Goal: Task Accomplishment & Management: Complete application form

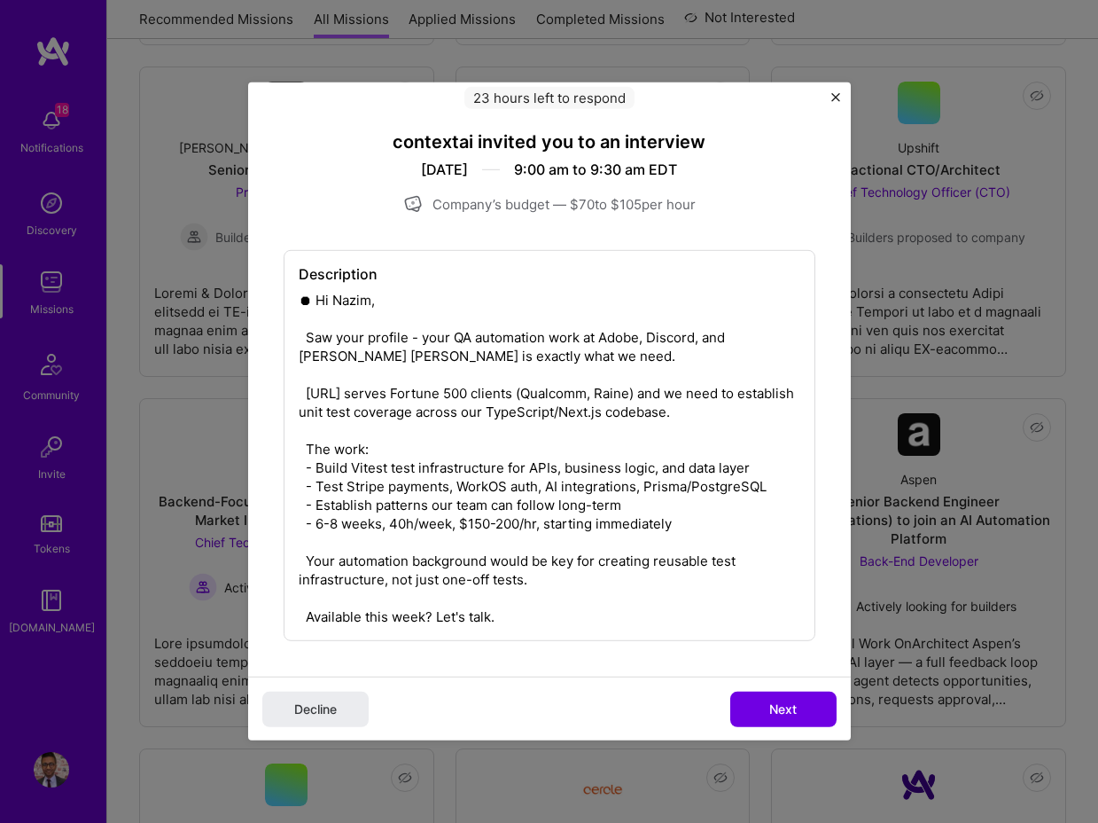
scroll to position [753, 0]
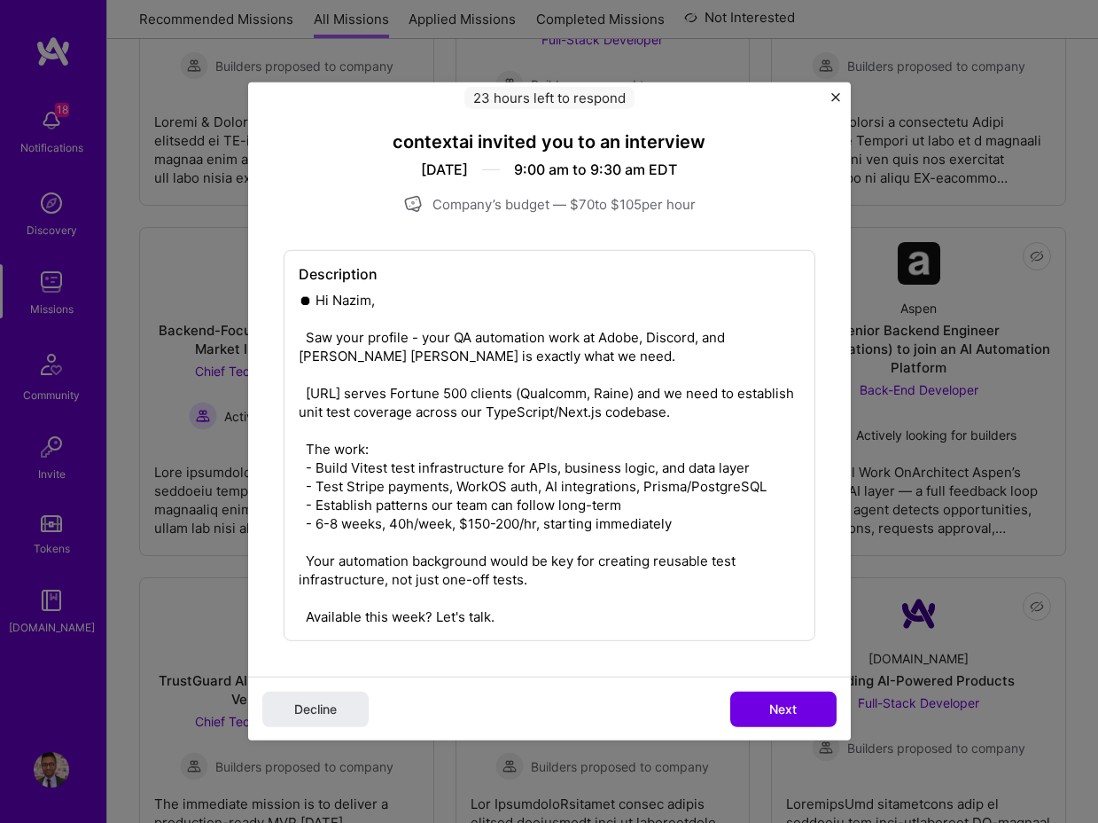
click at [816, 731] on div "Decline Next" at bounding box center [549, 708] width 603 height 65
click at [802, 699] on button "Next" at bounding box center [784, 708] width 106 height 35
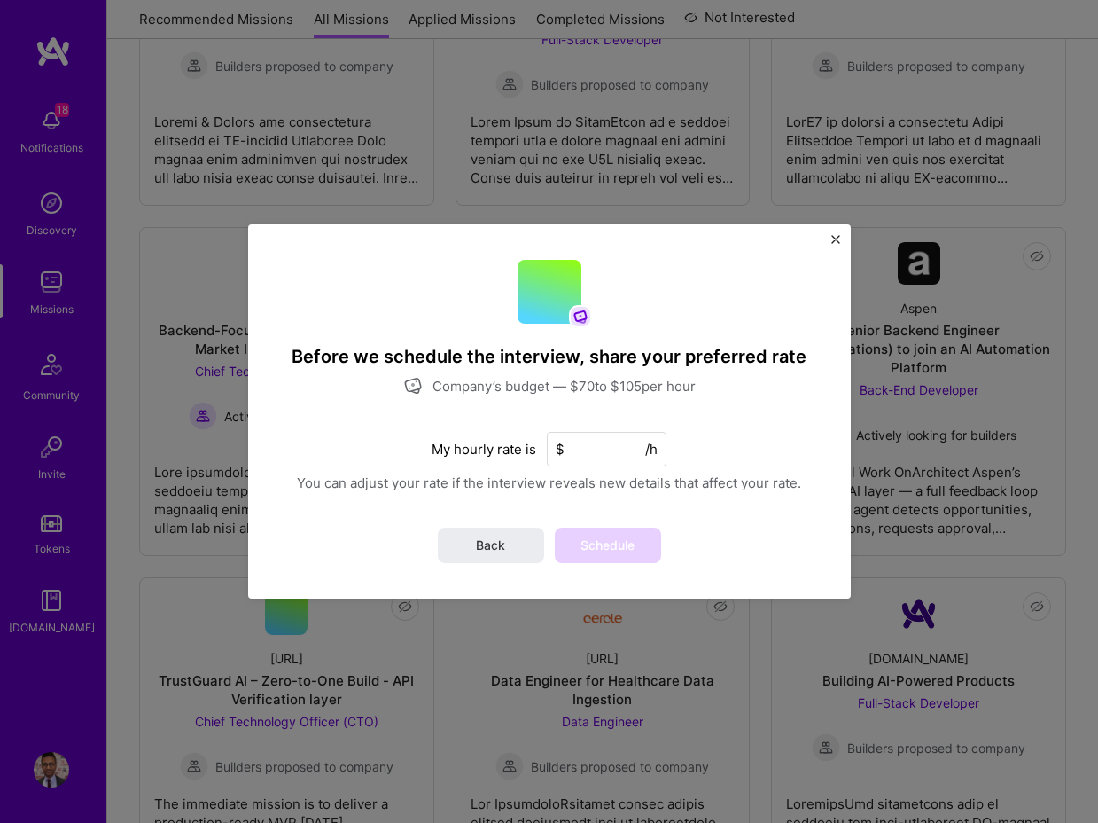
scroll to position [0, 0]
click at [621, 454] on input at bounding box center [607, 449] width 120 height 35
click at [729, 490] on div "You can adjust your rate if the interview reveals new details that affect your …" at bounding box center [549, 482] width 504 height 19
drag, startPoint x: 613, startPoint y: 452, endPoint x: 520, endPoint y: 442, distance: 94.5
click at [520, 442] on div "My hourly rate is $ 105 /h" at bounding box center [549, 449] width 235 height 35
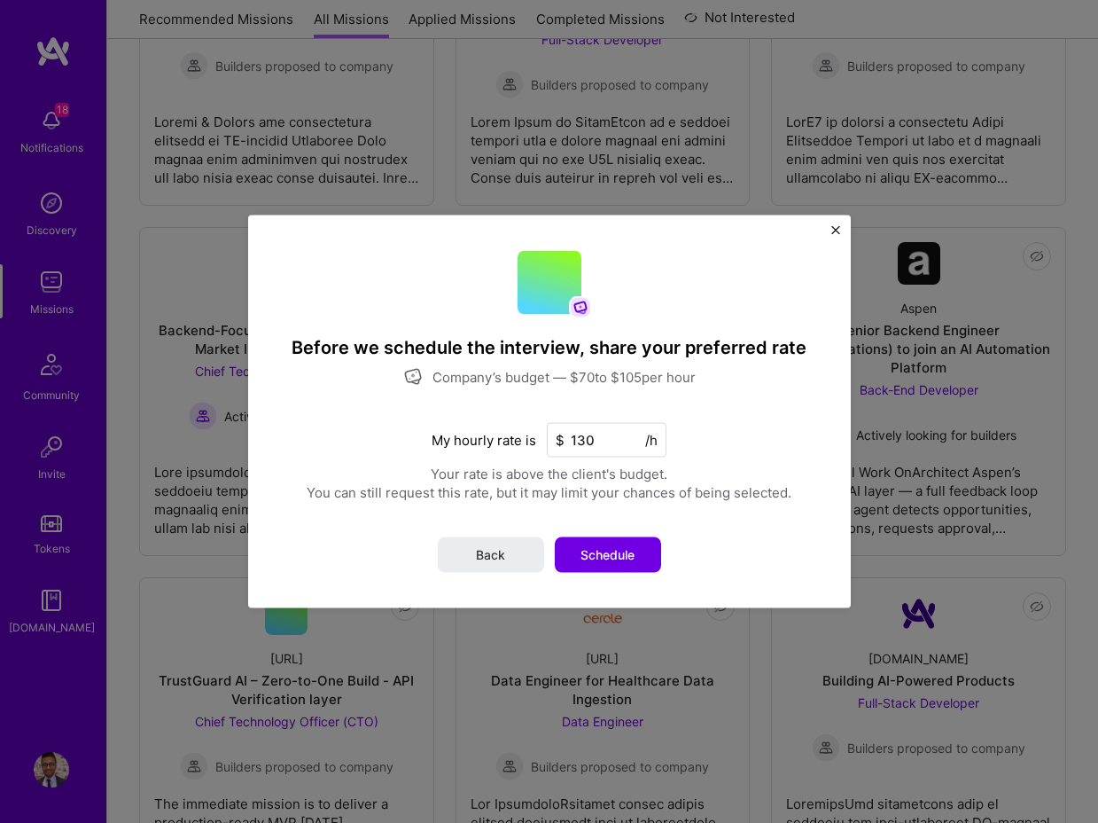
type input "130"
click at [532, 485] on div "You can still request this rate, but it may limit your chances of being selecte…" at bounding box center [549, 492] width 485 height 19
click at [619, 555] on span "Schedule" at bounding box center [608, 555] width 54 height 18
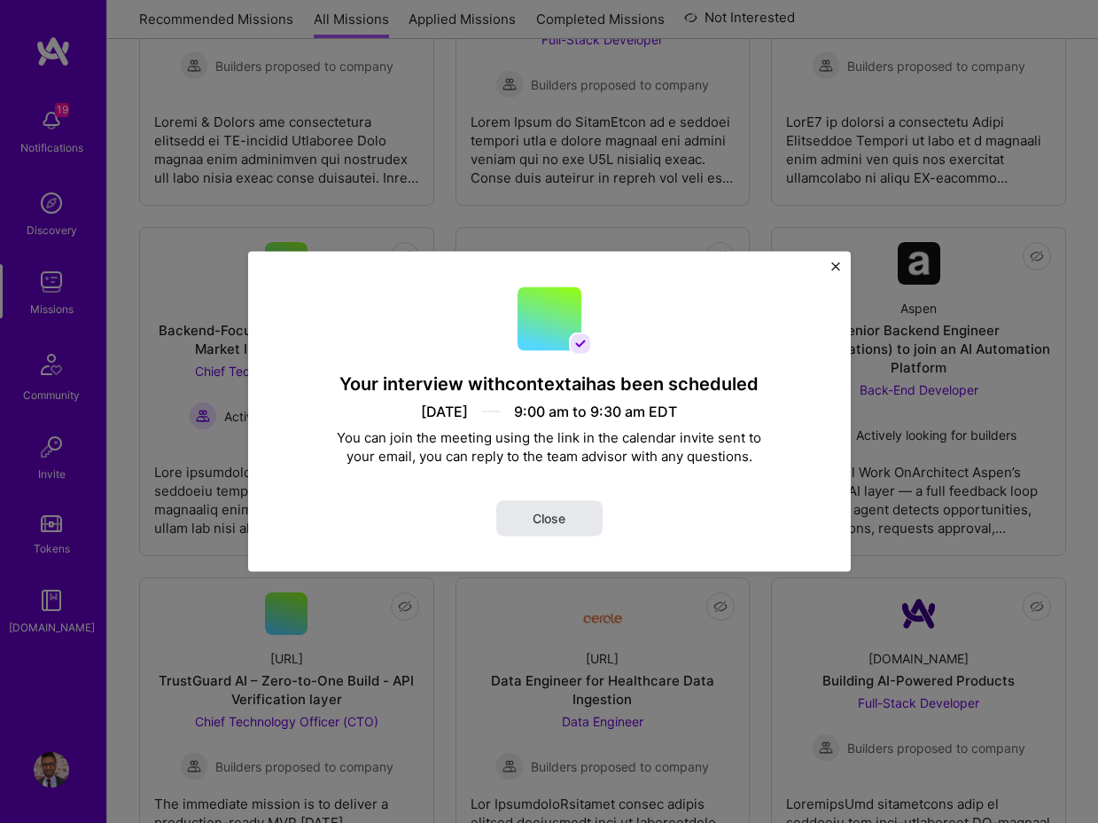
click at [548, 513] on span "Close" at bounding box center [549, 519] width 33 height 18
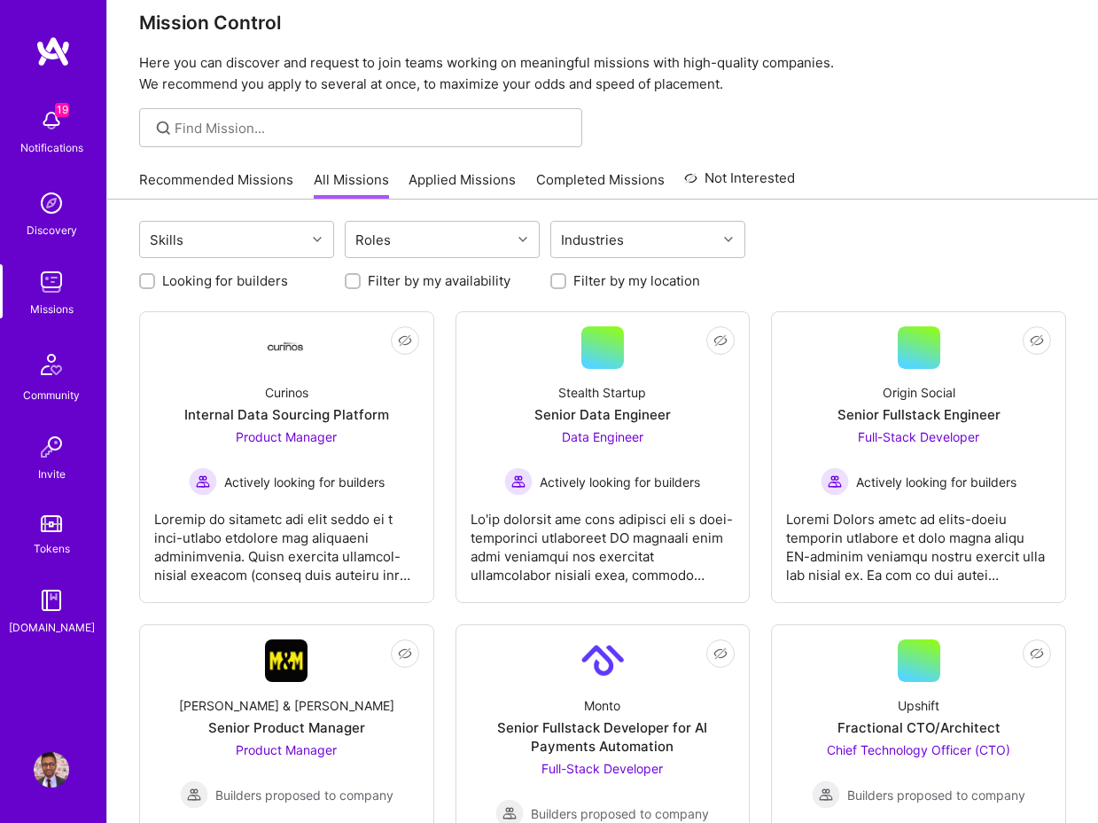
scroll to position [41, 0]
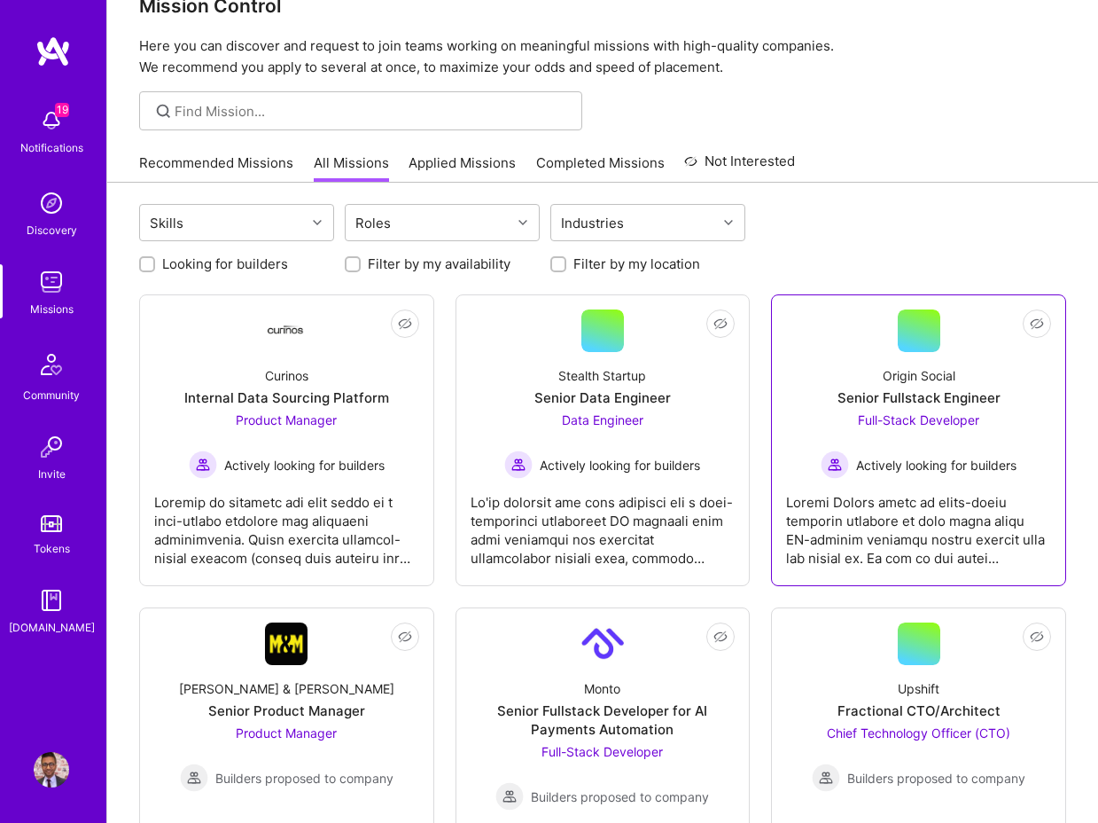
click at [804, 396] on div "Origin Social Senior Fullstack Engineer Full-Stack Developer Actively looking f…" at bounding box center [918, 415] width 265 height 127
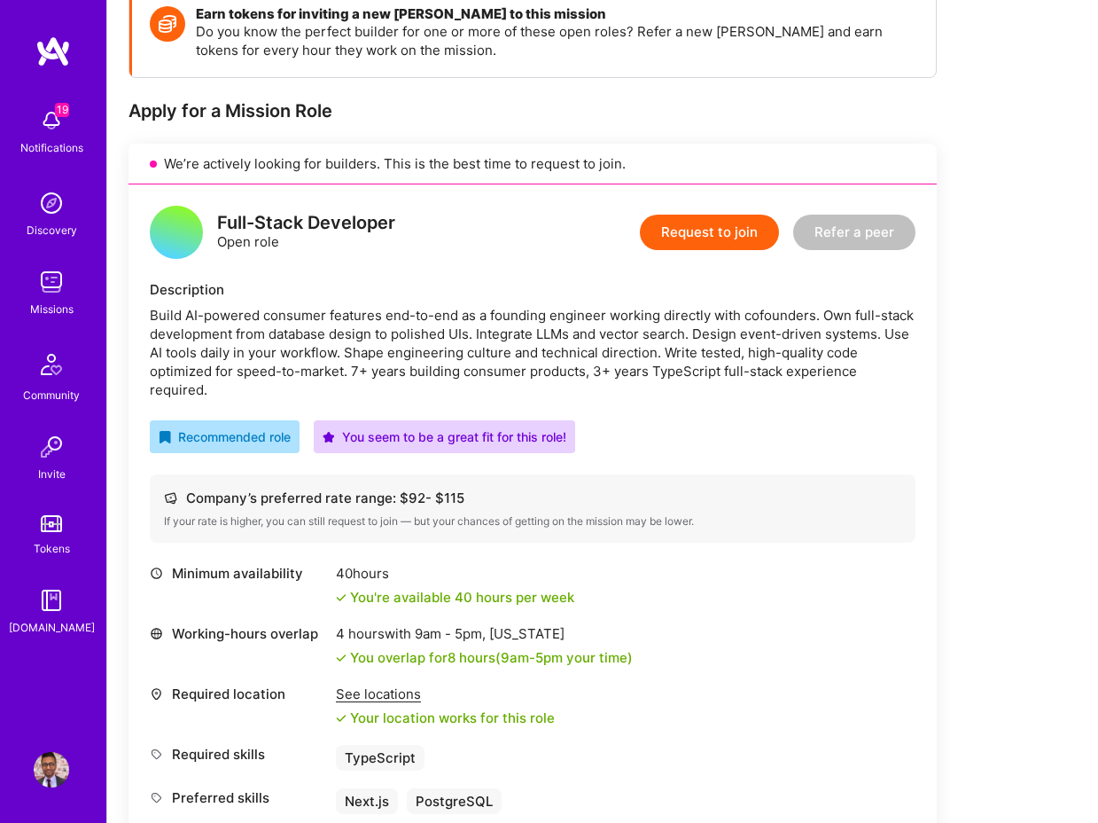
scroll to position [246, 0]
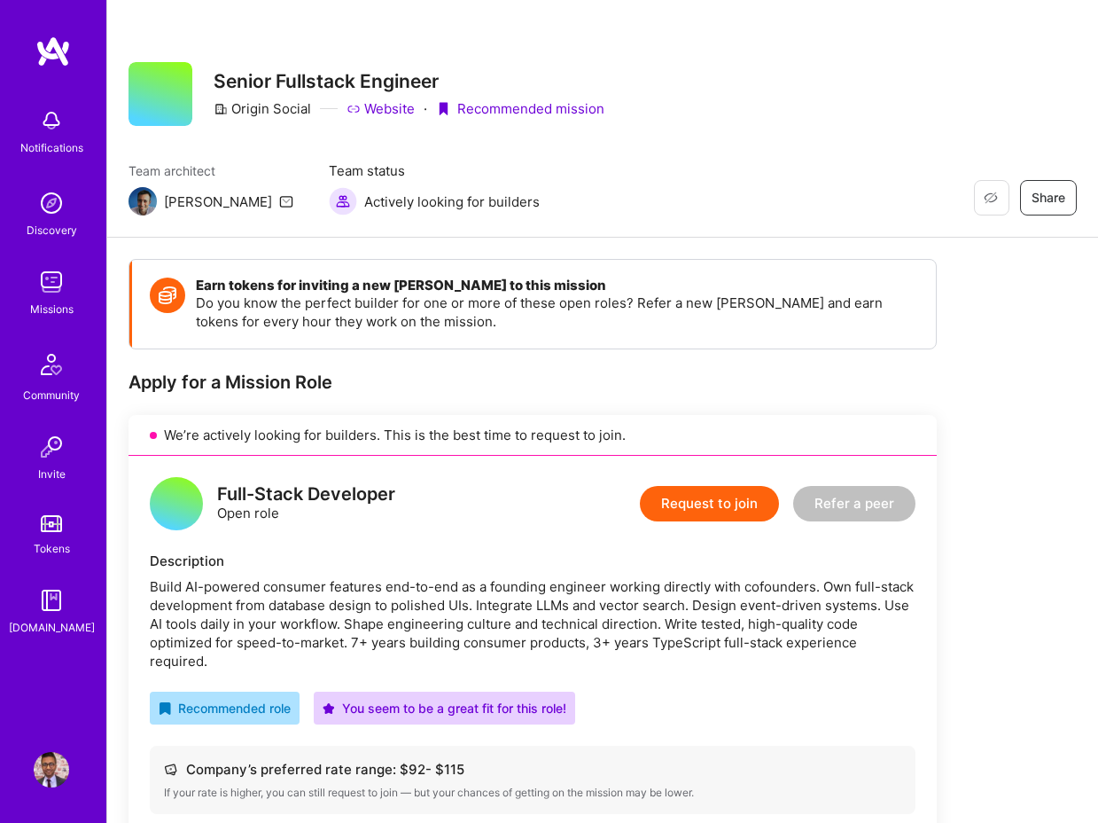
scroll to position [236, 0]
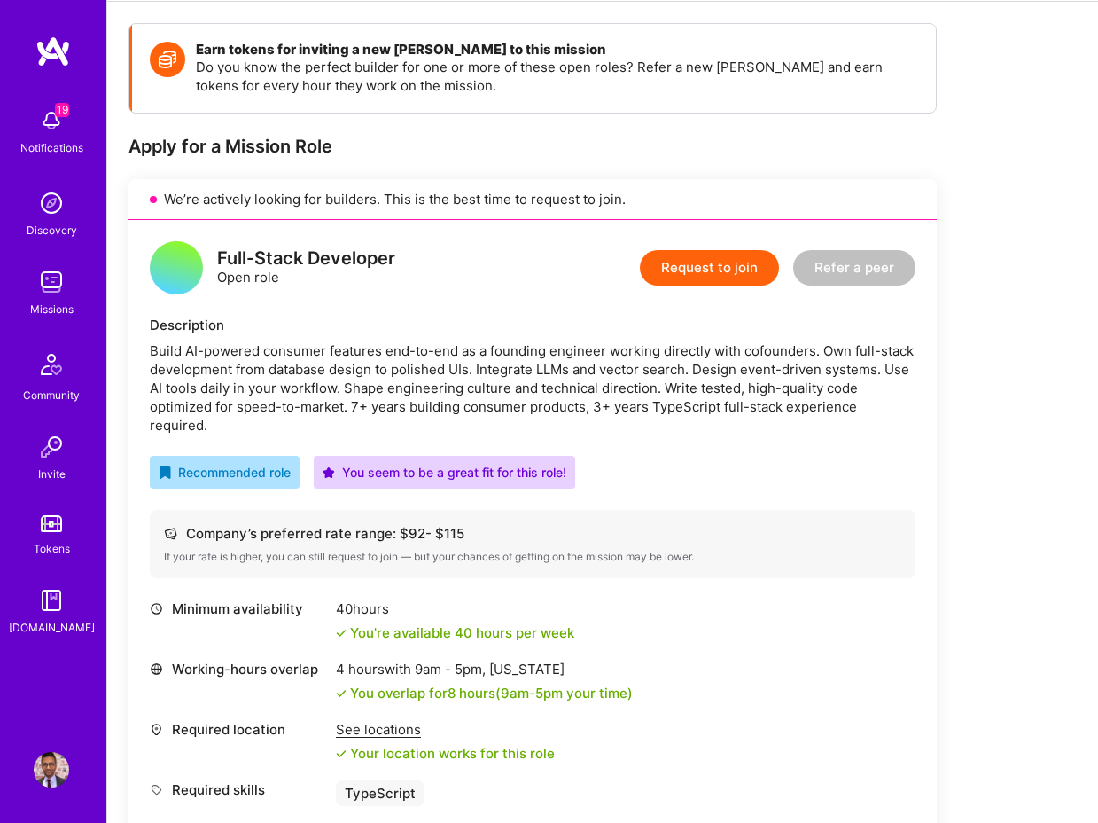
click at [733, 271] on button "Request to join" at bounding box center [709, 267] width 139 height 35
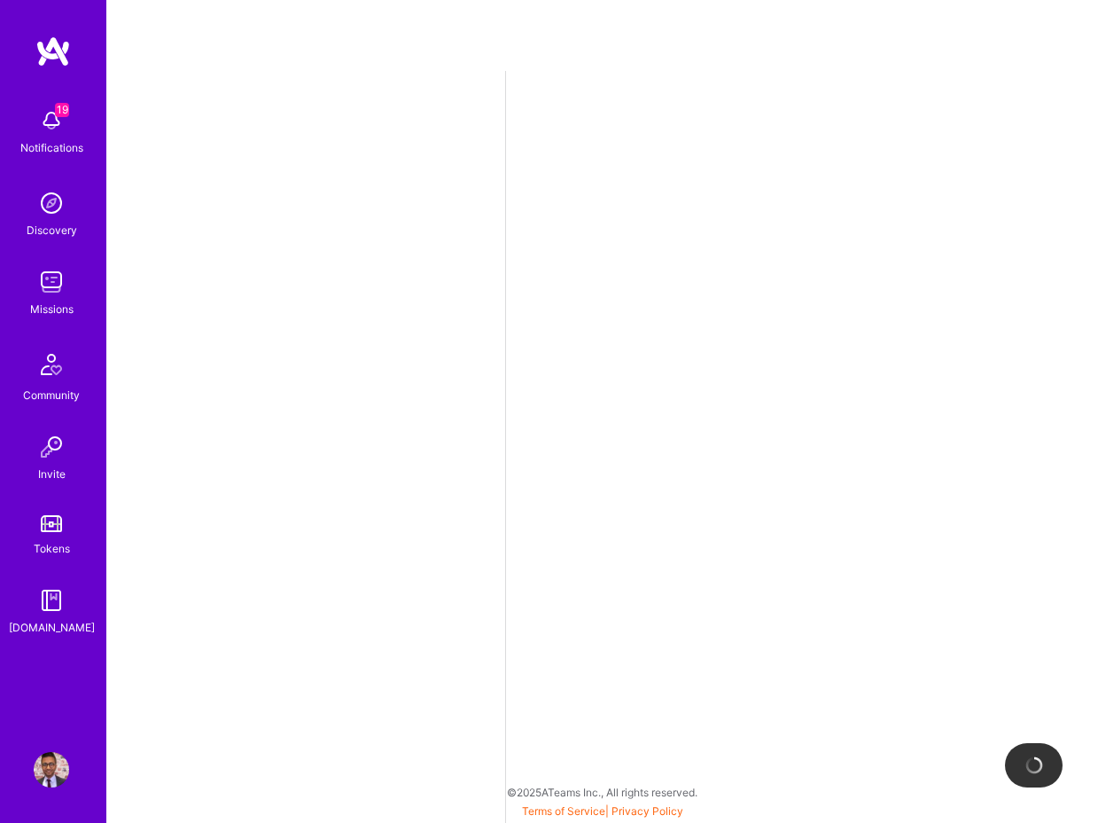
select select "US"
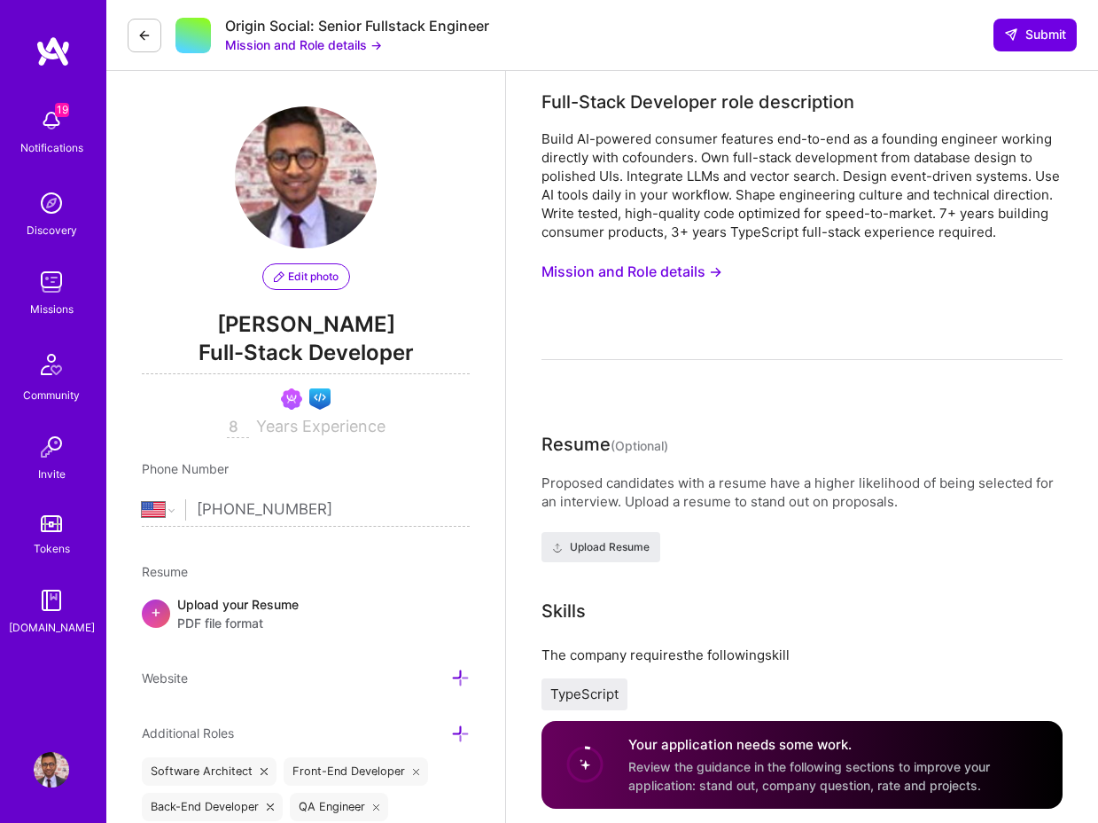
click at [725, 189] on div "Build AI-powered consumer features end-to-end as a founding engineer working di…" at bounding box center [802, 185] width 521 height 112
click at [752, 249] on div "Build AI-powered consumer features end-to-end as a founding engineer working di…" at bounding box center [802, 244] width 521 height 230
click at [618, 480] on div "Proposed candidates with a resume have a higher likelihood of being selected fo…" at bounding box center [802, 491] width 521 height 37
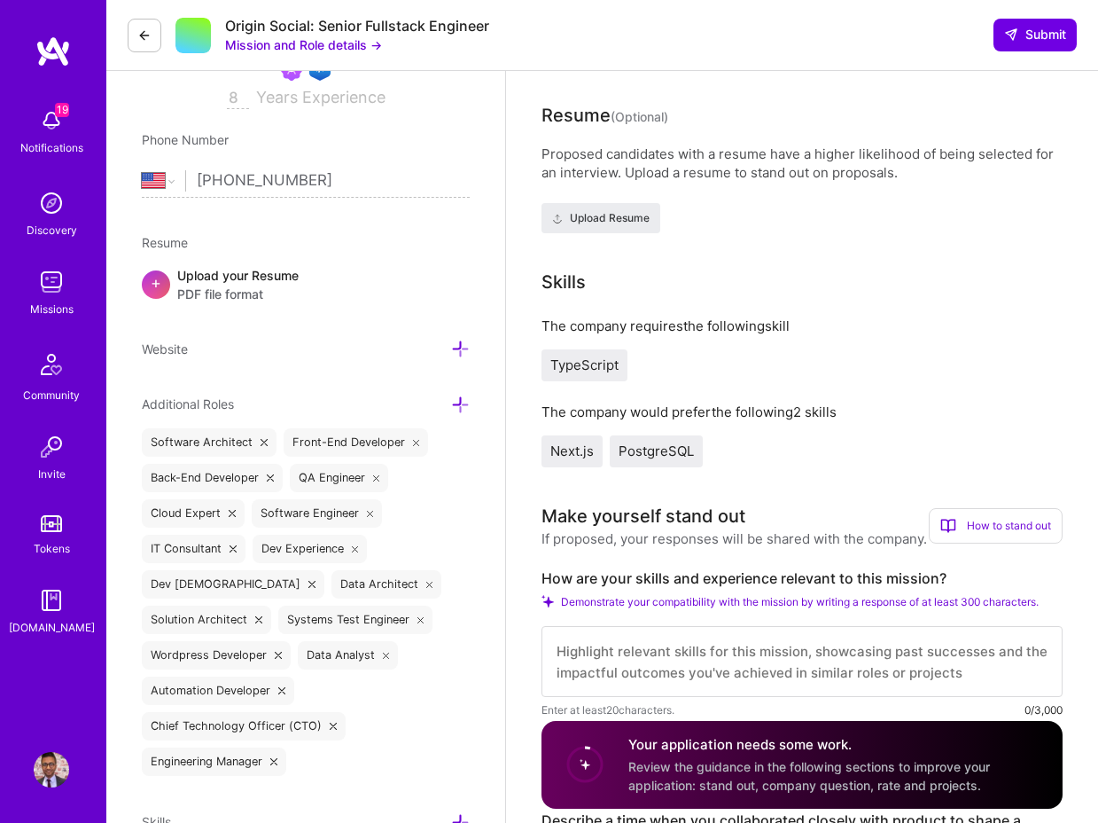
scroll to position [547, 0]
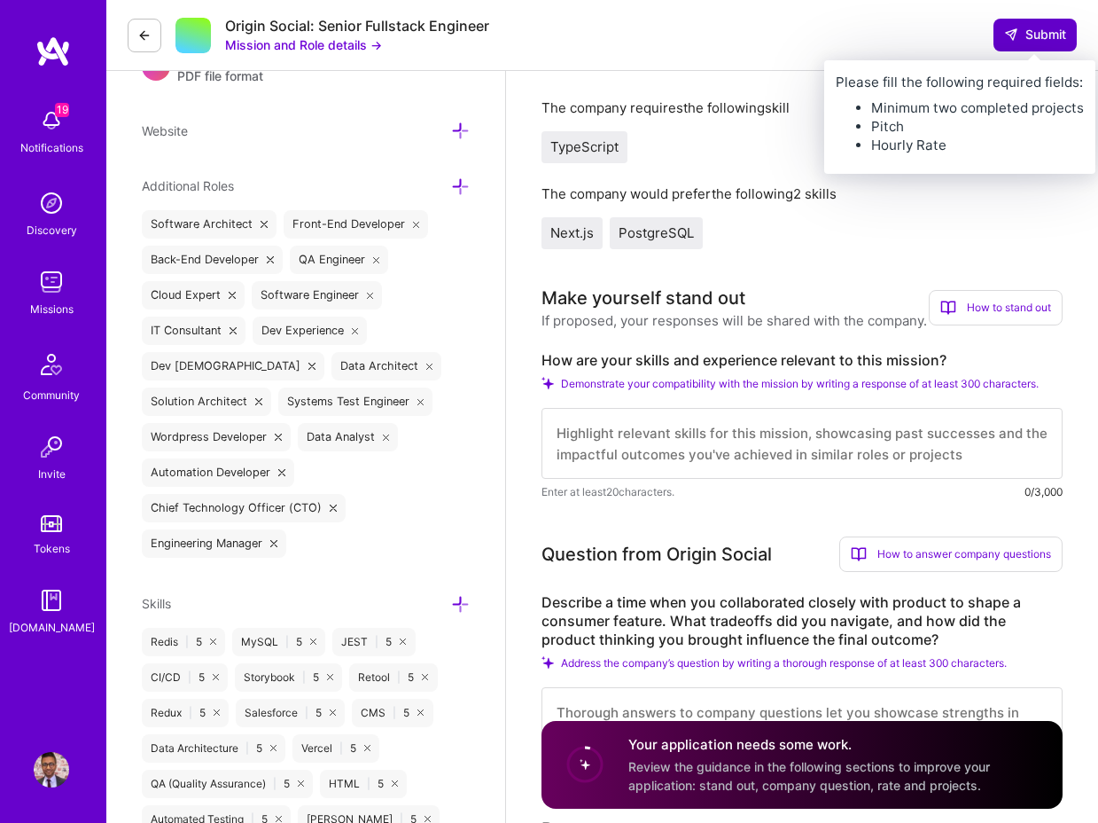
click at [1048, 32] on span "Submit" at bounding box center [1035, 35] width 62 height 18
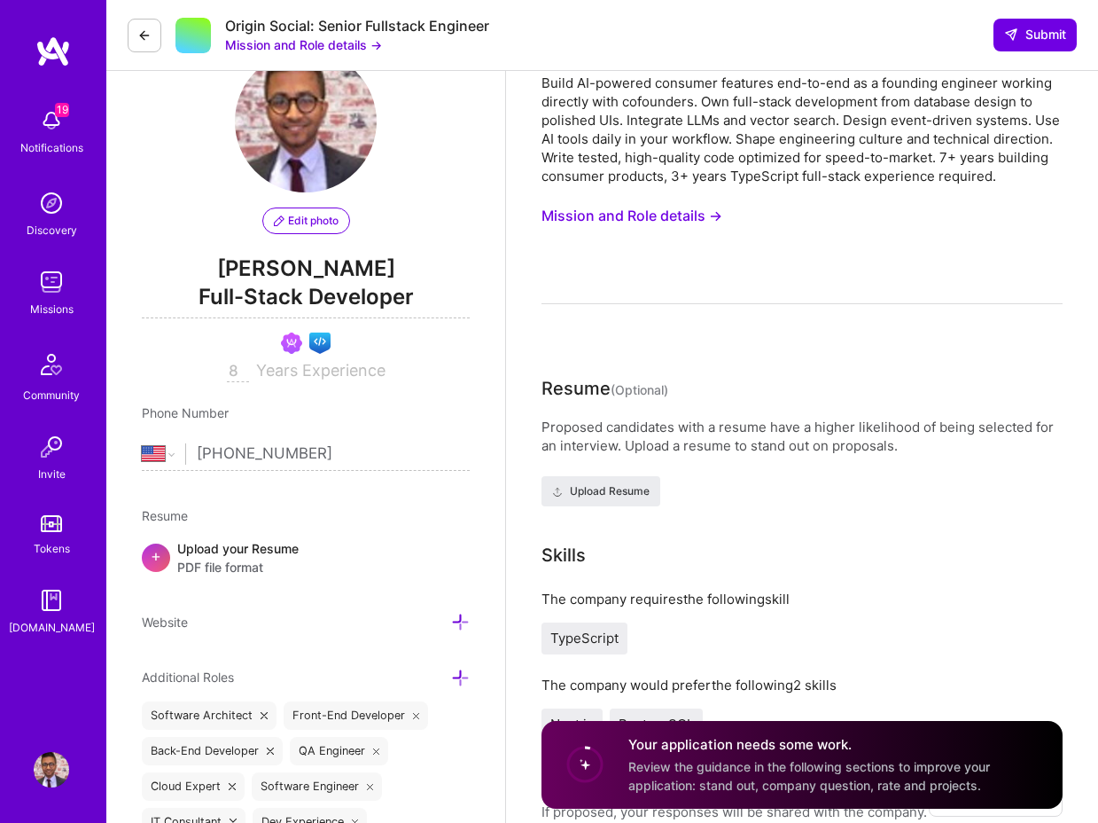
scroll to position [0, 0]
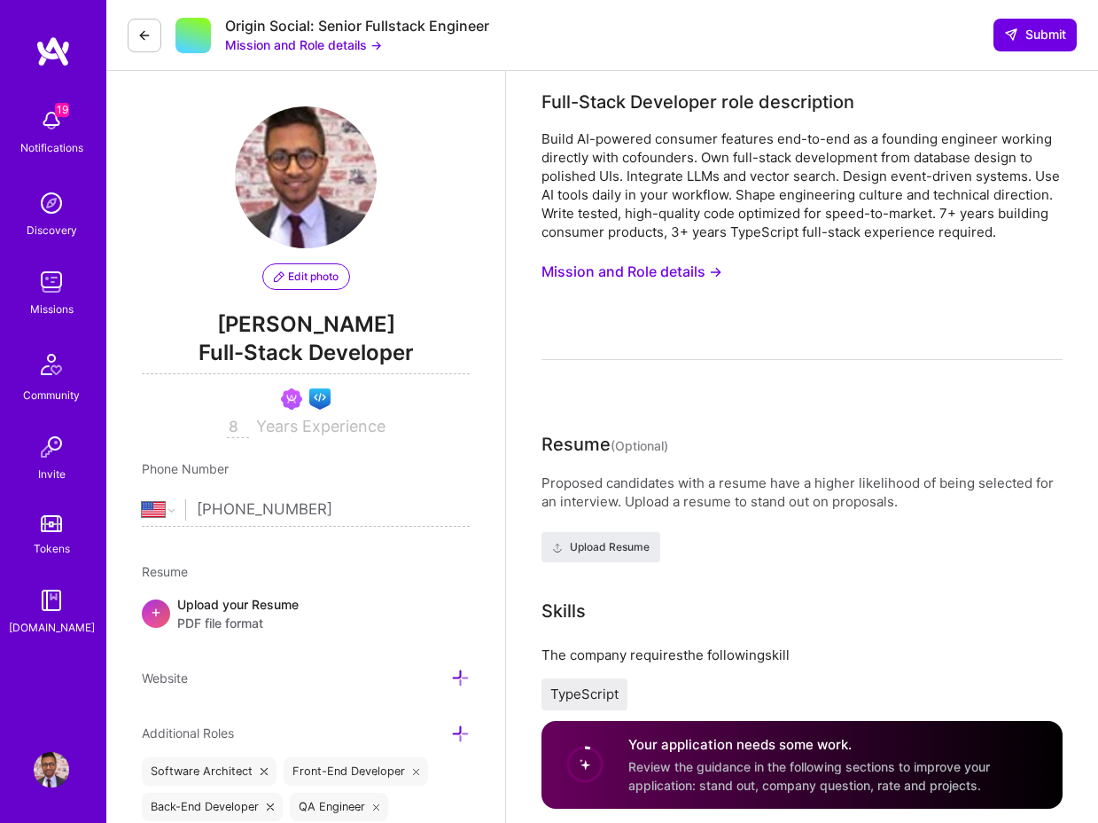
click at [595, 280] on button "Mission and Role details →" at bounding box center [632, 271] width 181 height 33
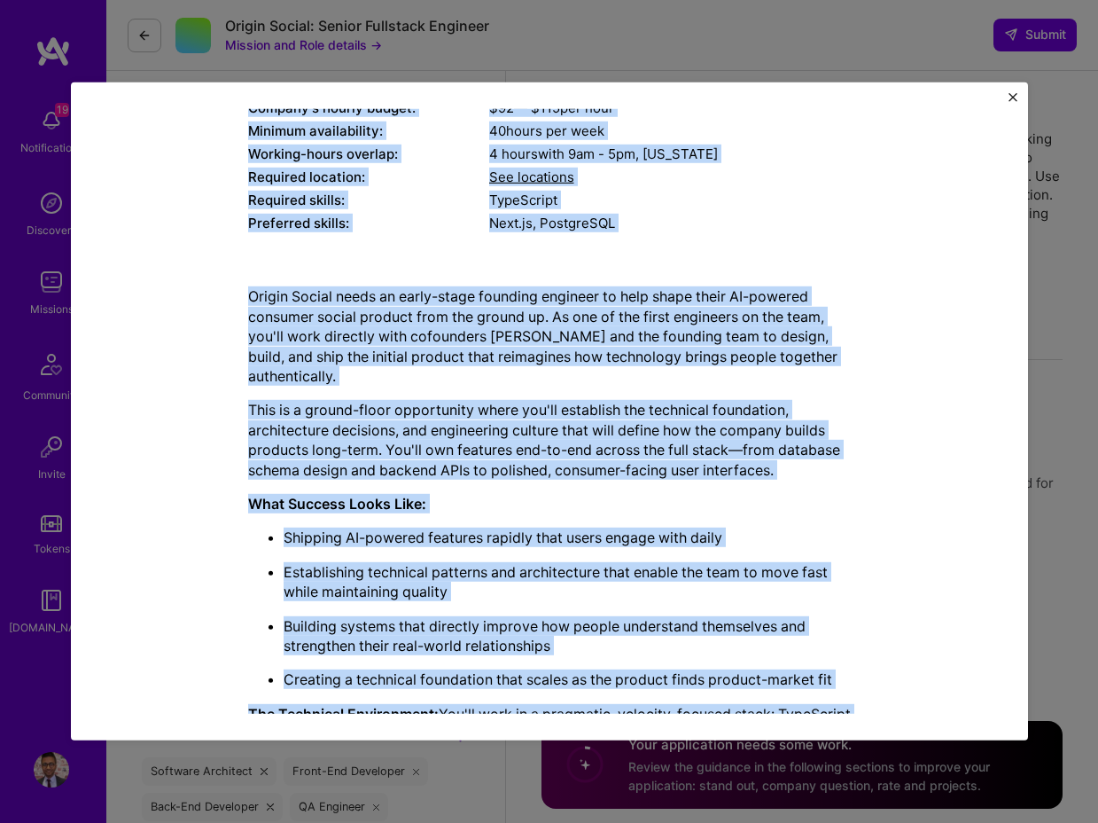
scroll to position [587, 0]
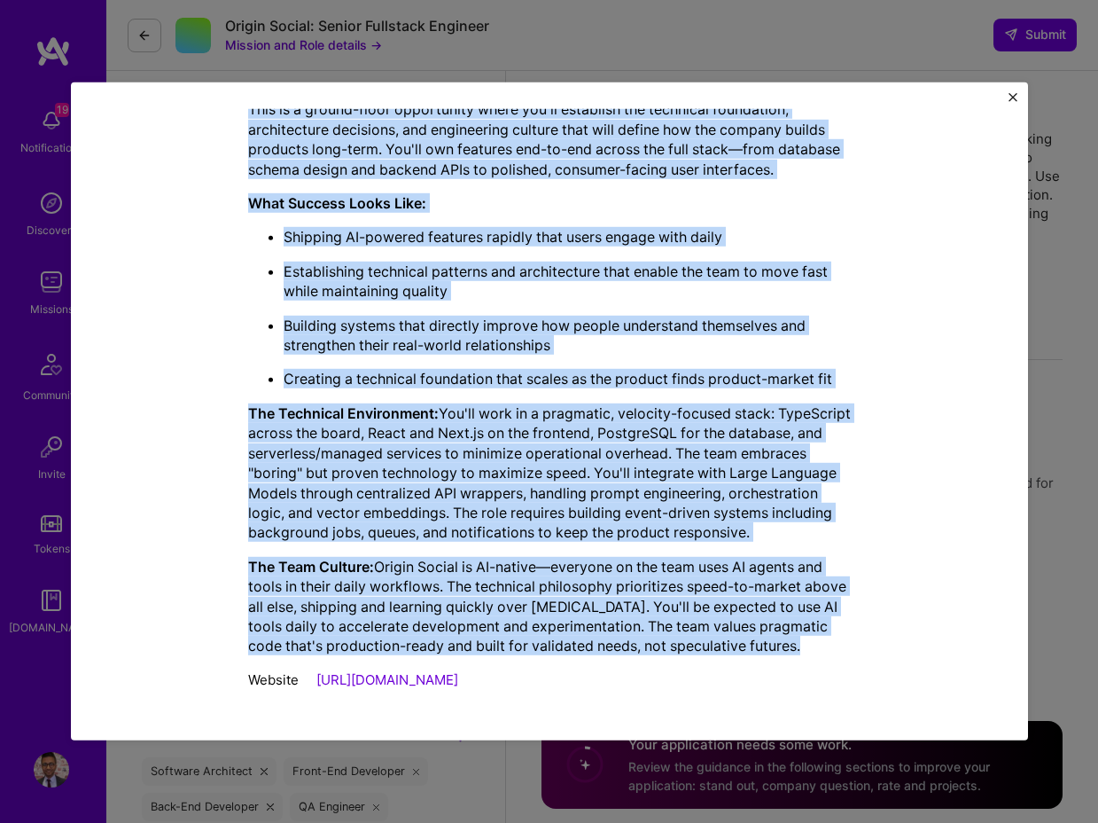
drag, startPoint x: 203, startPoint y: 206, endPoint x: 872, endPoint y: 644, distance: 799.9
click at [872, 644] on div "Mission Description and Role Details Full-Stack Developer role description Buil…" at bounding box center [550, 127] width 876 height 1145
copy div "Full-Stack Developer role description Build AI-powered consumer features end-to…"
click at [1012, 89] on div "Mission Description and Role Details Full-Stack Developer role description Buil…" at bounding box center [549, 411] width 957 height 658
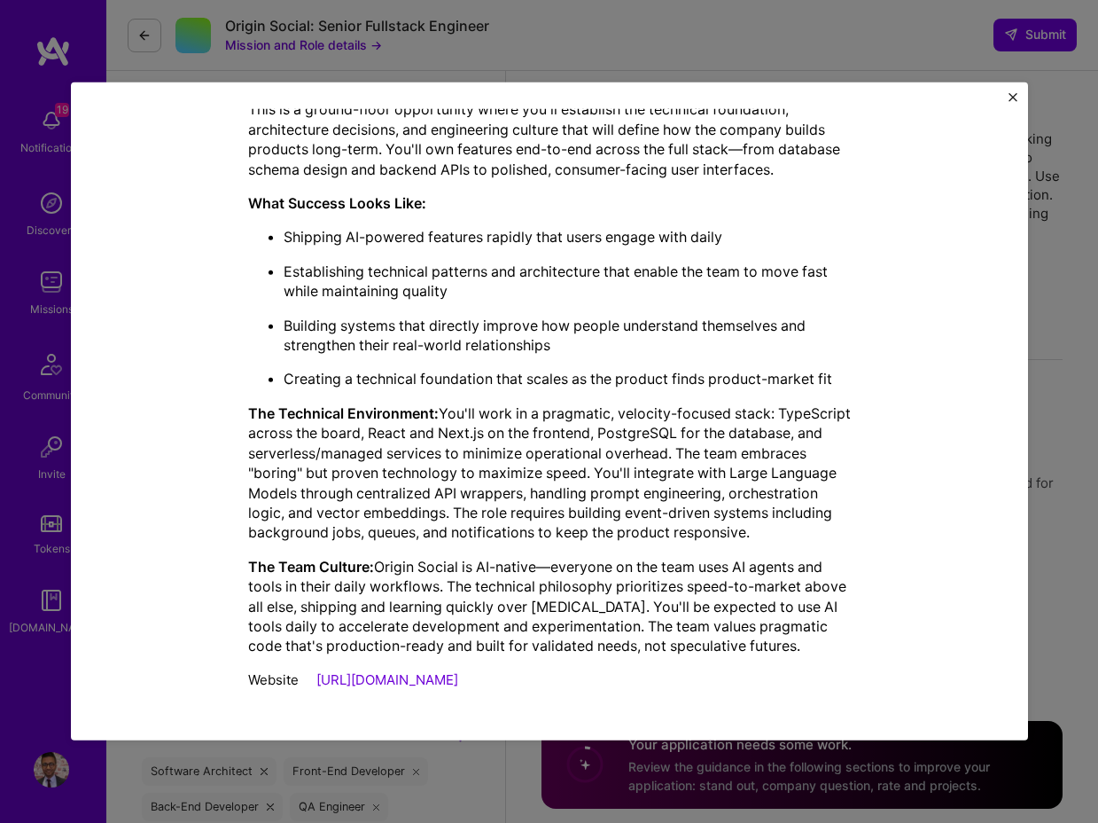
click at [1012, 95] on img "Close" at bounding box center [1013, 97] width 9 height 9
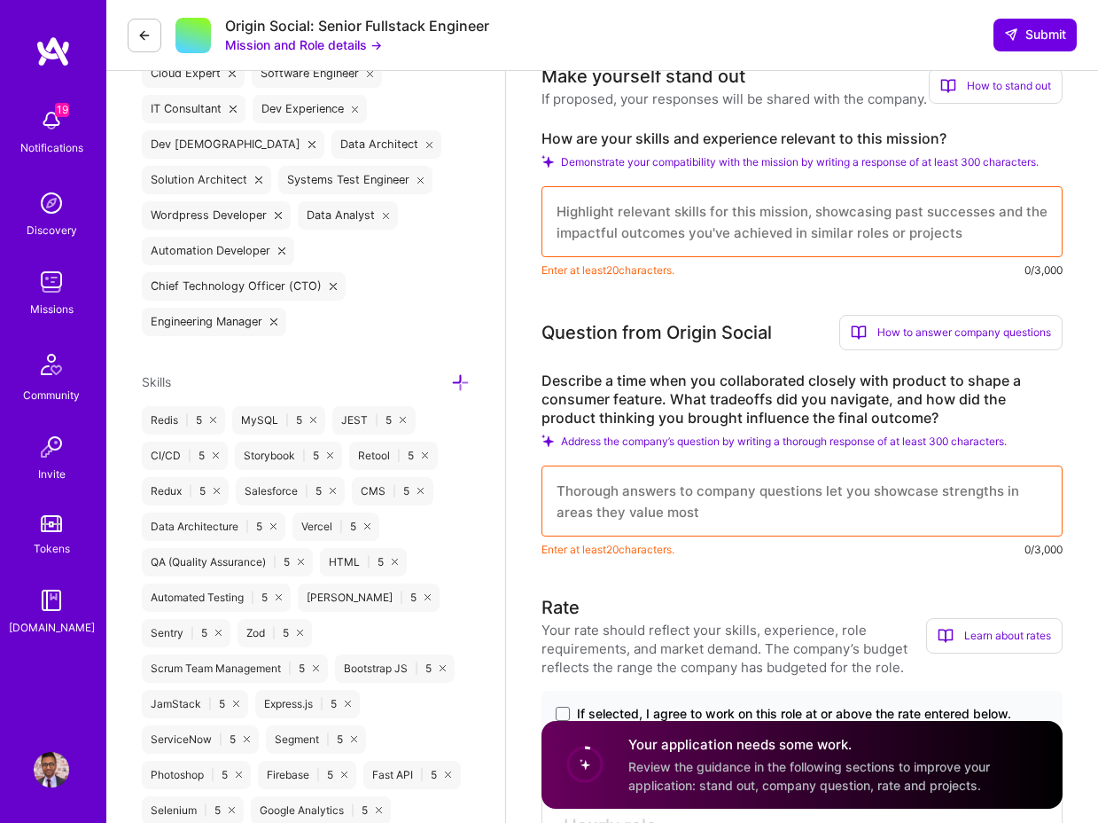
scroll to position [742, 0]
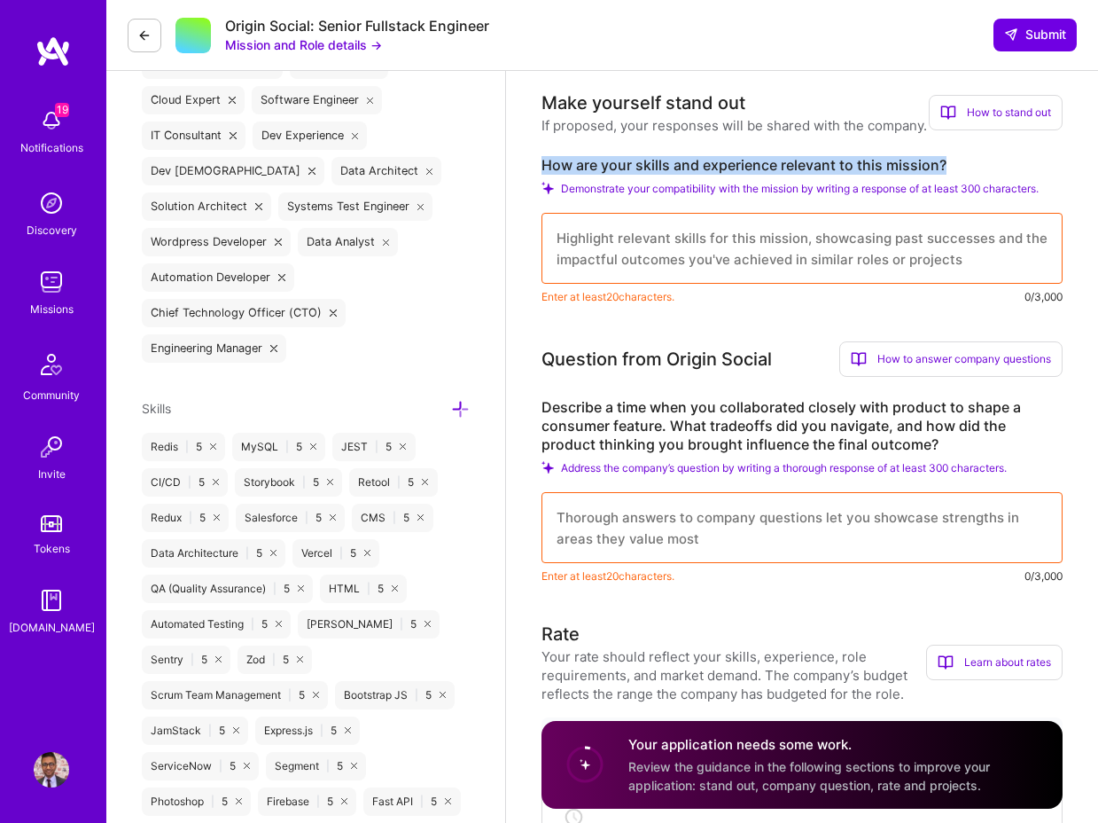
drag, startPoint x: 531, startPoint y: 179, endPoint x: 958, endPoint y: 189, distance: 427.4
copy label "How are your skills and experience relevant to this mission?"
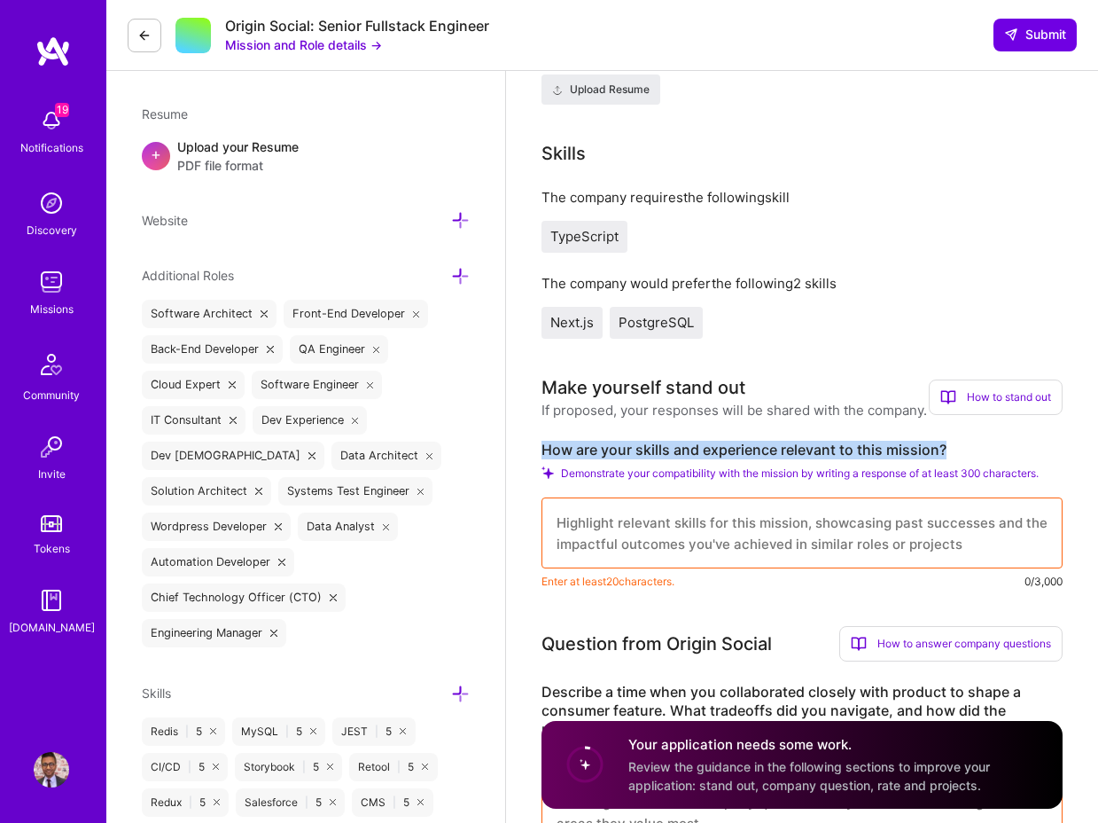
scroll to position [687, 0]
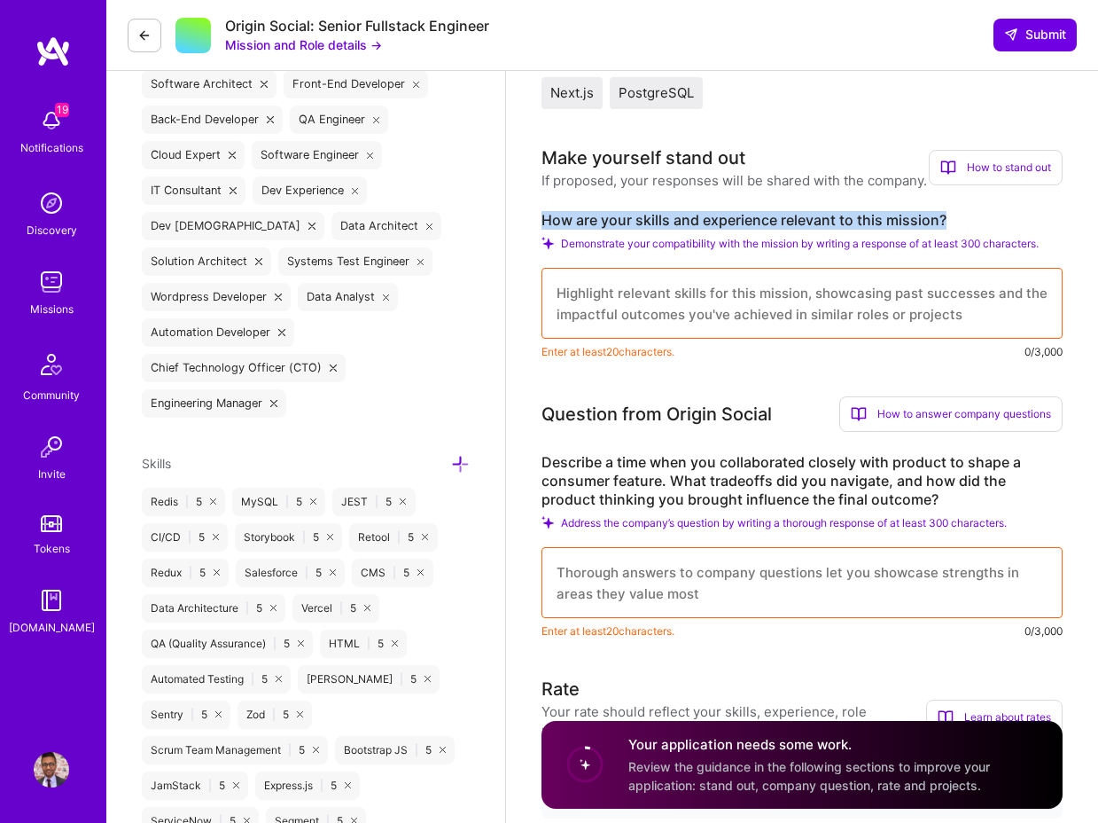
click at [45, 770] on img at bounding box center [51, 769] width 35 height 35
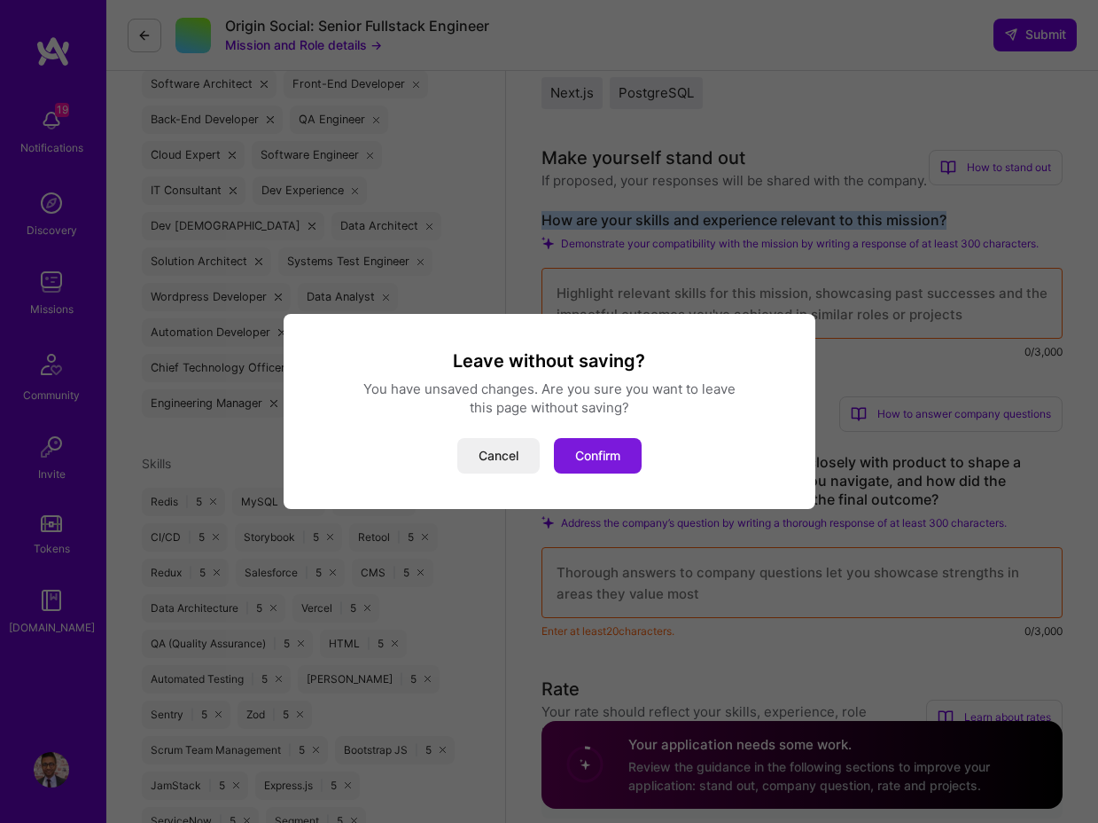
click at [613, 447] on button "Confirm" at bounding box center [598, 455] width 88 height 35
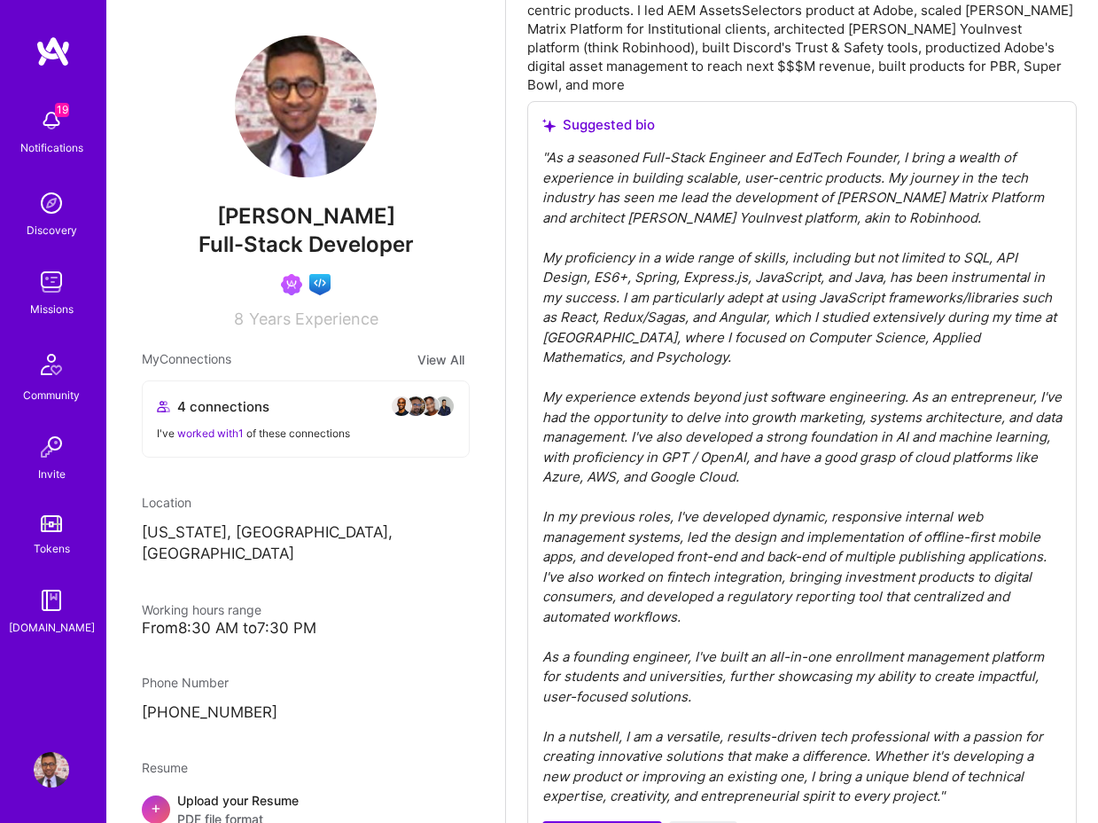
scroll to position [580, 0]
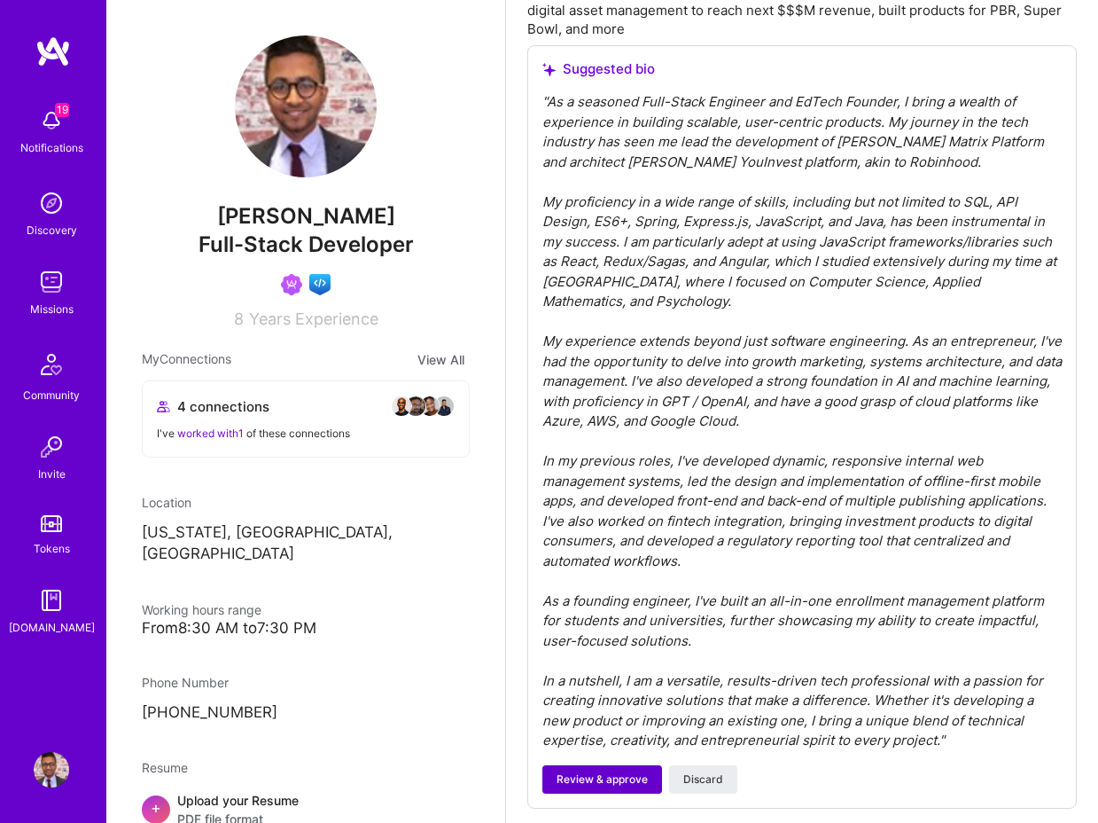
click at [602, 775] on span "Review & approve" at bounding box center [602, 779] width 91 height 16
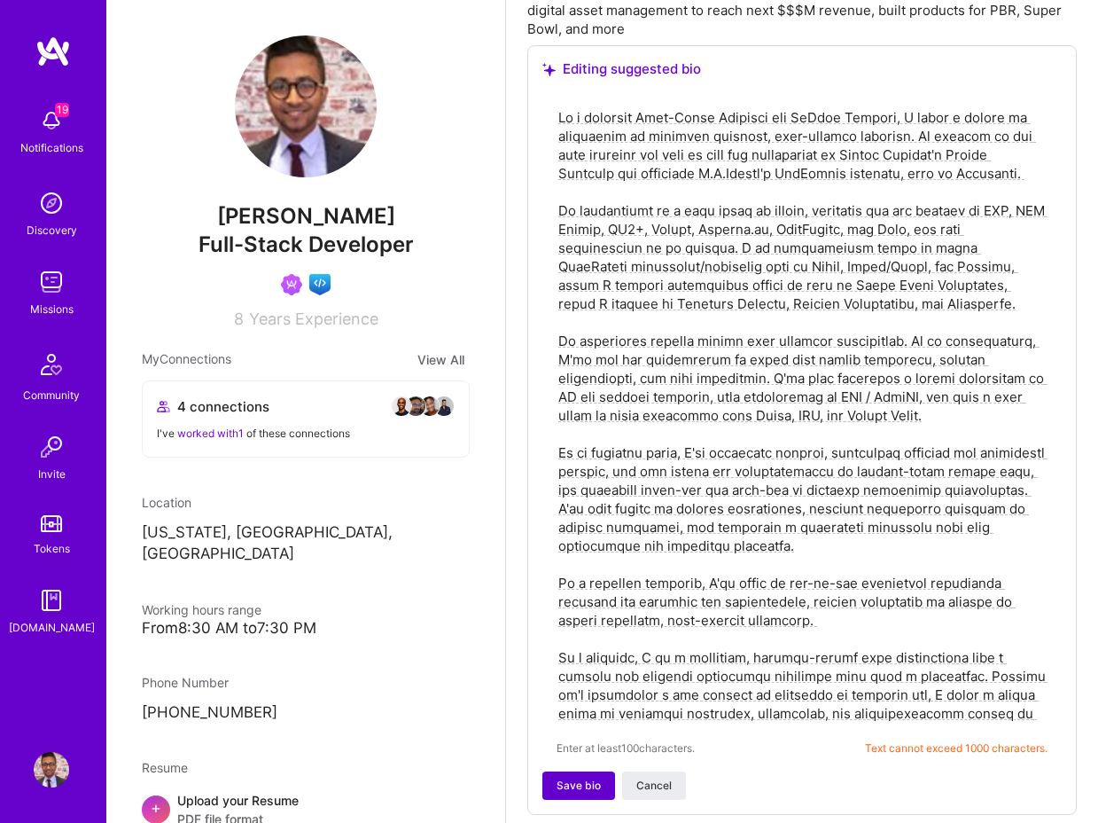
click at [577, 786] on span "Save bio" at bounding box center [579, 785] width 44 height 16
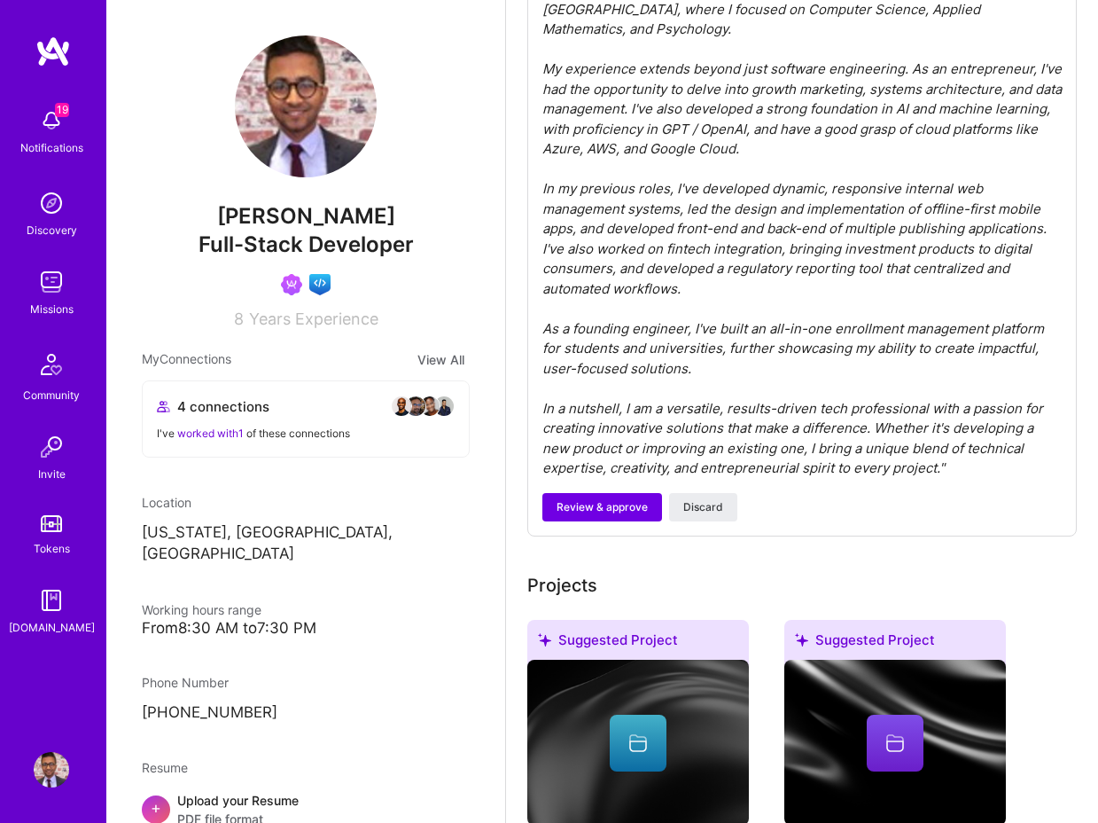
scroll to position [1236, 0]
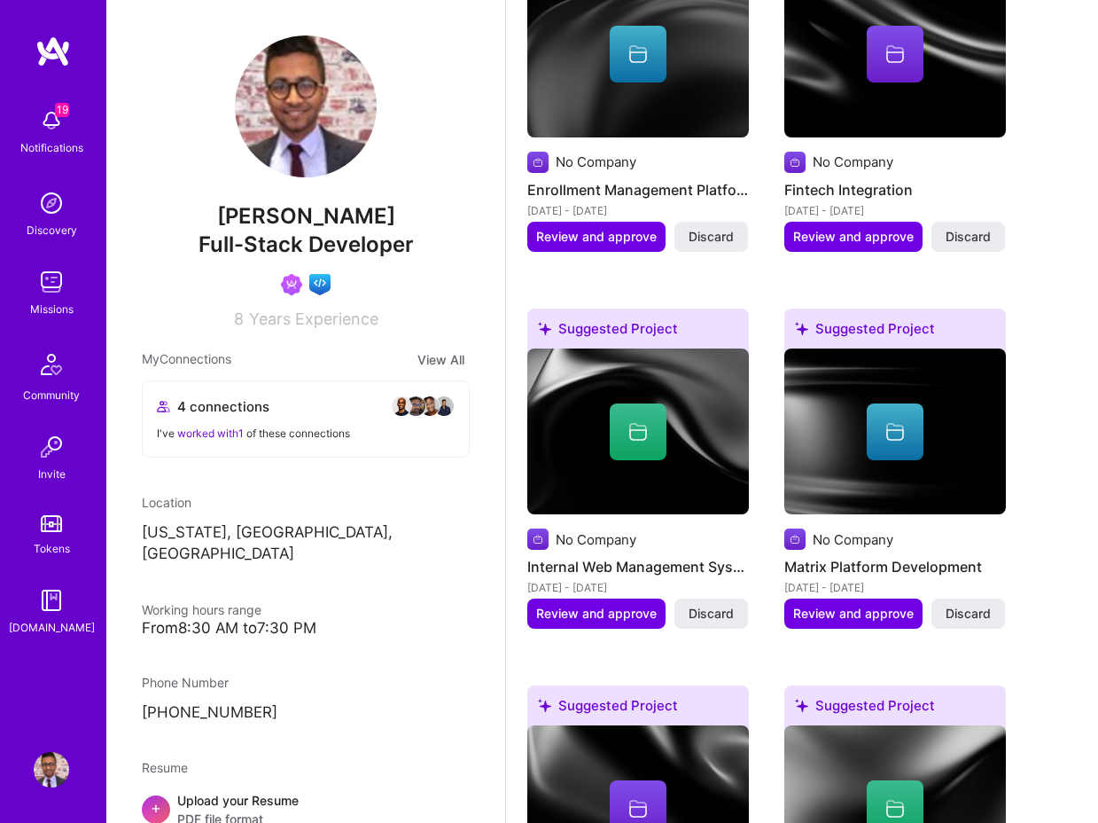
click at [576, 597] on div "May 2015 - Jul 2015" at bounding box center [638, 587] width 222 height 19
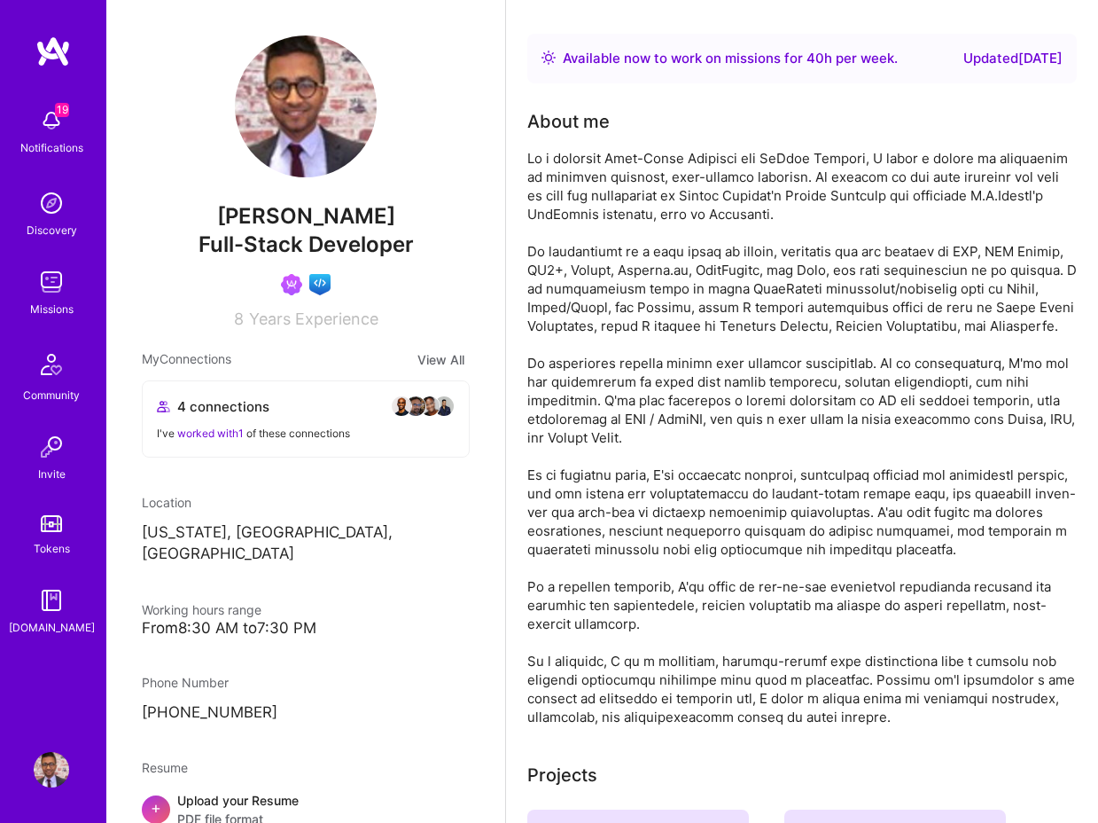
scroll to position [343, 0]
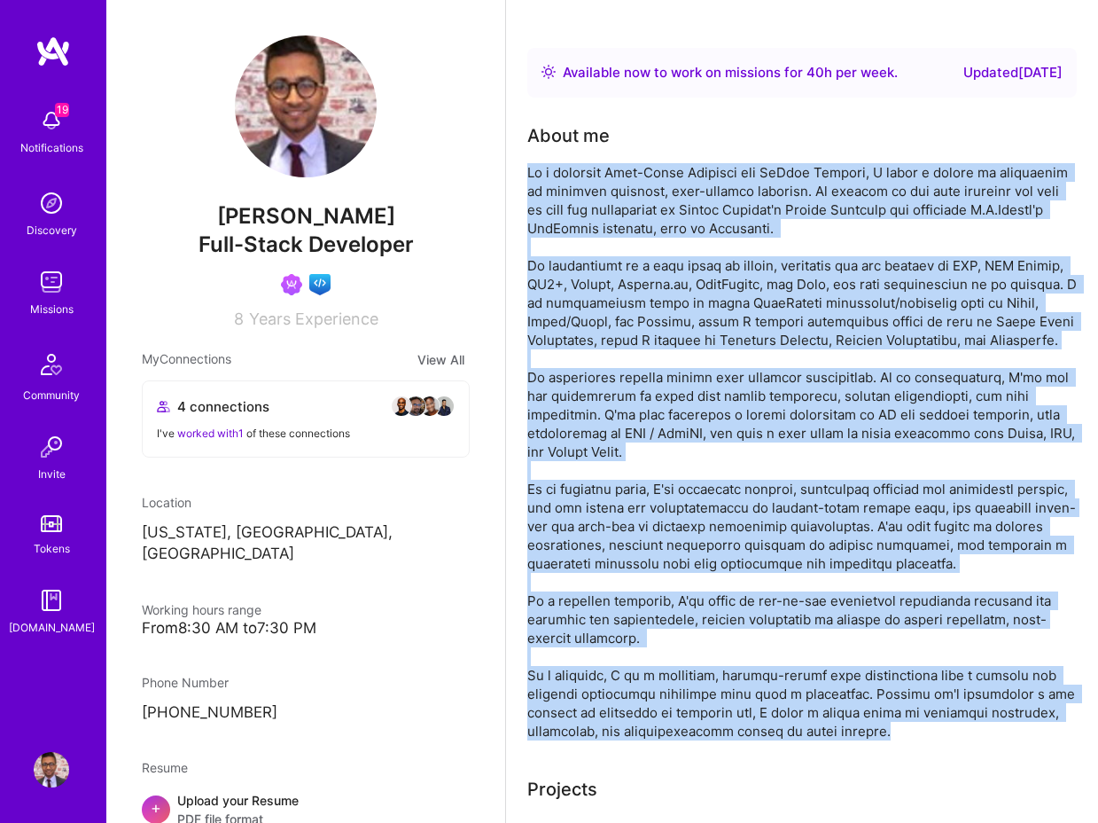
drag, startPoint x: 902, startPoint y: 756, endPoint x: 517, endPoint y: 155, distance: 714.1
copy div "As a seasoned Full-Stack Engineer and EdTech Founder, I bring a wealth of exper…"
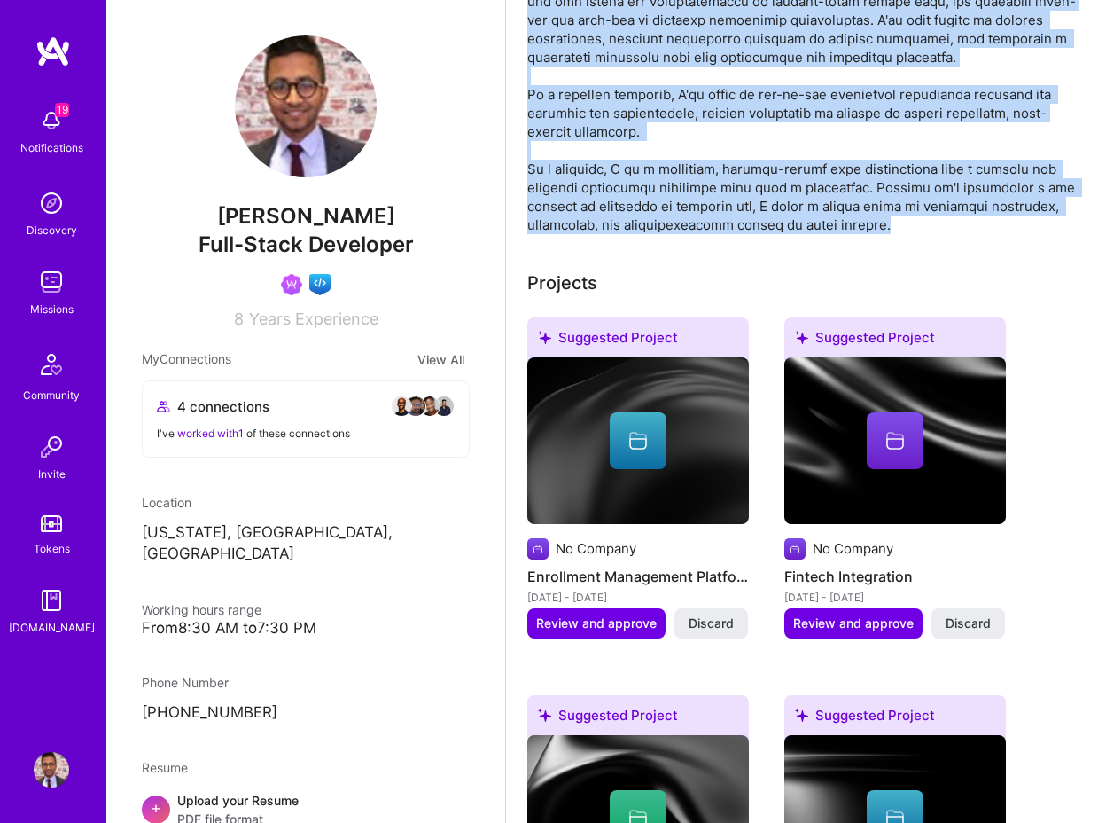
scroll to position [1051, 0]
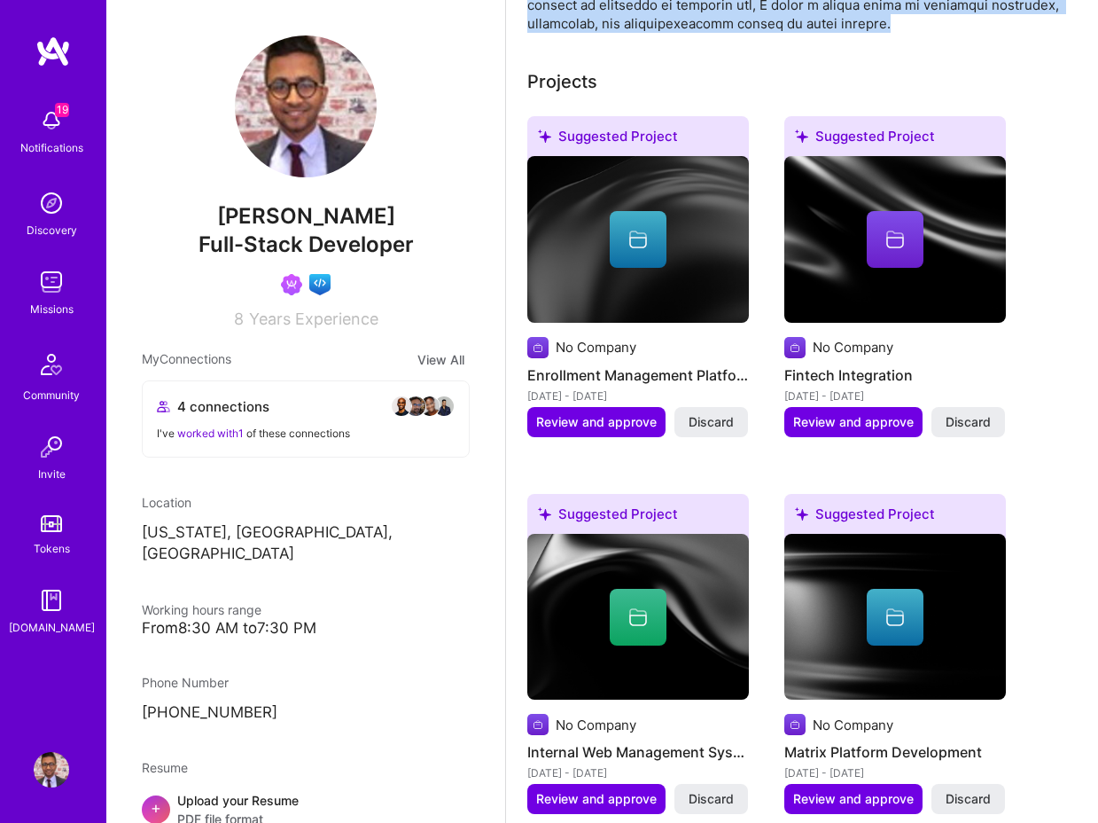
click at [629, 356] on div "No Company" at bounding box center [596, 347] width 81 height 19
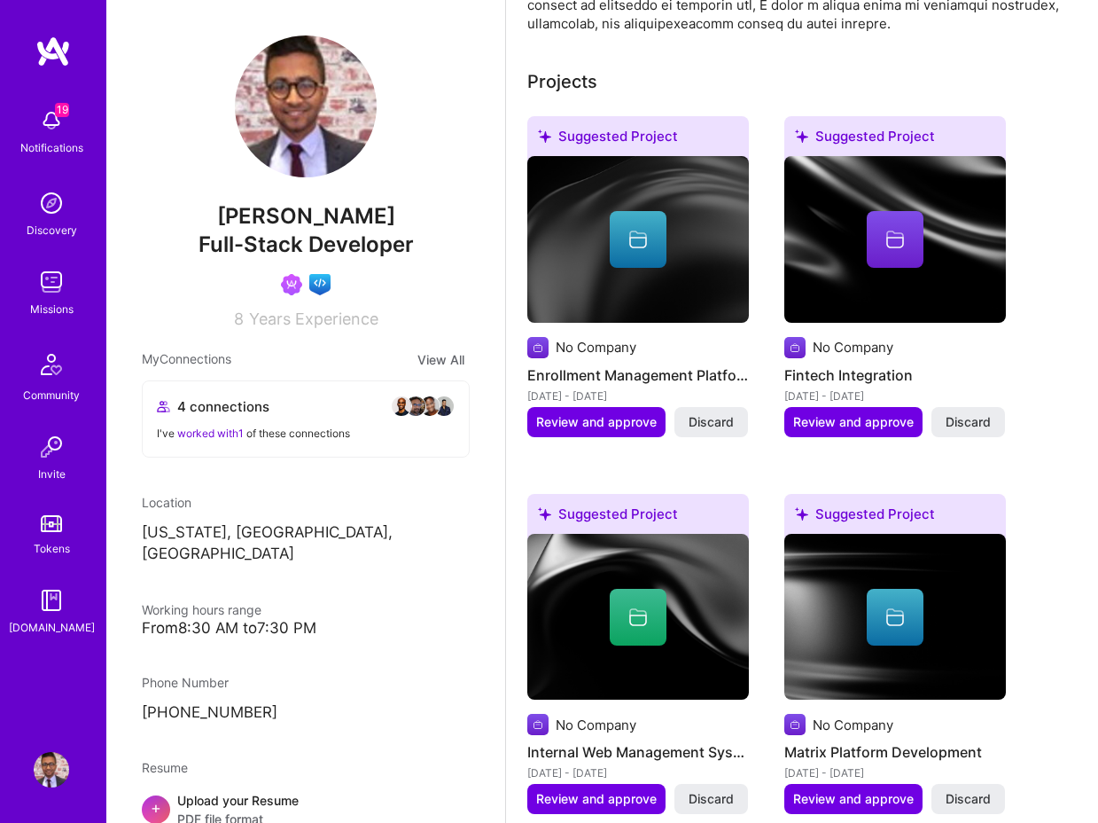
click at [662, 268] on div at bounding box center [638, 239] width 57 height 57
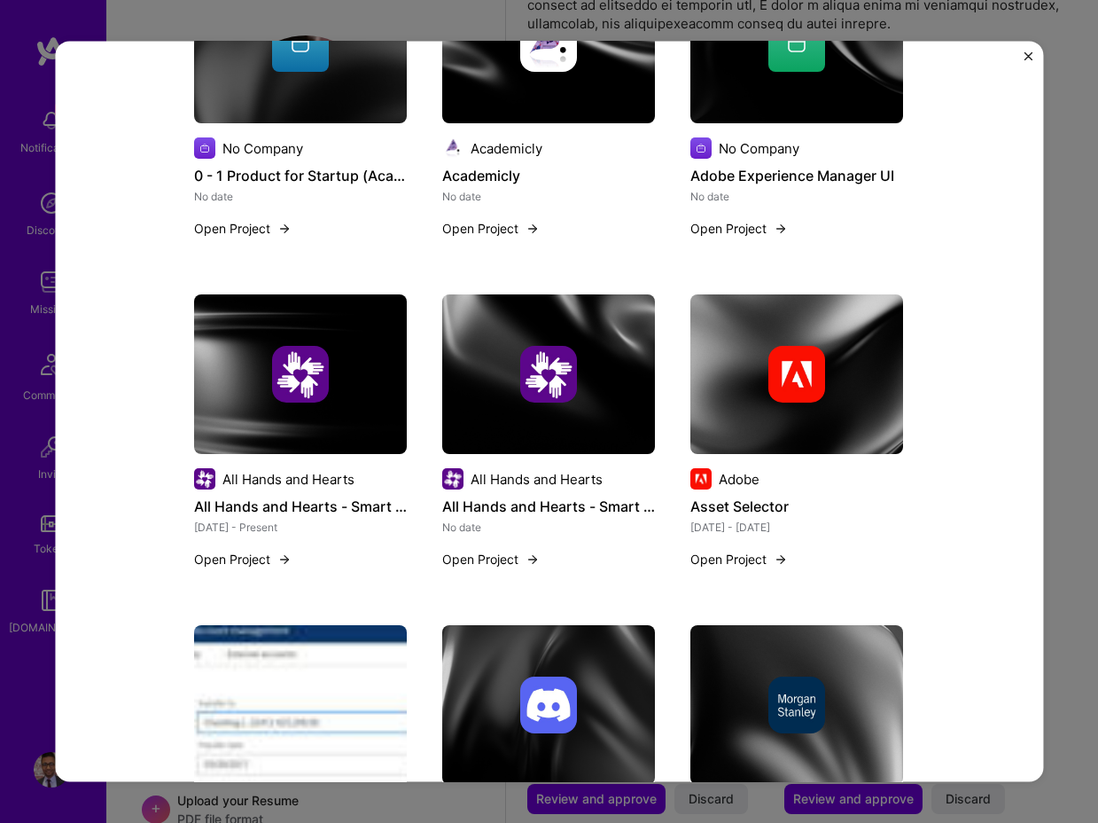
scroll to position [1293, 0]
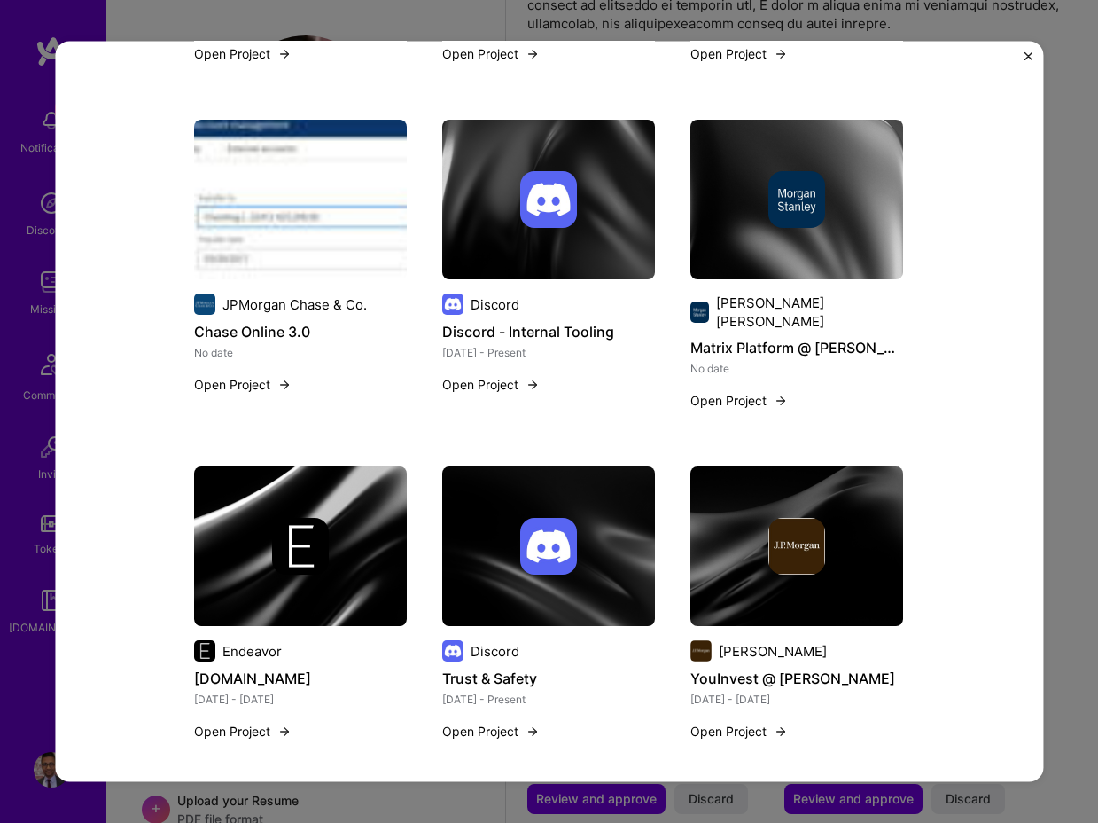
click at [1027, 51] on img "Close" at bounding box center [1028, 55] width 9 height 9
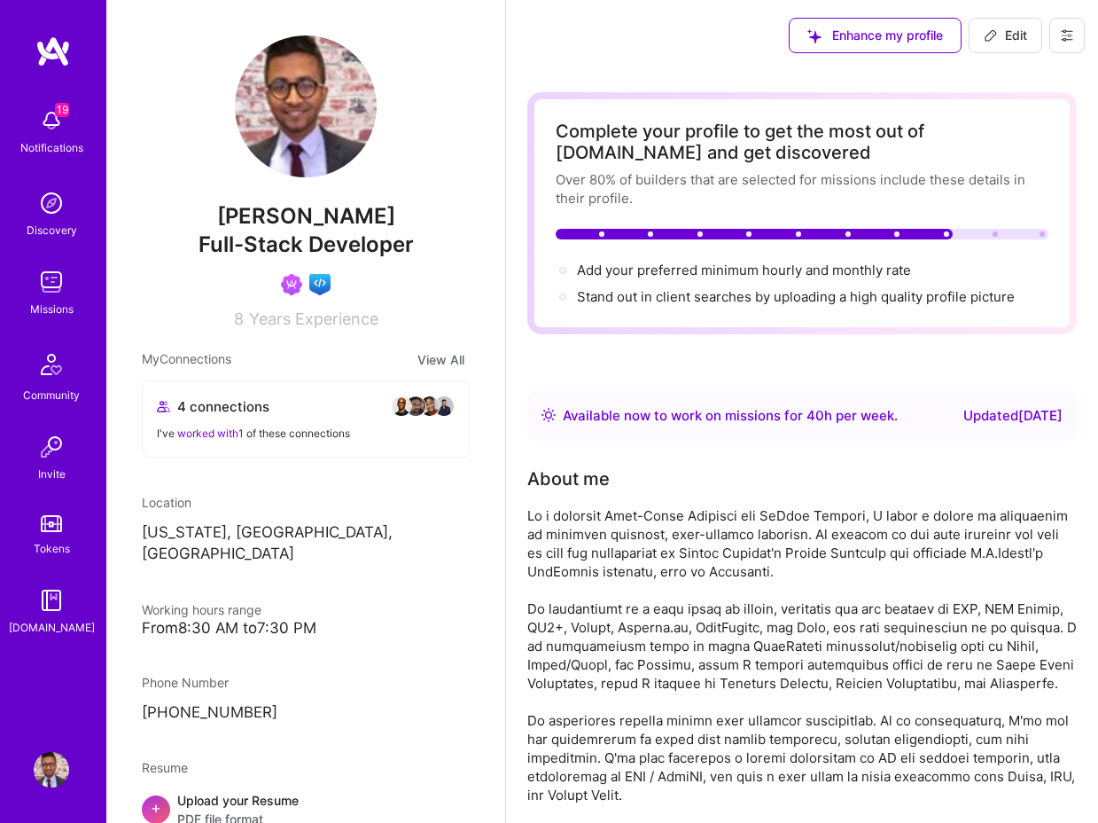
click at [605, 535] on div at bounding box center [802, 794] width 550 height 577
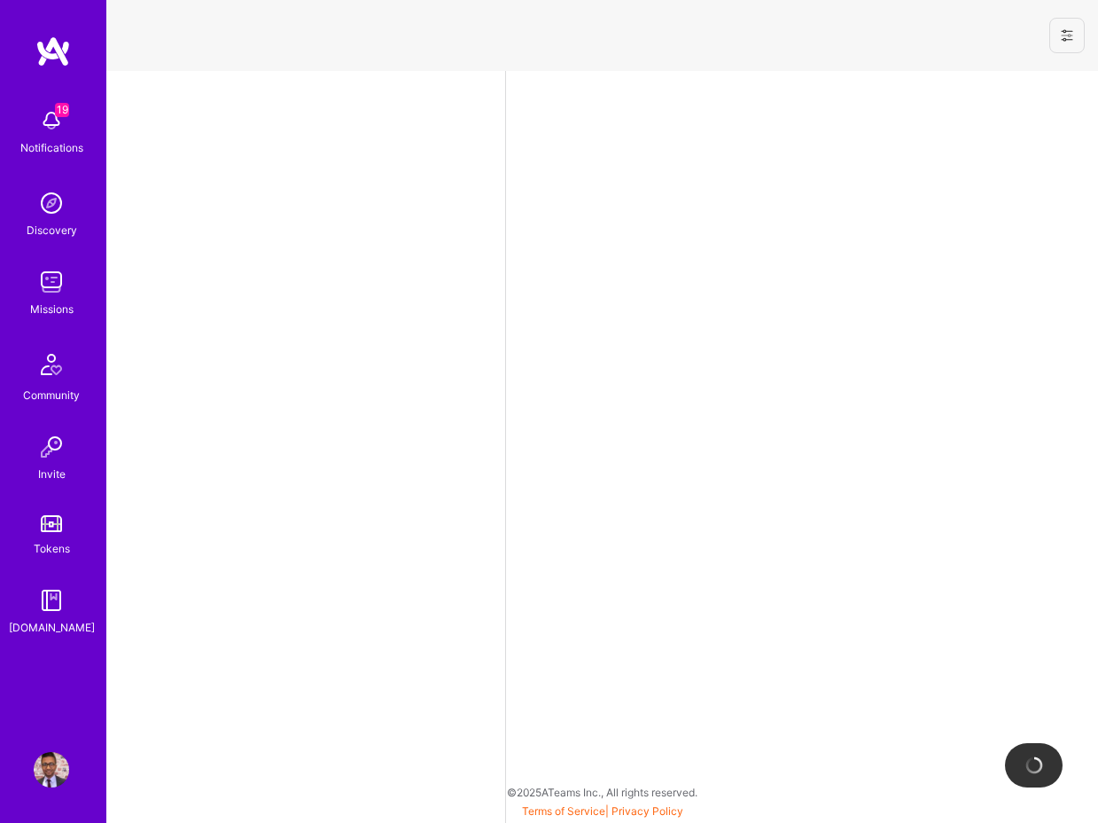
select select "US"
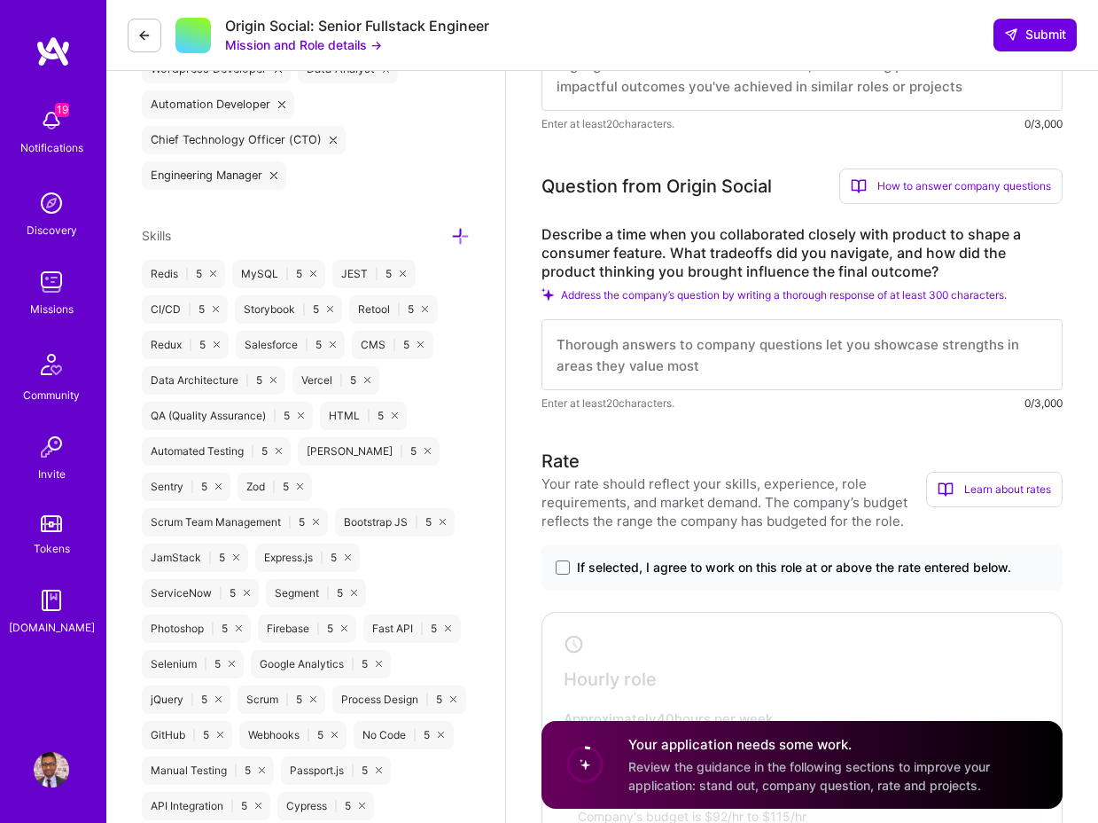
scroll to position [809, 0]
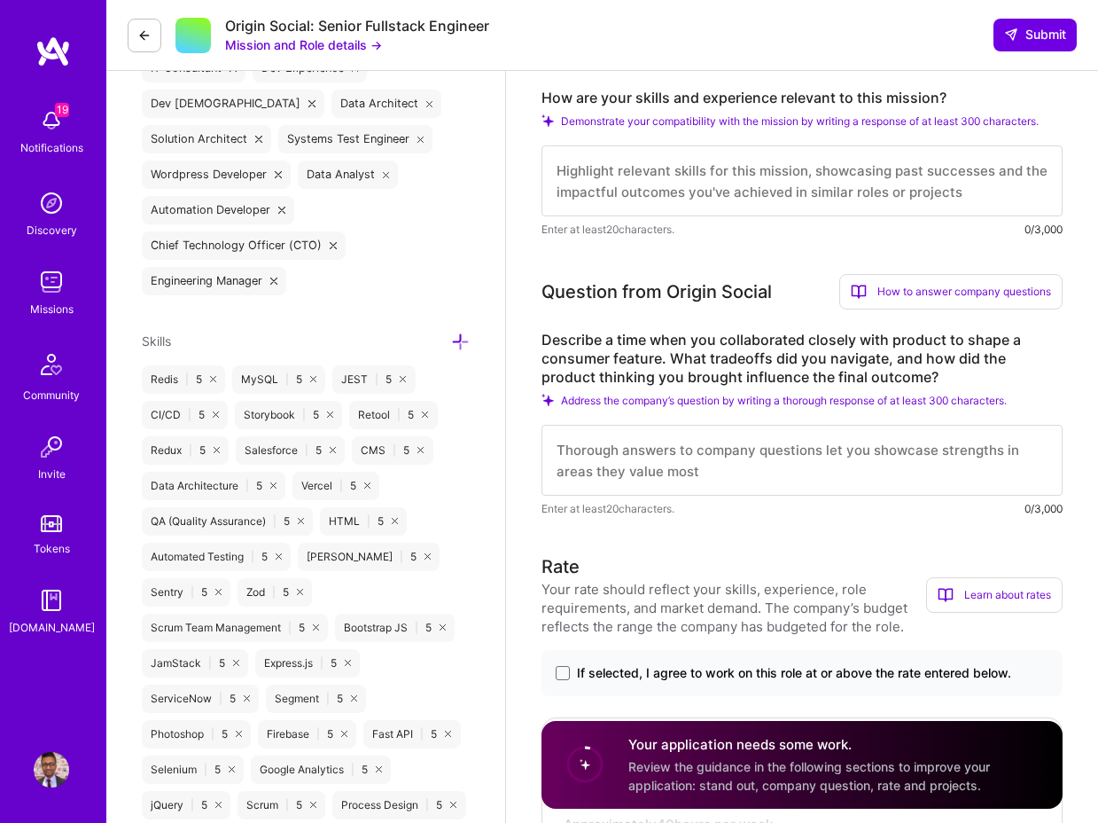
click at [646, 190] on textarea at bounding box center [802, 180] width 521 height 71
paste textarea "I already ship AI consumer features end to end on TypeScript, Next.js, and Post…"
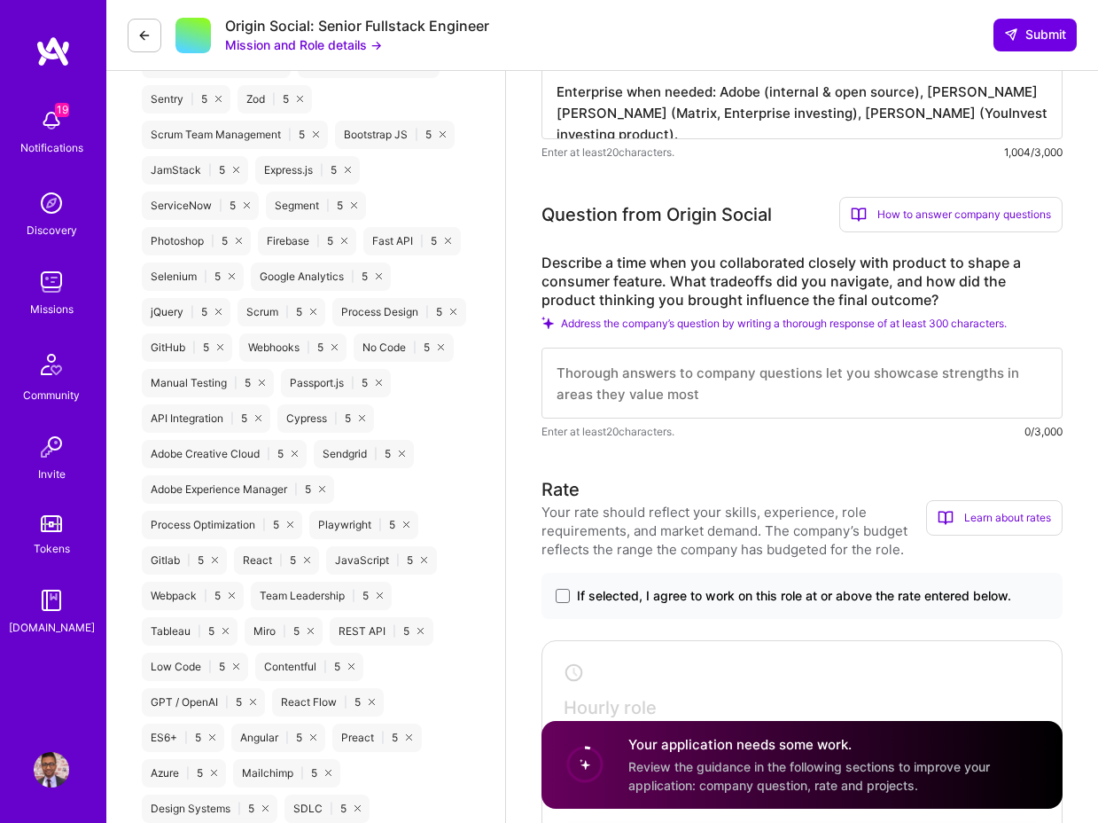
scroll to position [1303, 0]
type textarea "I already ship AI consumer features end to end on TypeScript, Next.js, and Post…"
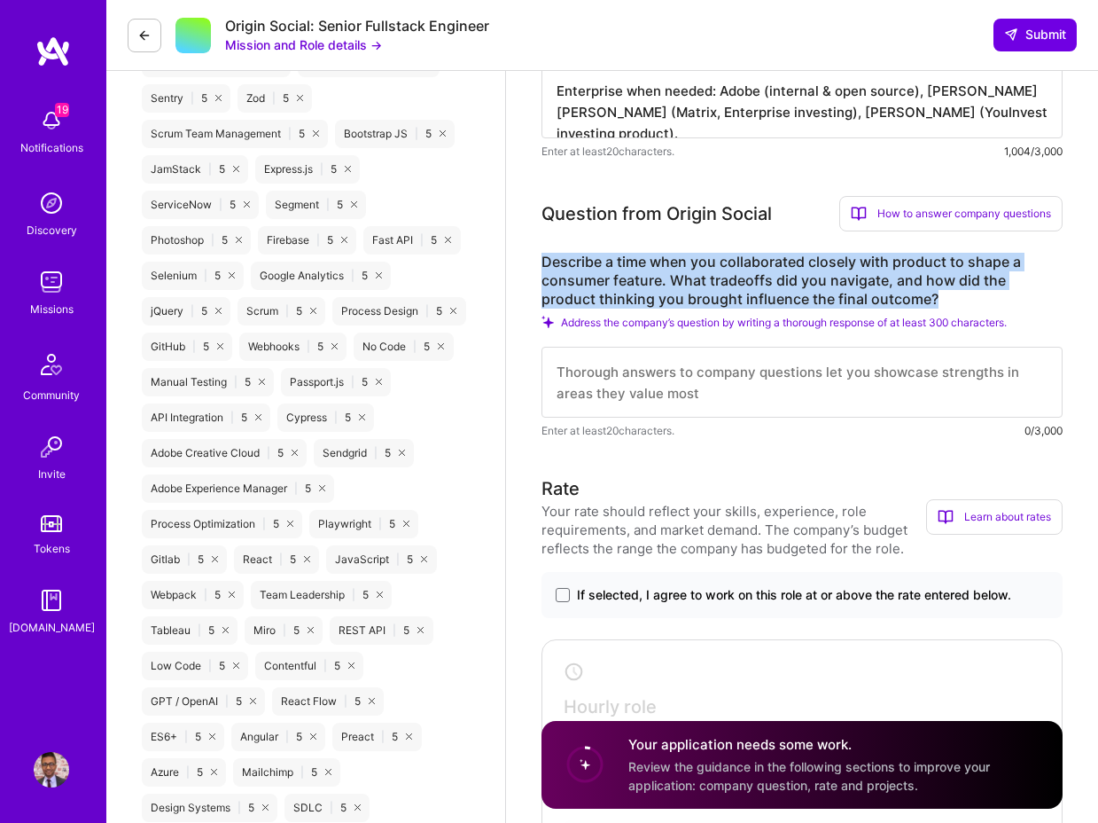
drag, startPoint x: 895, startPoint y: 319, endPoint x: 529, endPoint y: 282, distance: 367.1
copy label "Describe a time when you collaborated closely with product to shape a consumer …"
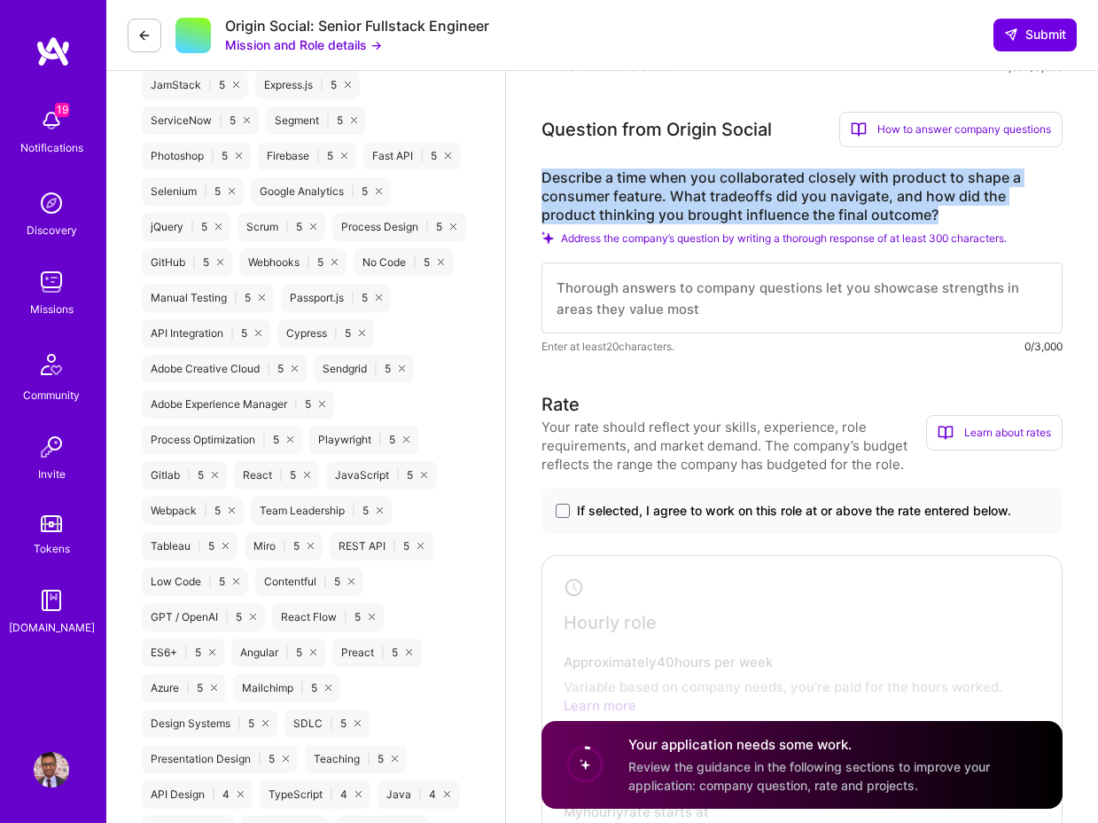
scroll to position [1393, 0]
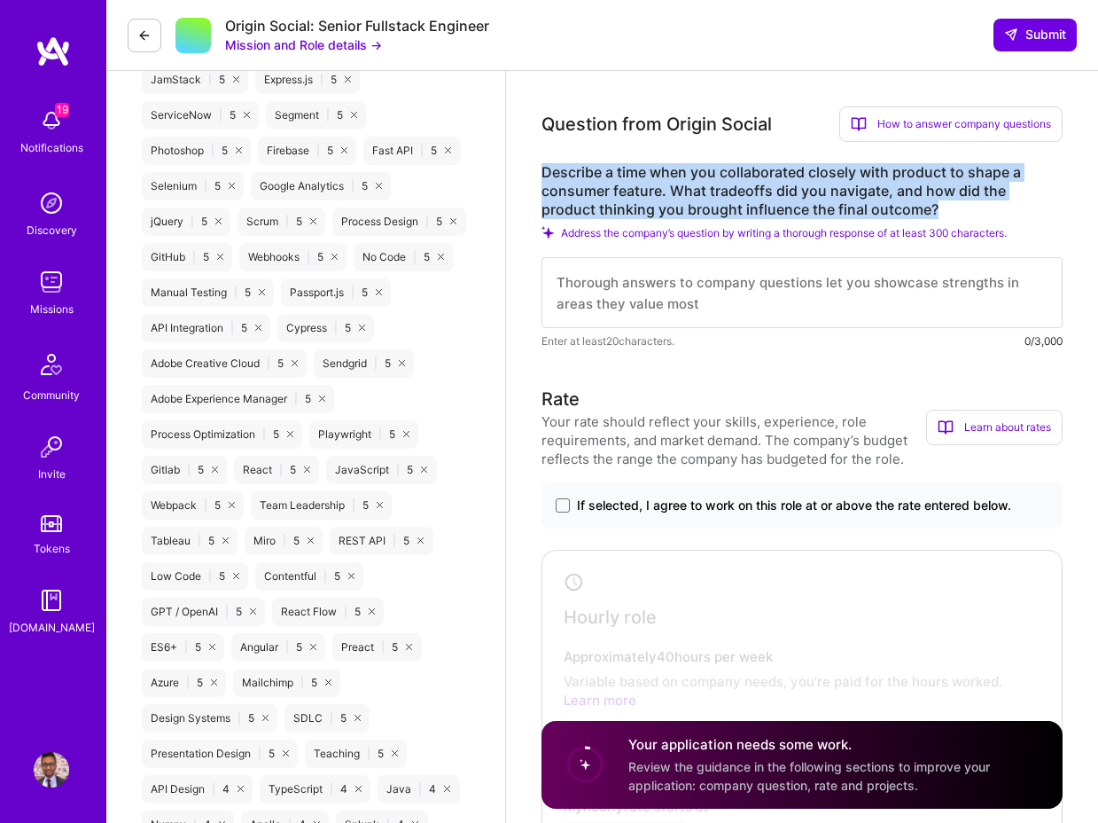
click at [699, 322] on textarea at bounding box center [802, 292] width 521 height 71
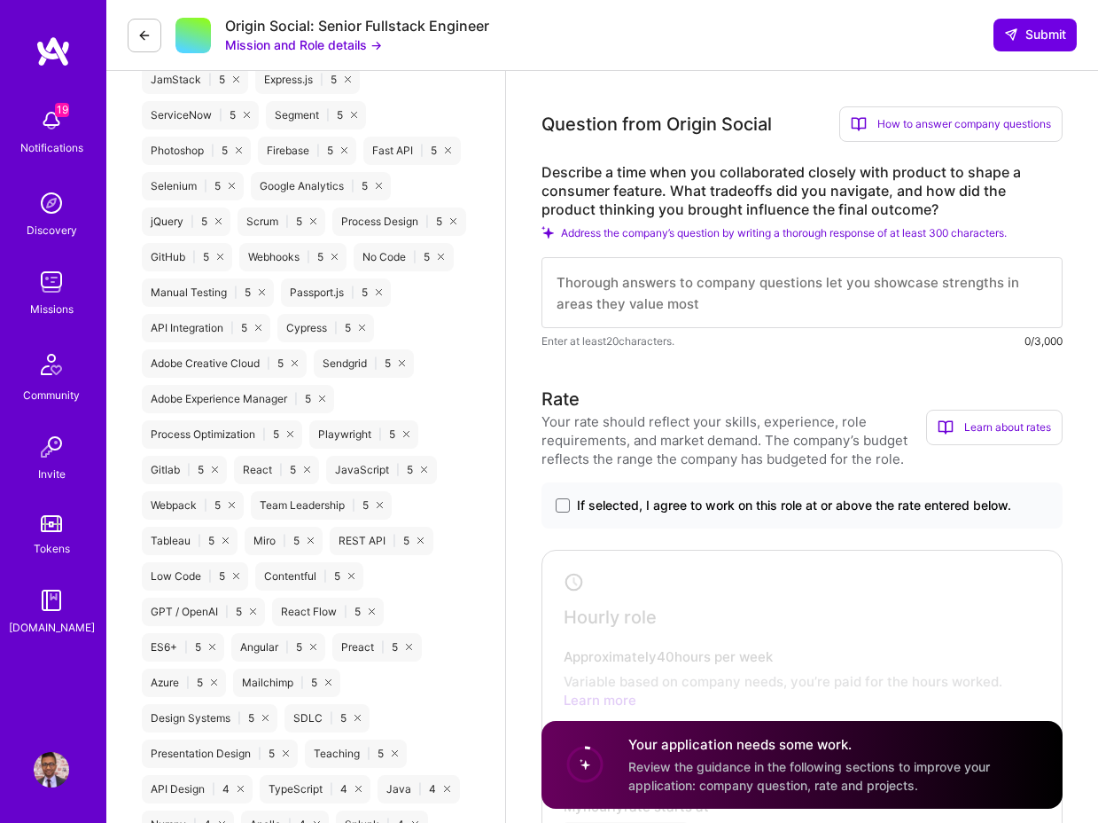
paste textarea "I partnered with product to fix drop-off in a “Book a Review” flow for a dating…"
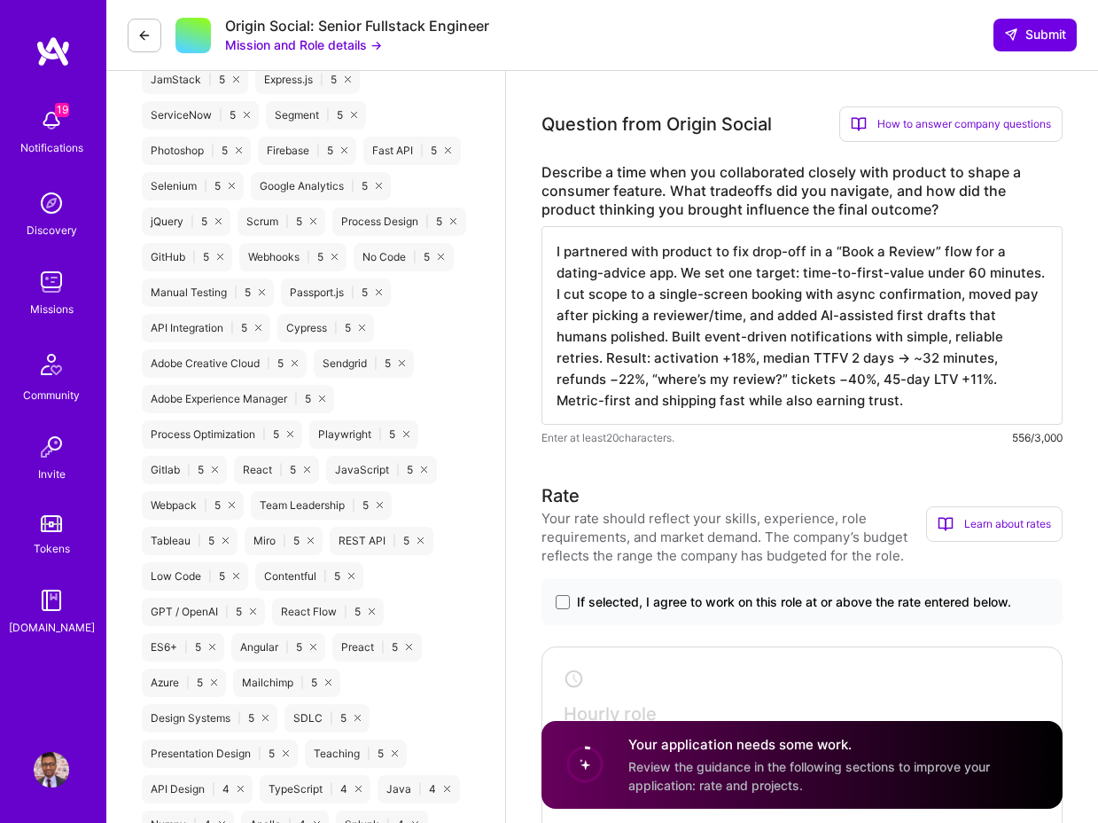
type textarea "I partnered with product to fix drop-off in a “Book a Review” flow for a dating…"
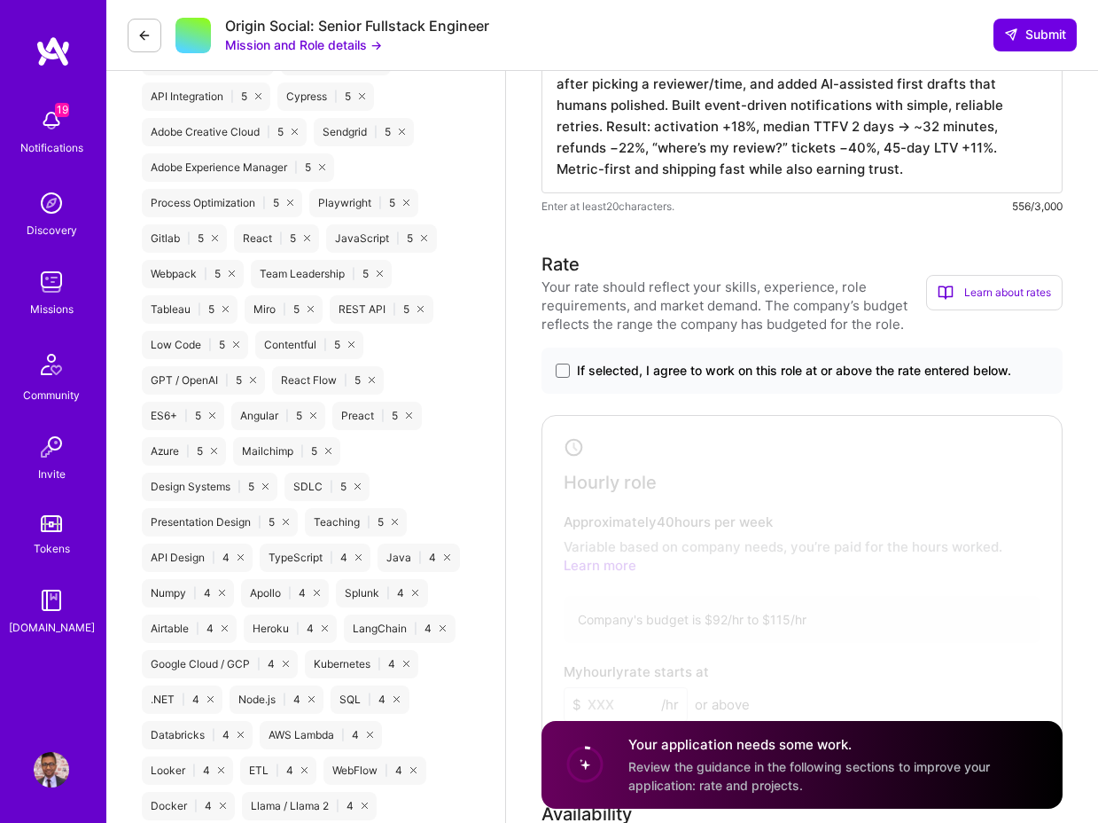
scroll to position [1634, 0]
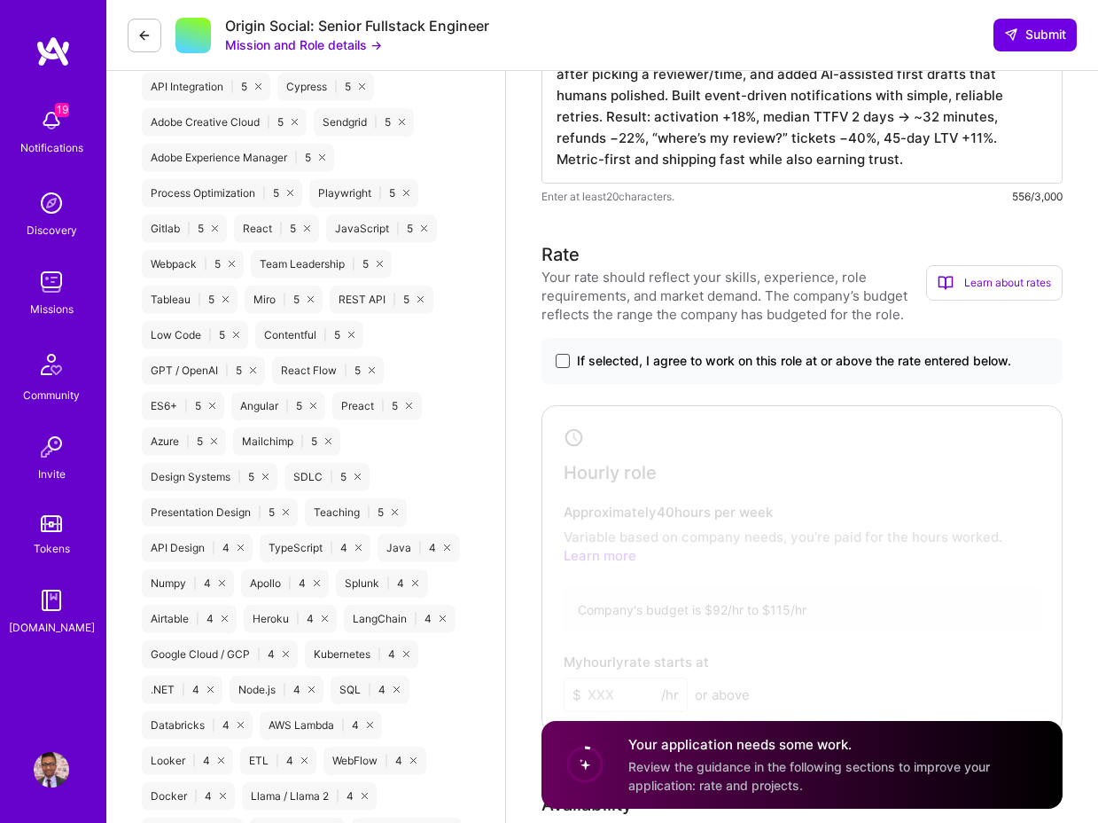
click at [565, 368] on span at bounding box center [563, 361] width 14 height 14
click at [0, 0] on input "If selected, I agree to work on this role at or above the rate entered below." at bounding box center [0, 0] width 0 height 0
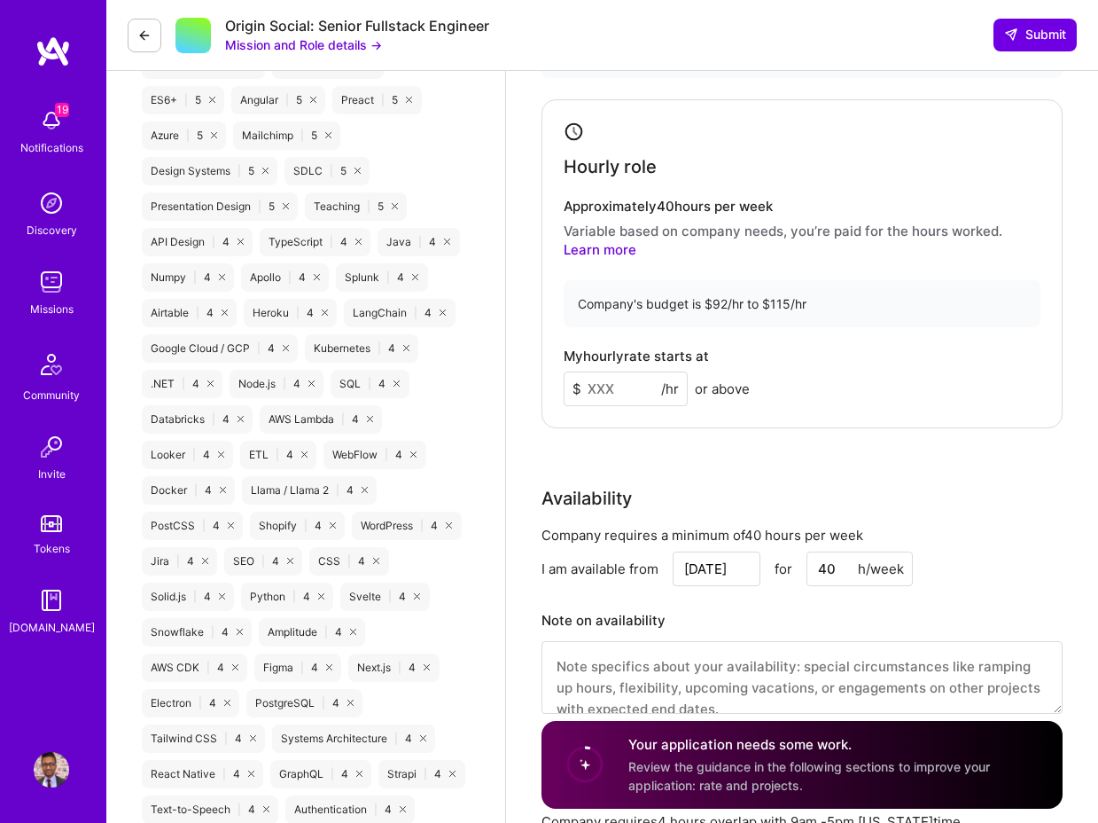
scroll to position [2059, 0]
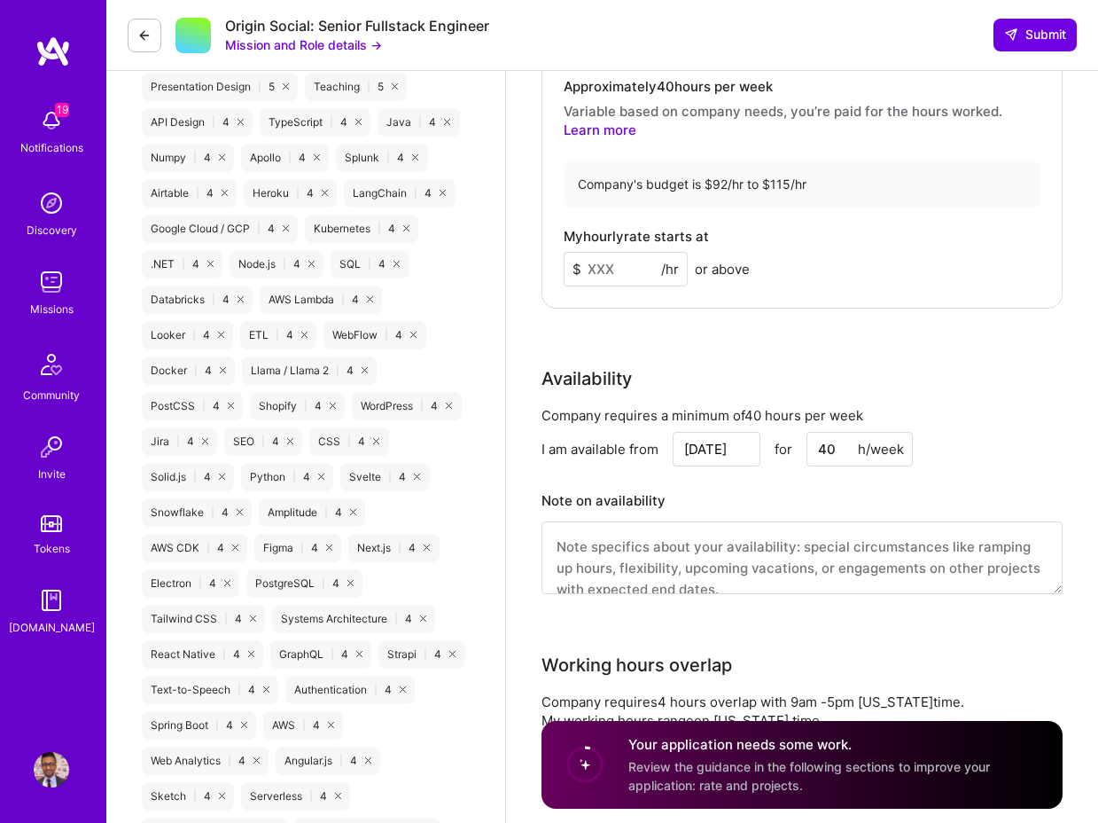
click at [641, 283] on input at bounding box center [626, 269] width 124 height 35
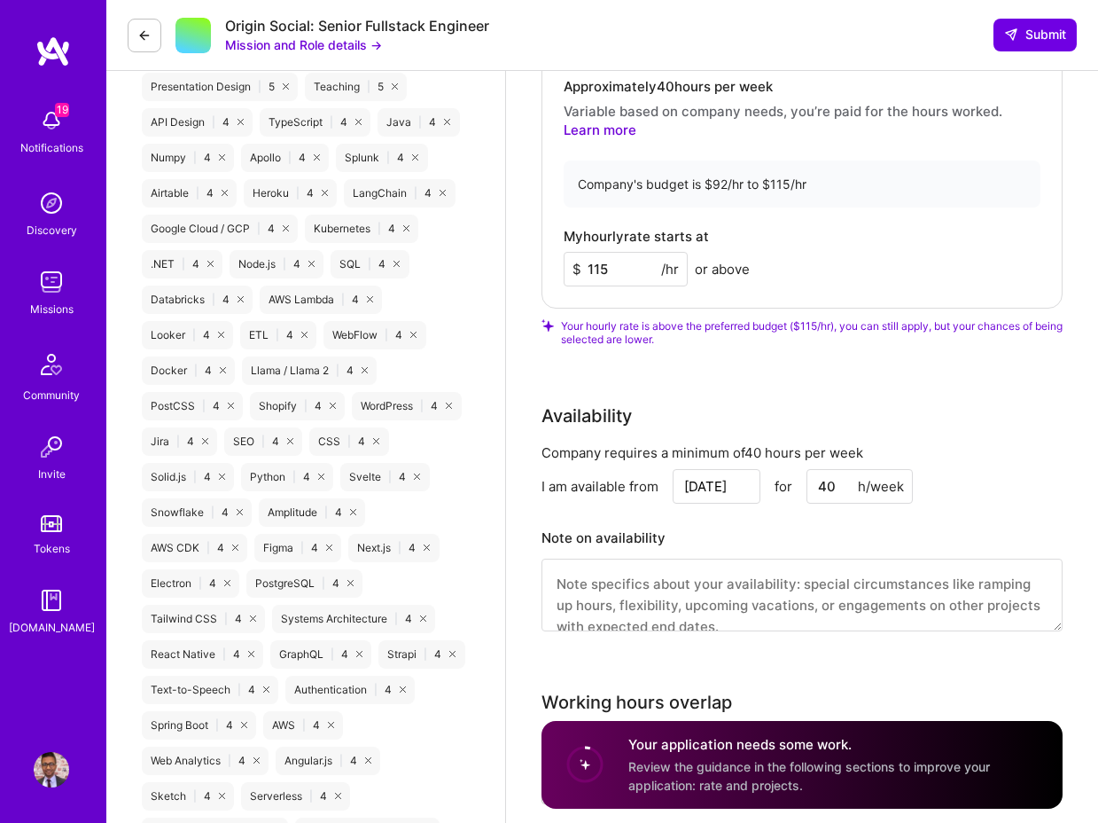
click at [641, 382] on div "Rate Your rate should reflect your skills, experience, role requirements, and m…" at bounding box center [802, 235] width 521 height 838
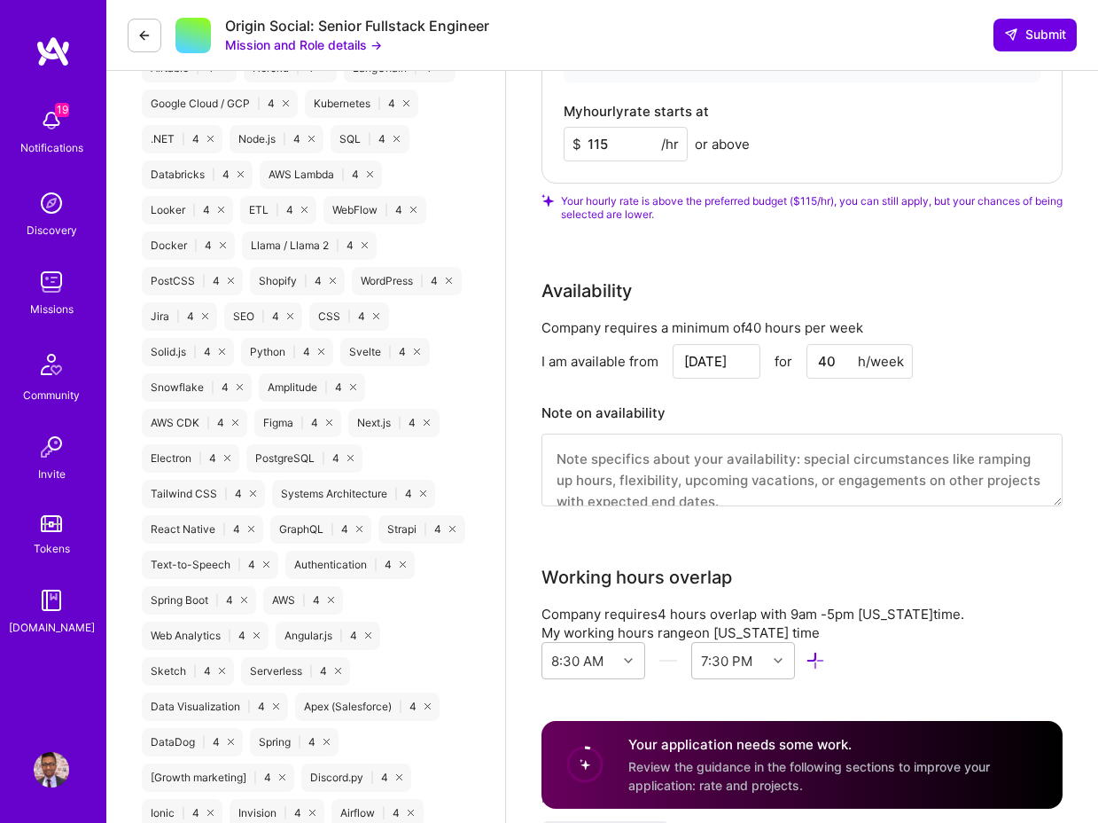
scroll to position [2209, 0]
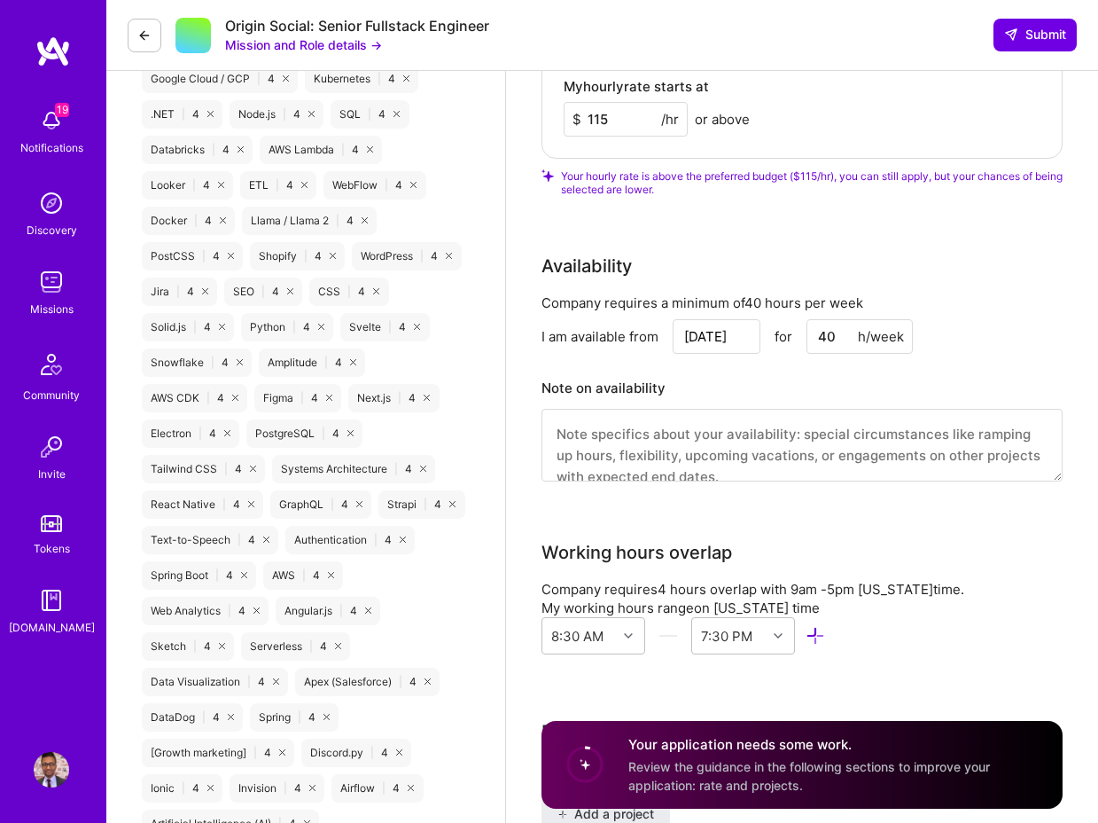
click at [621, 130] on input "115" at bounding box center [626, 119] width 124 height 35
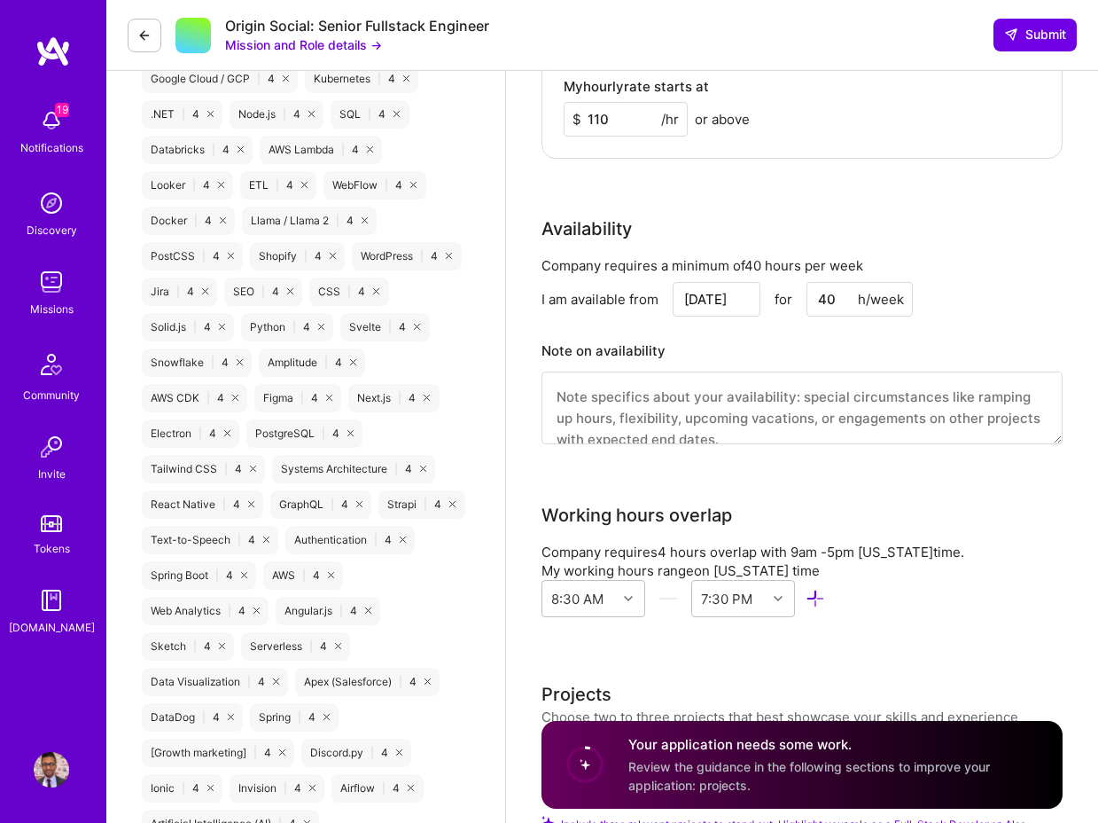
type input "110"
click at [613, 242] on div "Availability" at bounding box center [587, 228] width 90 height 27
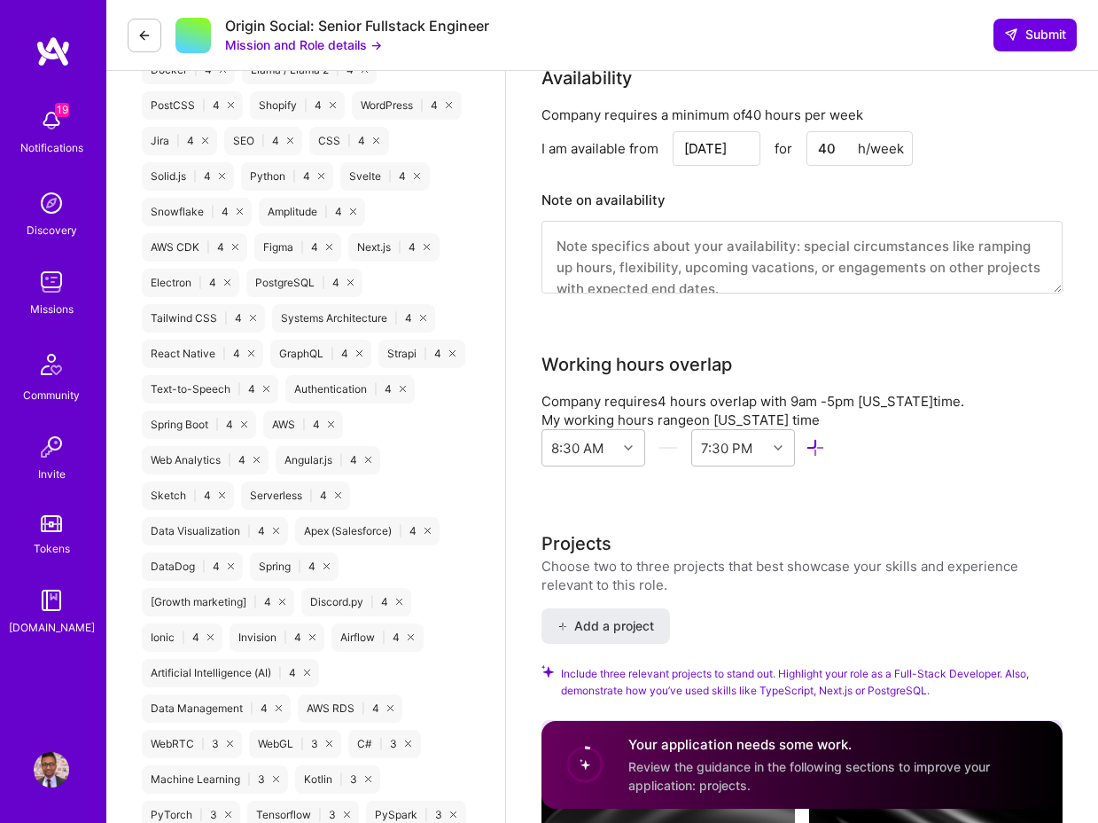
scroll to position [2379, 0]
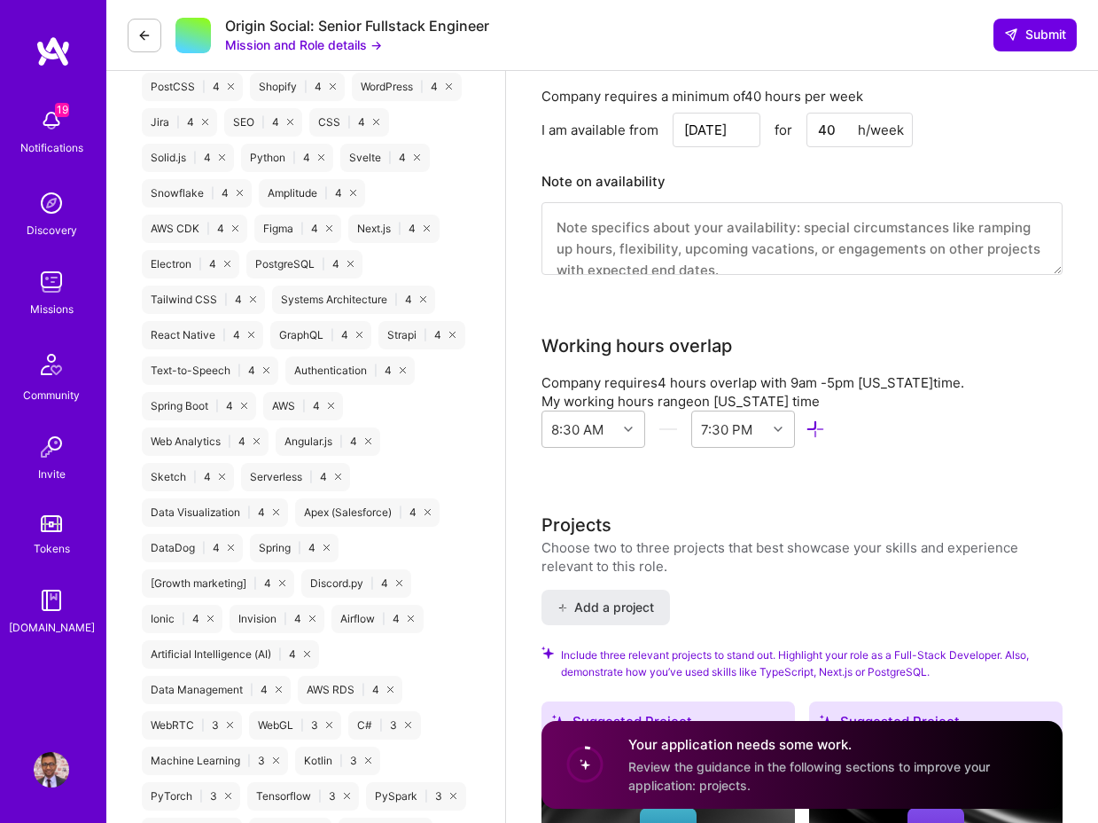
click at [613, 246] on textarea at bounding box center [802, 238] width 521 height 73
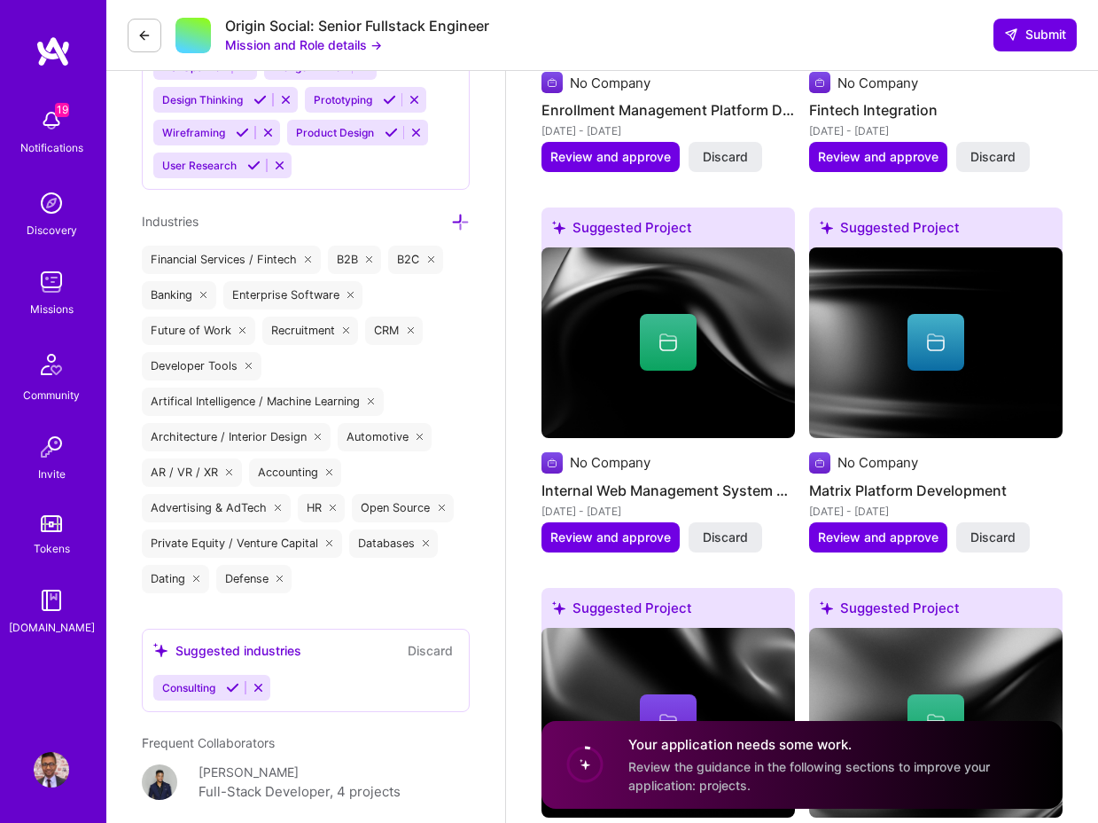
scroll to position [3392, 0]
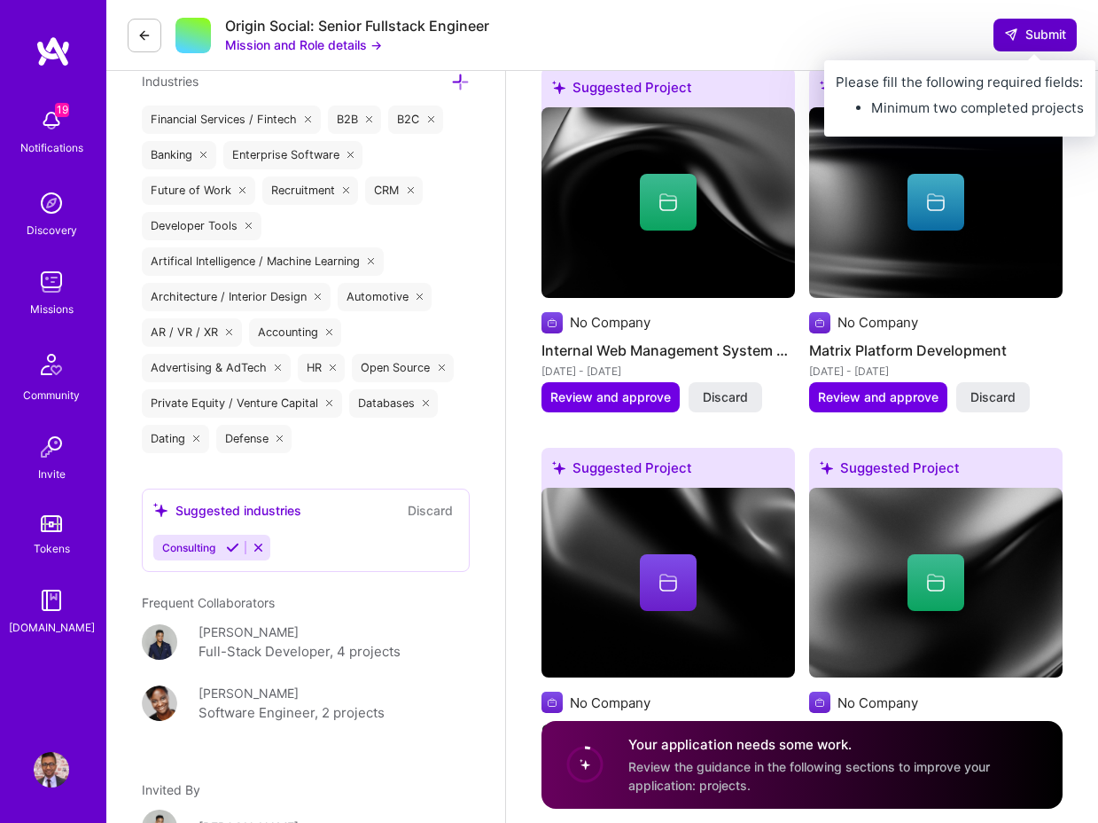
click at [1043, 32] on span "Submit" at bounding box center [1035, 35] width 62 height 18
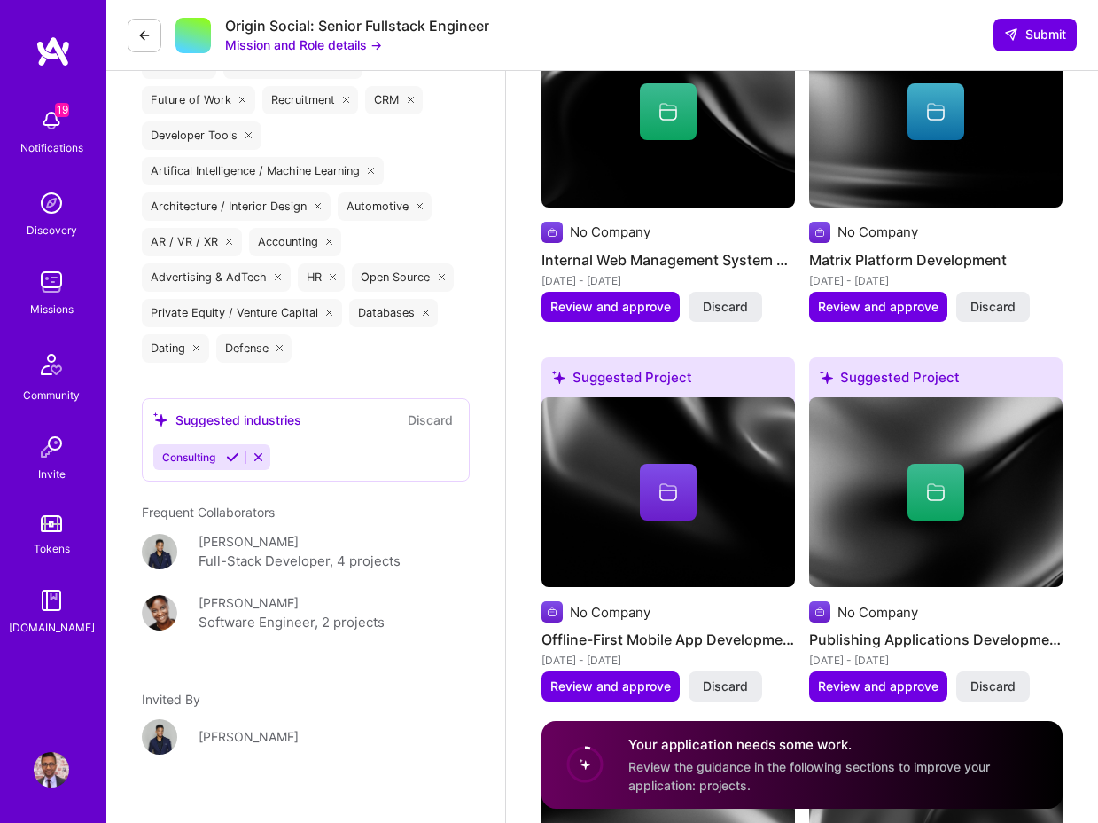
scroll to position [3486, 0]
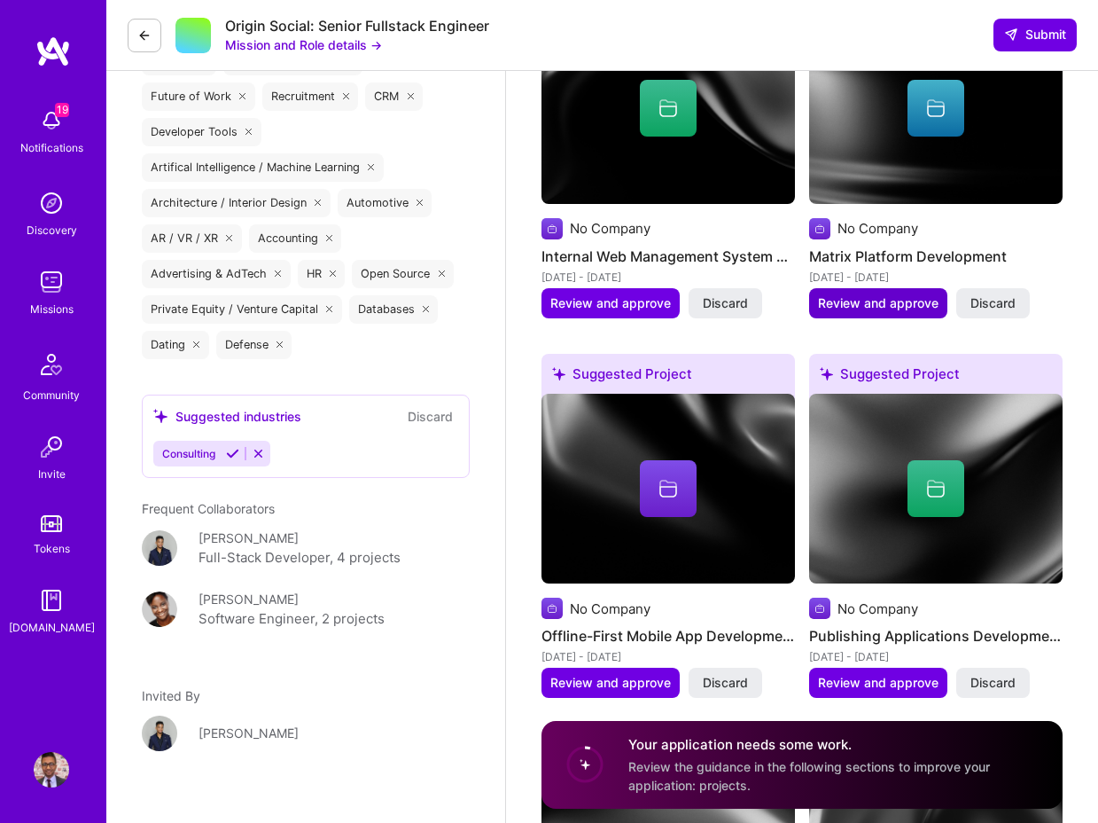
click at [871, 312] on span "Review and approve" at bounding box center [878, 303] width 121 height 18
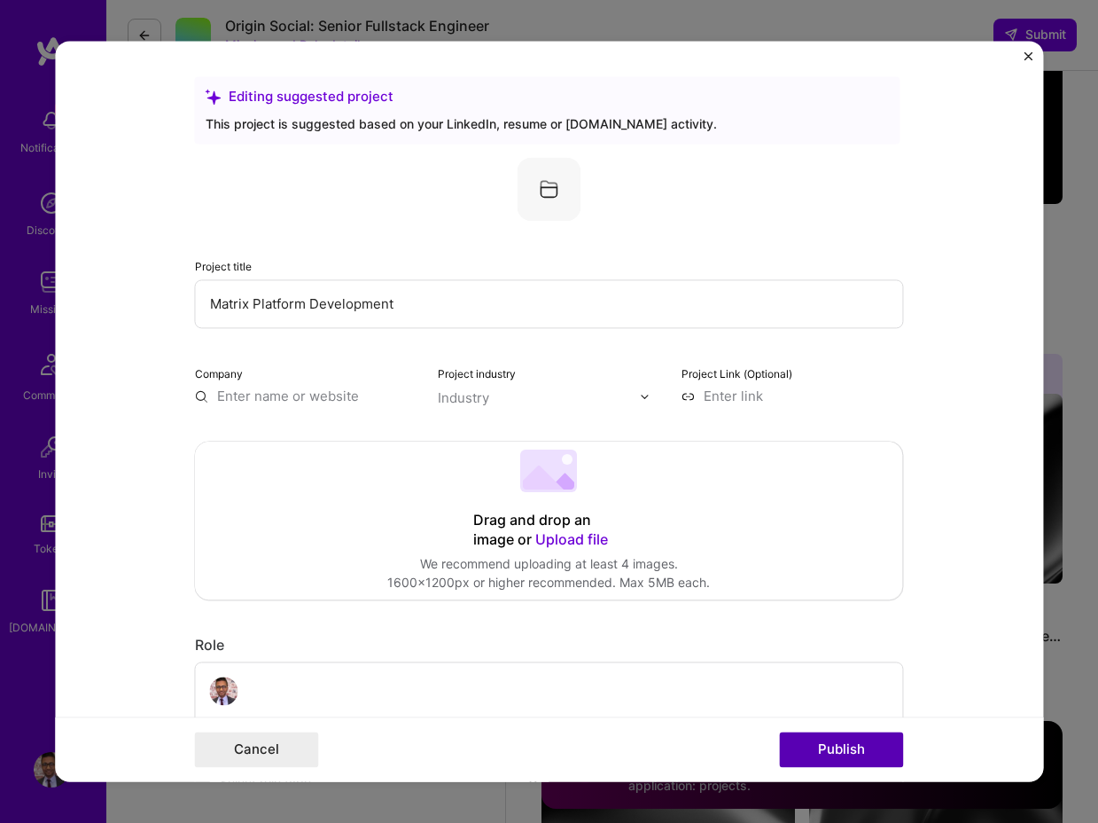
click at [816, 734] on button "Publish" at bounding box center [842, 749] width 124 height 35
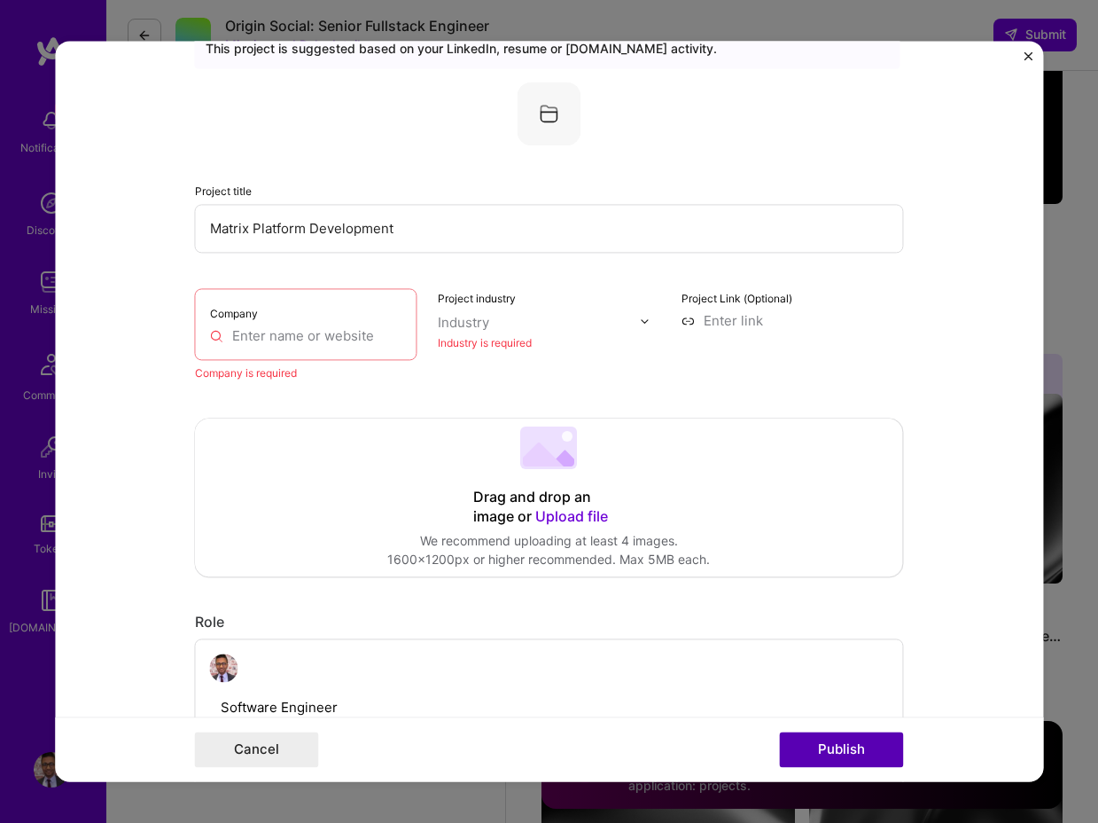
scroll to position [116, 0]
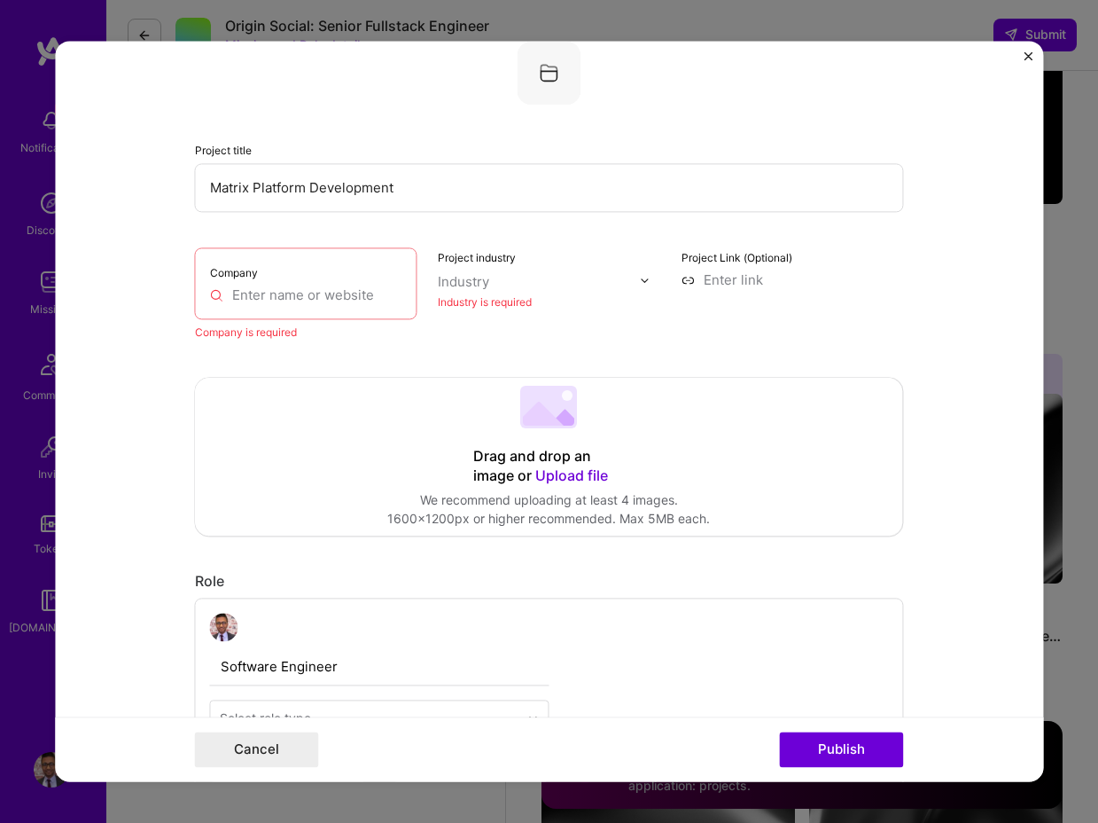
click at [1061, 392] on div "Editing suggested project This project is suggested based on your LinkedIn, res…" at bounding box center [549, 411] width 1098 height 823
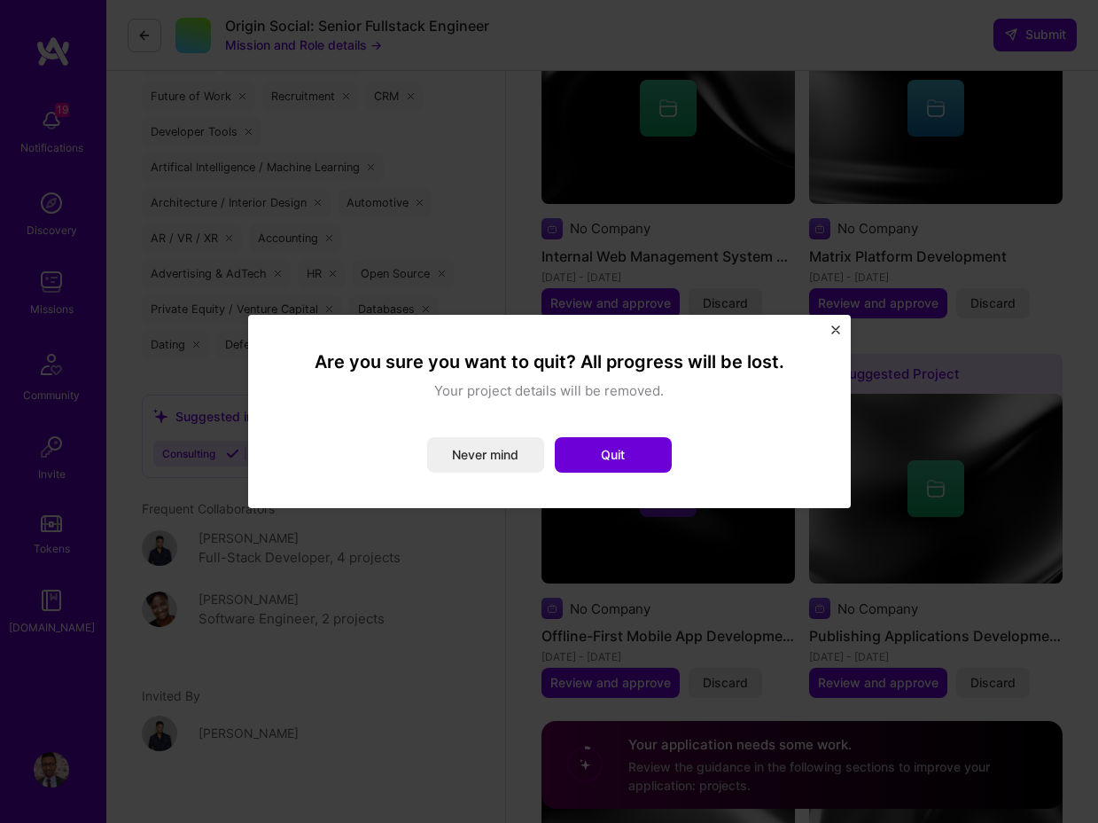
click at [840, 337] on button "Close" at bounding box center [836, 334] width 9 height 19
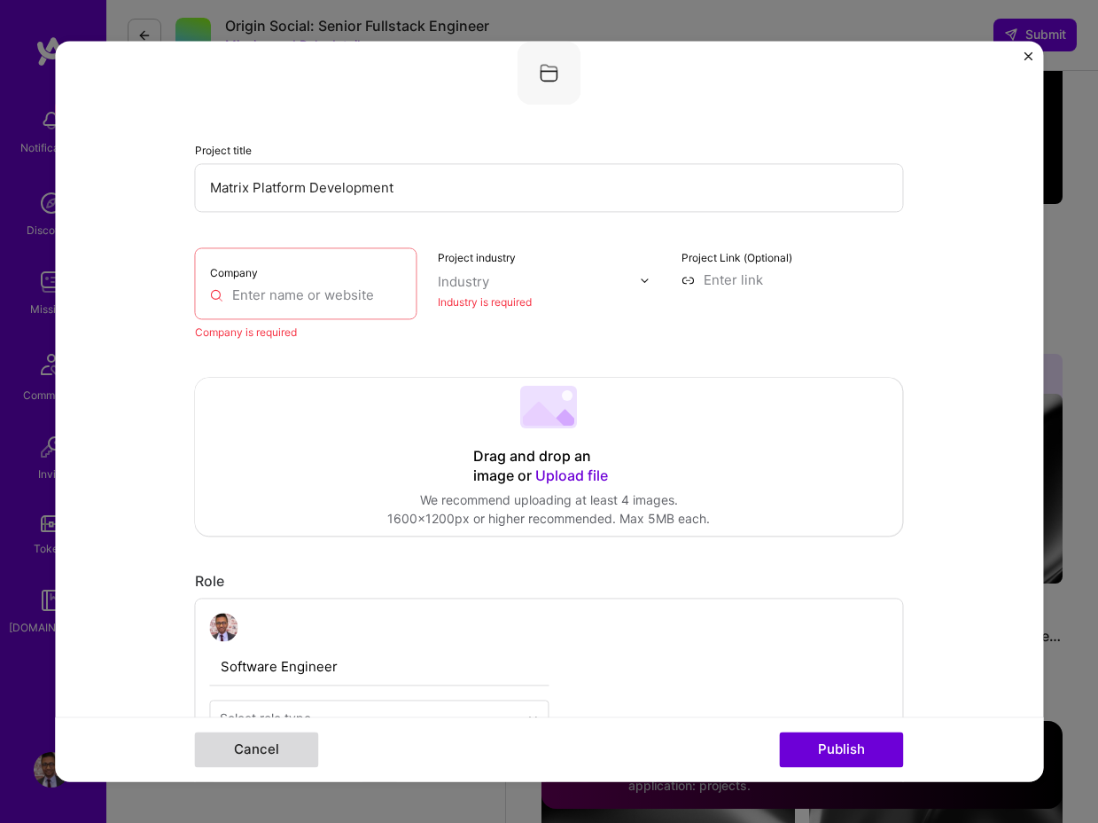
click at [259, 742] on button "Cancel" at bounding box center [257, 749] width 124 height 35
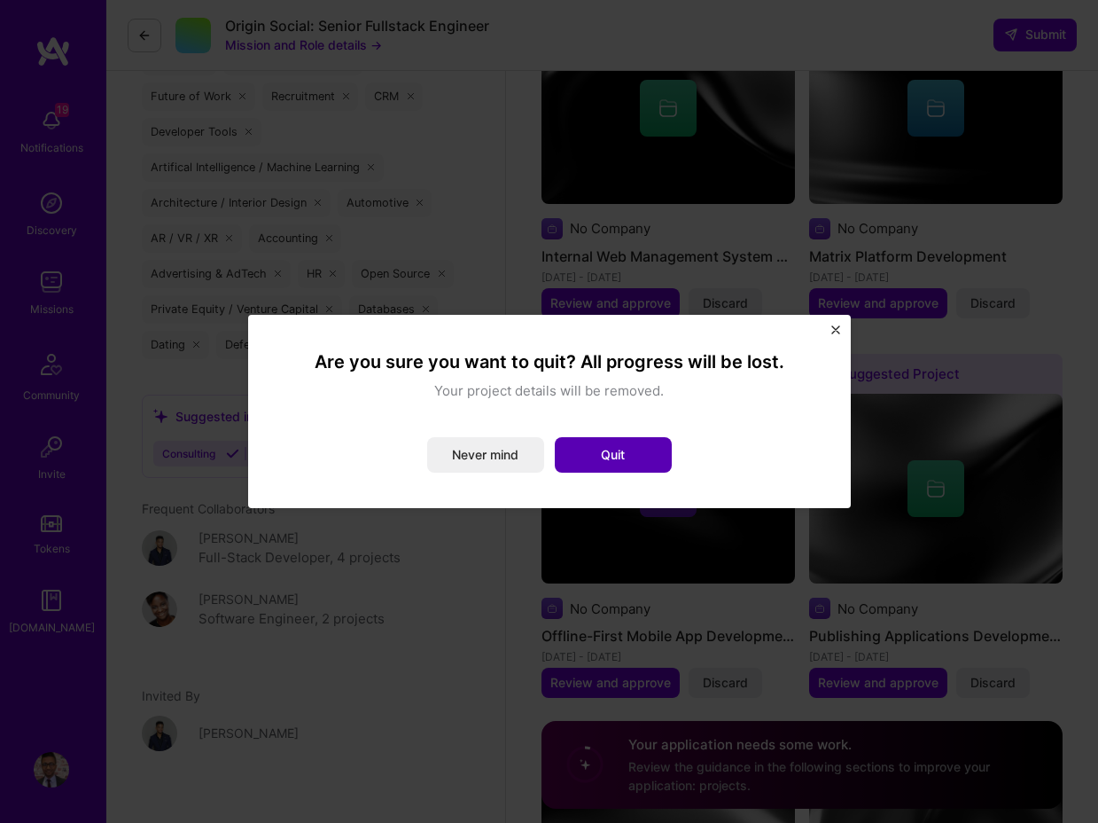
click at [597, 457] on button "Quit" at bounding box center [613, 454] width 117 height 35
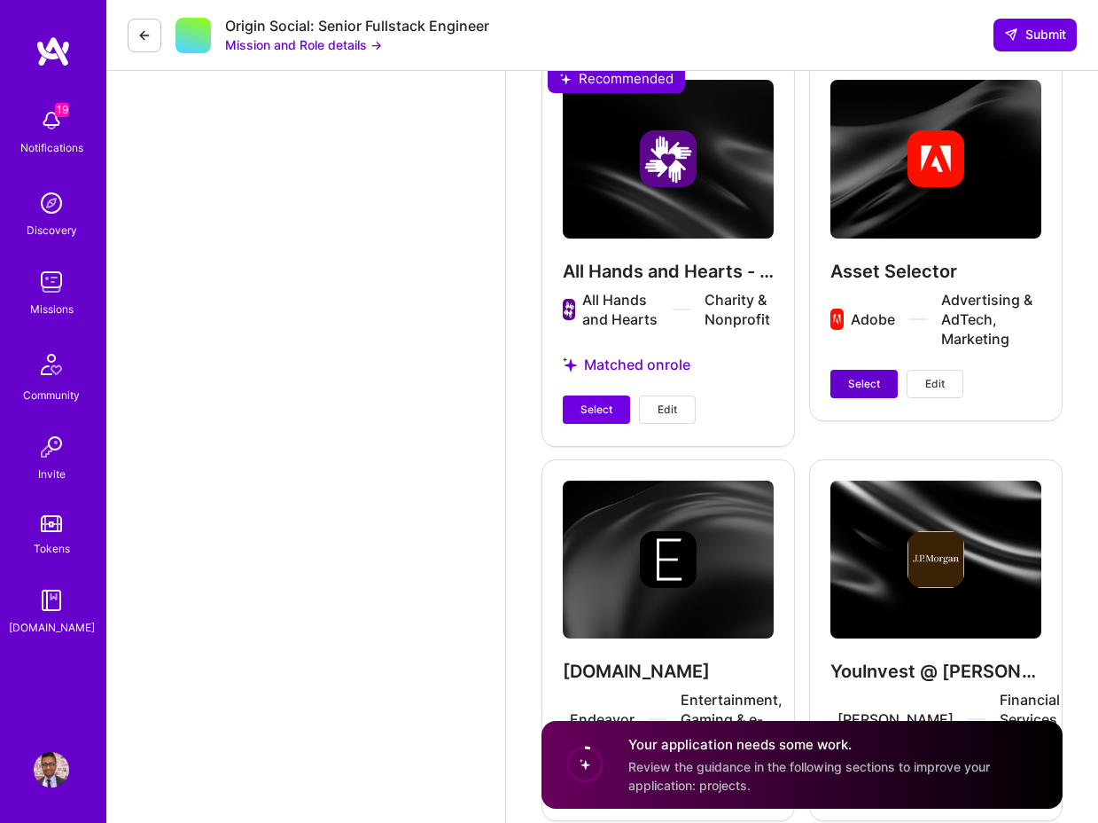
scroll to position [4957, 0]
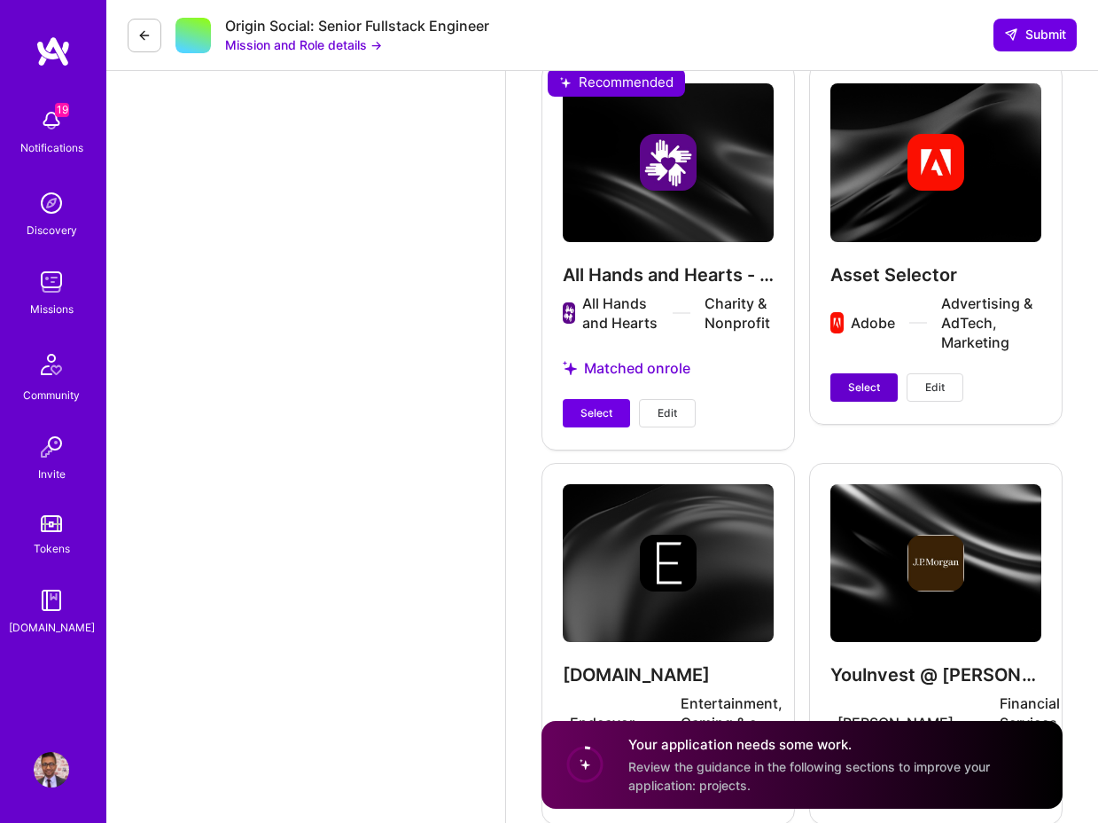
click at [876, 395] on span "Select" at bounding box center [864, 387] width 32 height 16
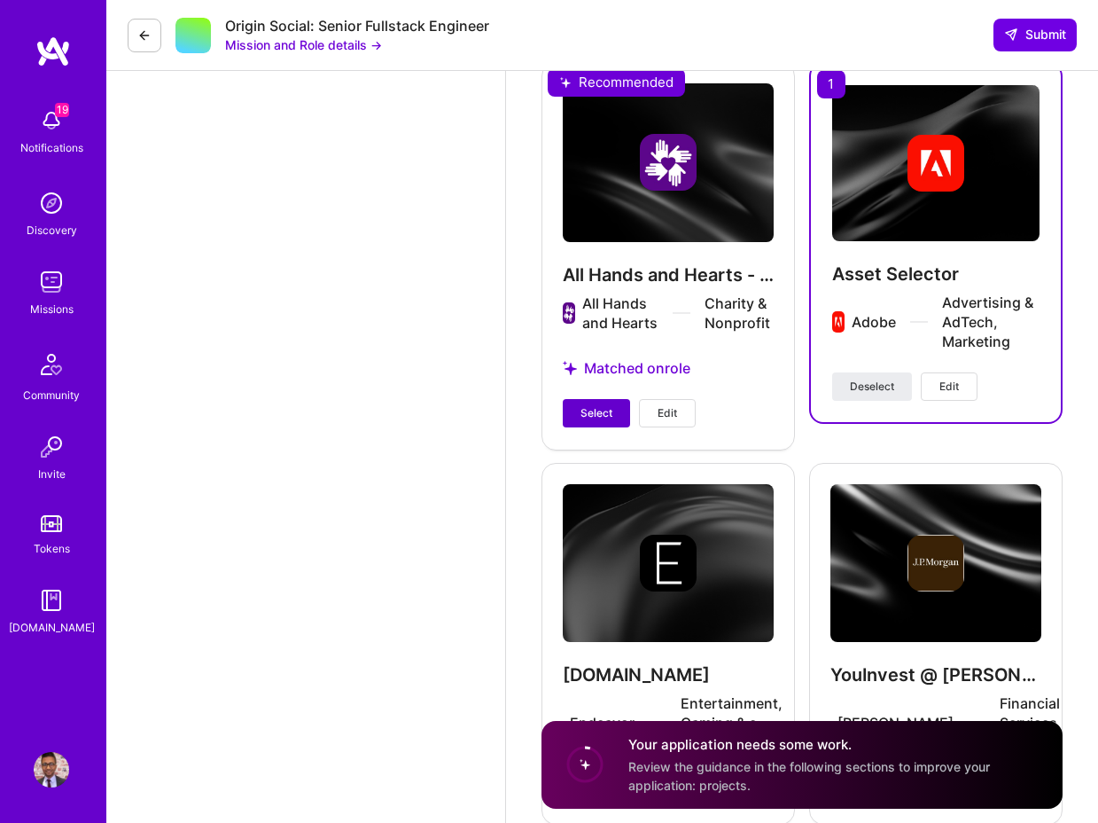
click at [598, 421] on span "Select" at bounding box center [597, 413] width 32 height 16
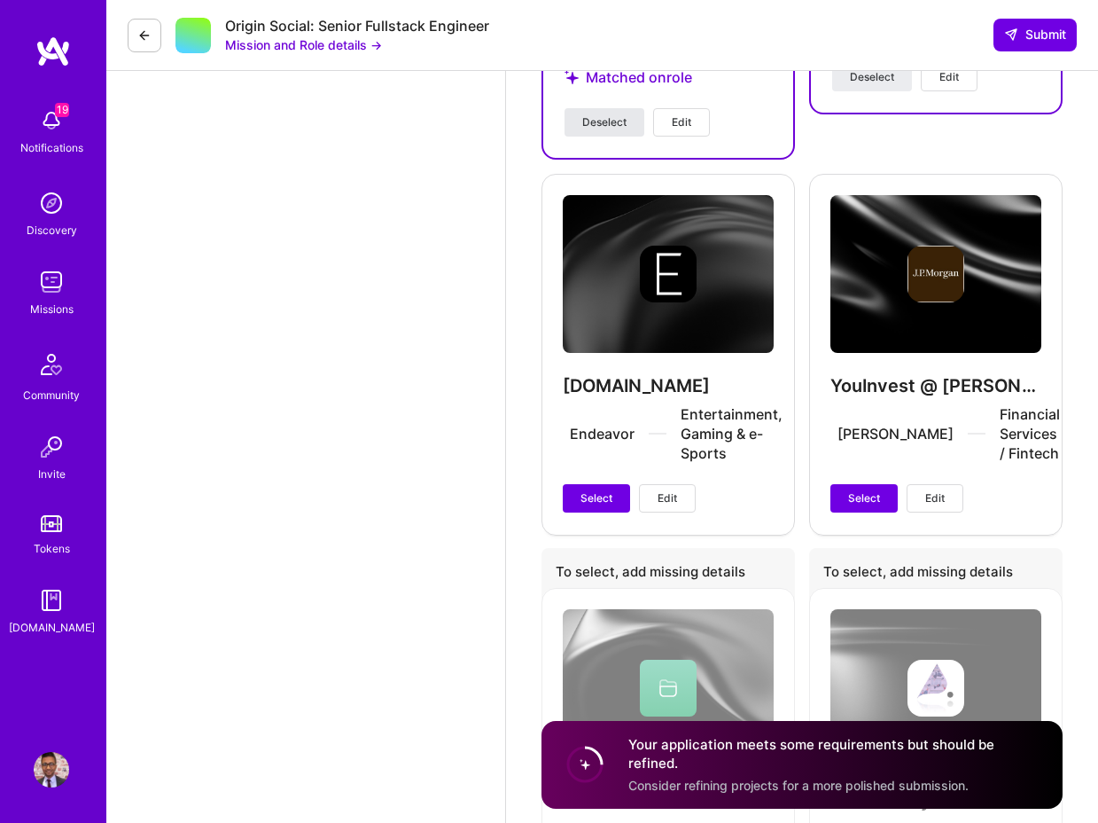
scroll to position [5275, 0]
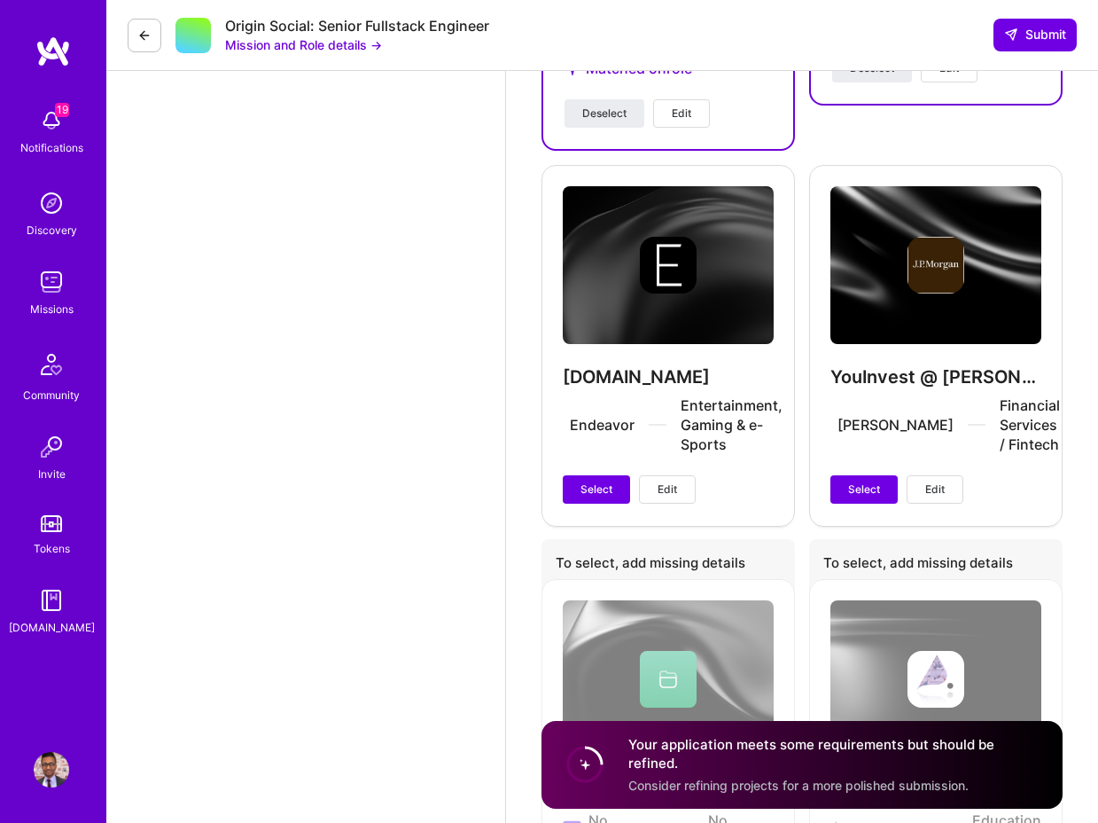
click at [590, 489] on div "PBR.com Endeavor Entertainment, Gaming & e-Sports Select Edit" at bounding box center [669, 345] width 254 height 361
click at [598, 497] on span "Select" at bounding box center [597, 489] width 32 height 16
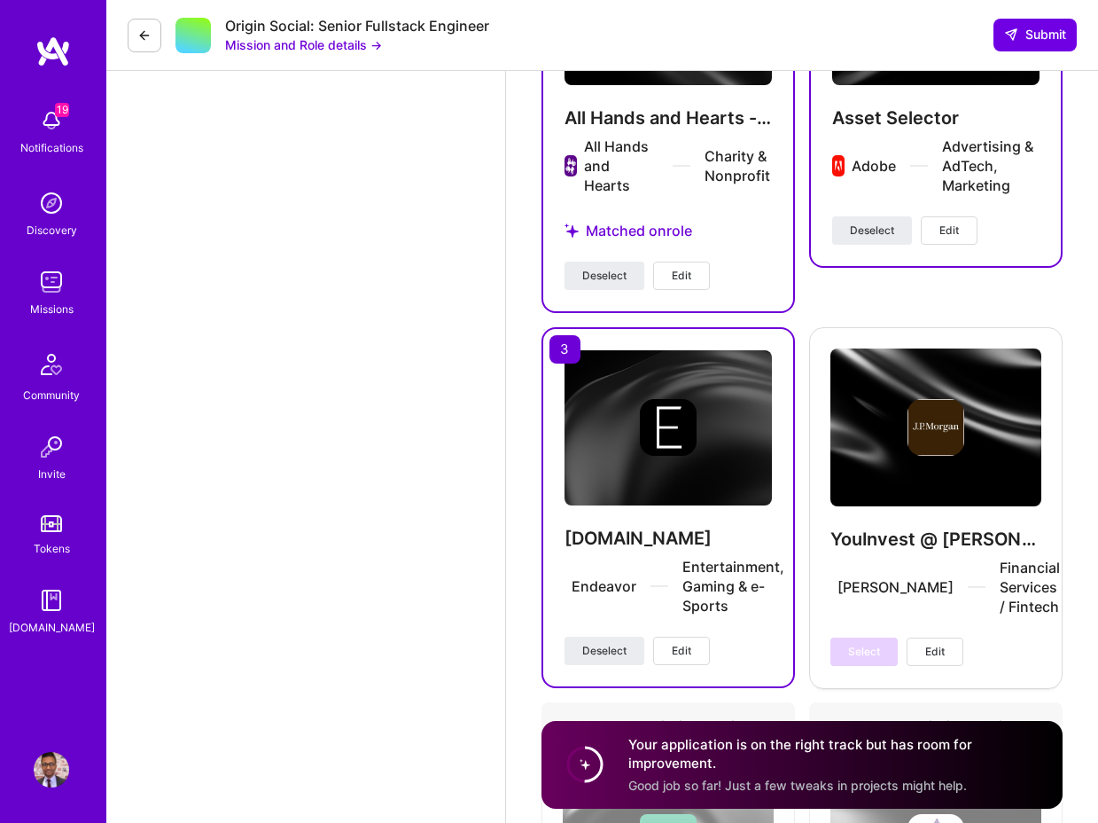
scroll to position [5028, 0]
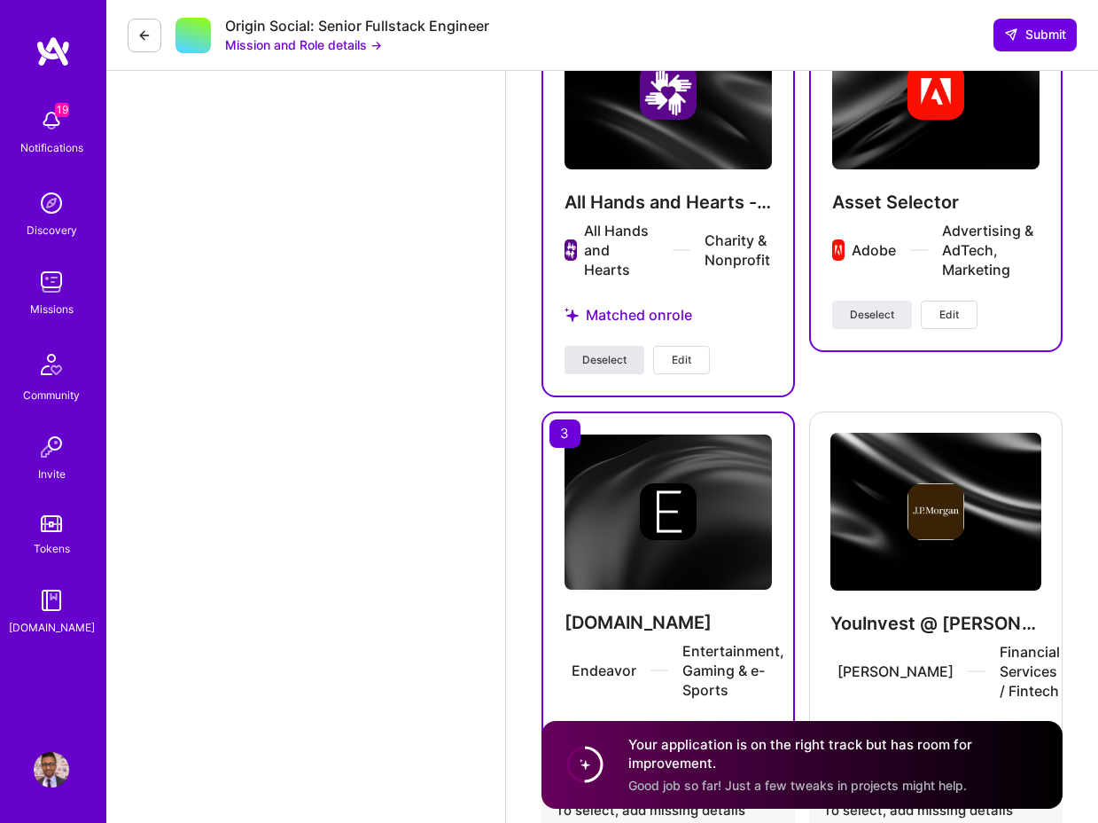
click at [621, 368] on span "Deselect" at bounding box center [604, 360] width 44 height 16
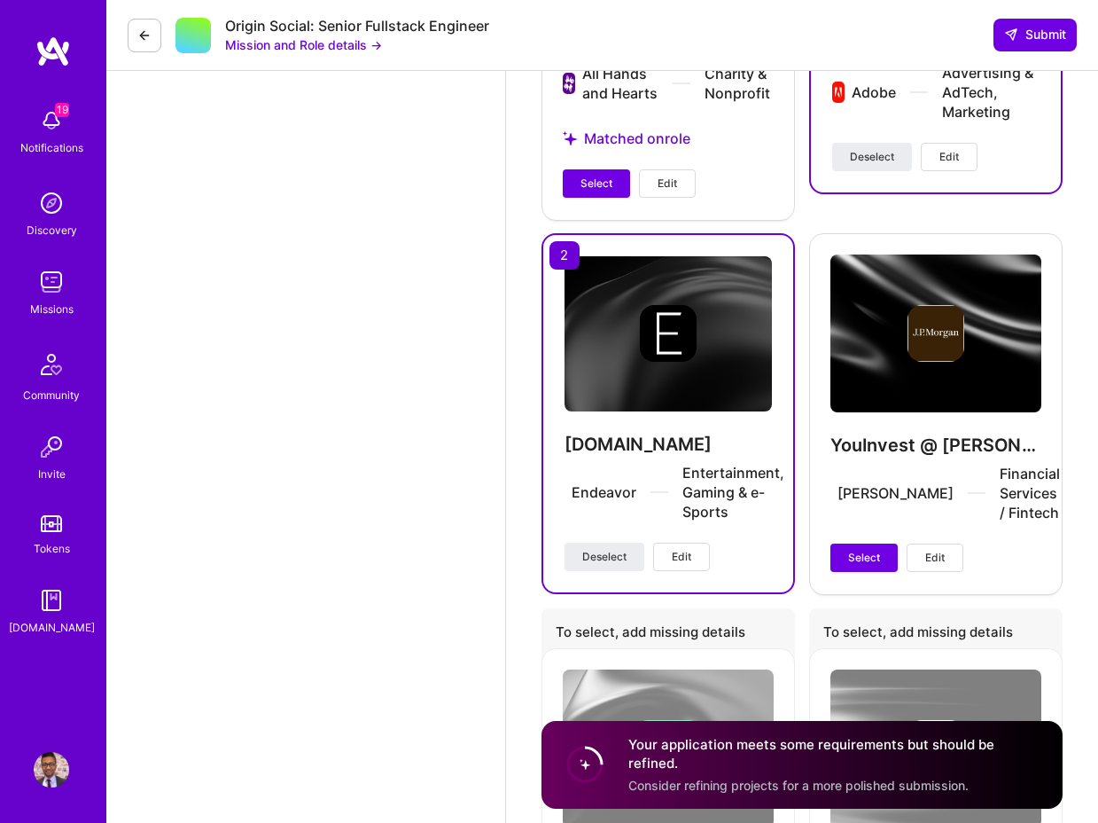
scroll to position [5206, 0]
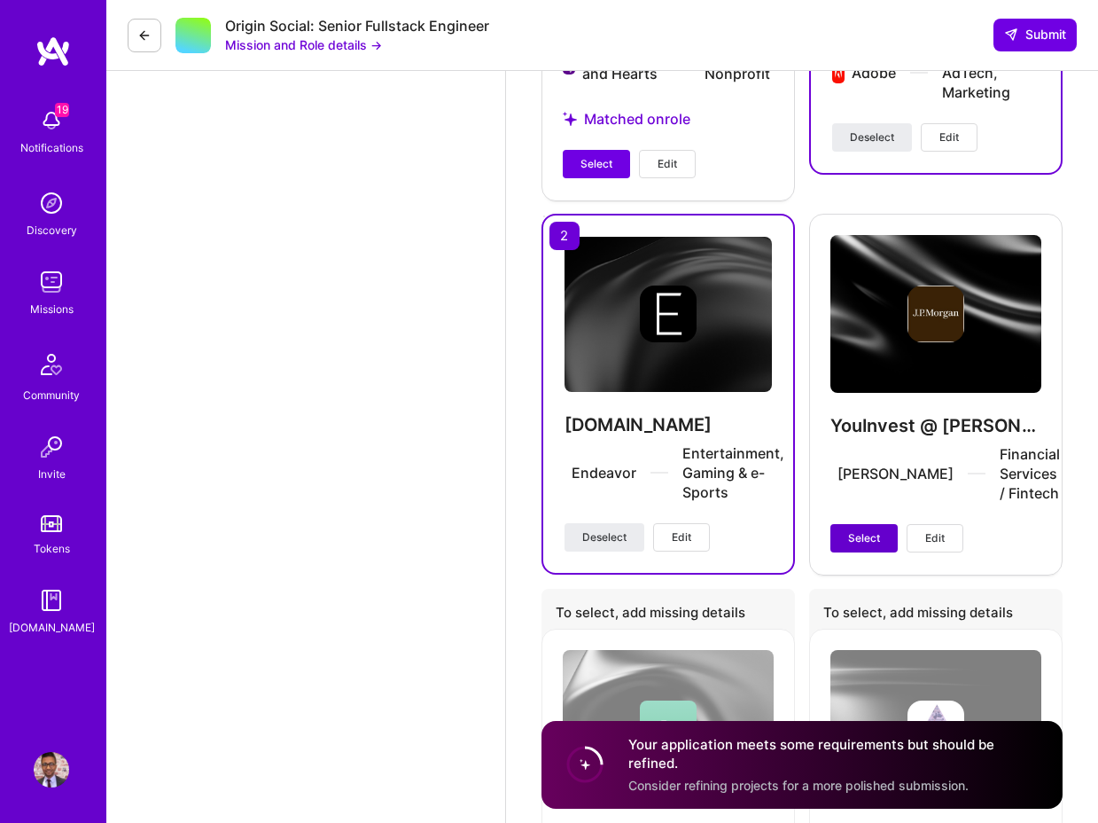
click at [878, 544] on button "Select" at bounding box center [864, 538] width 67 height 28
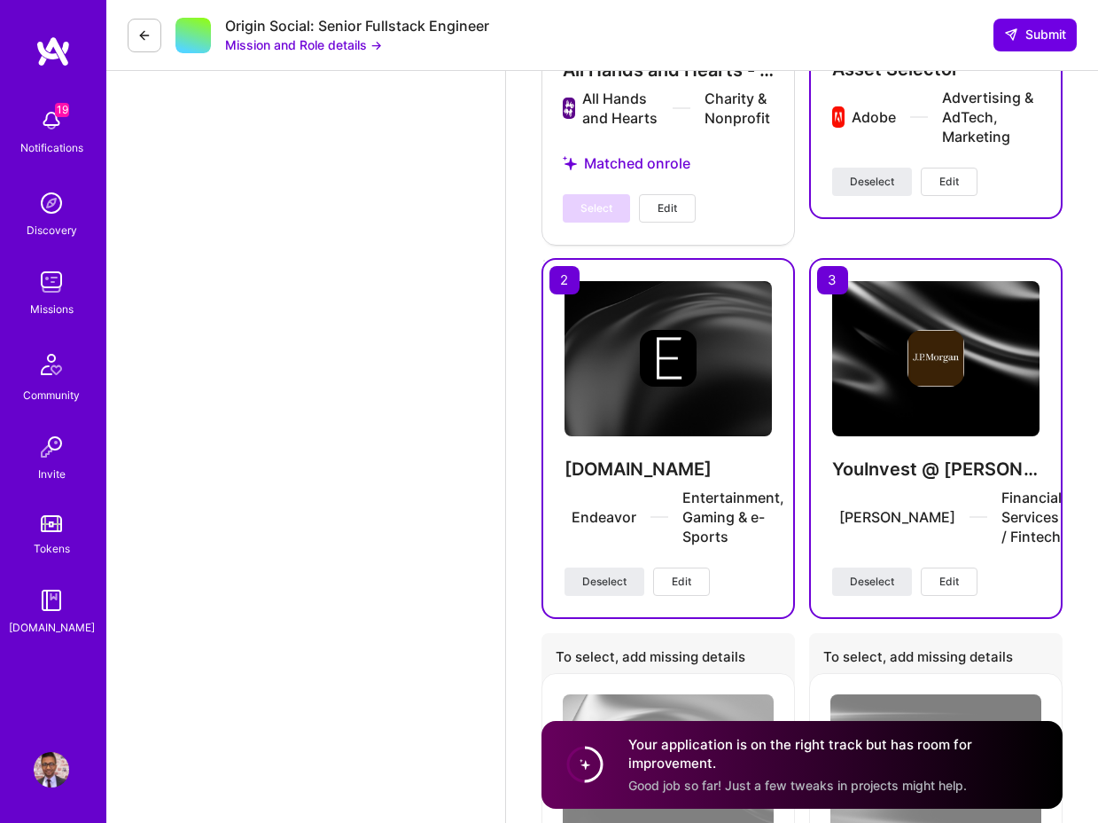
scroll to position [5171, 0]
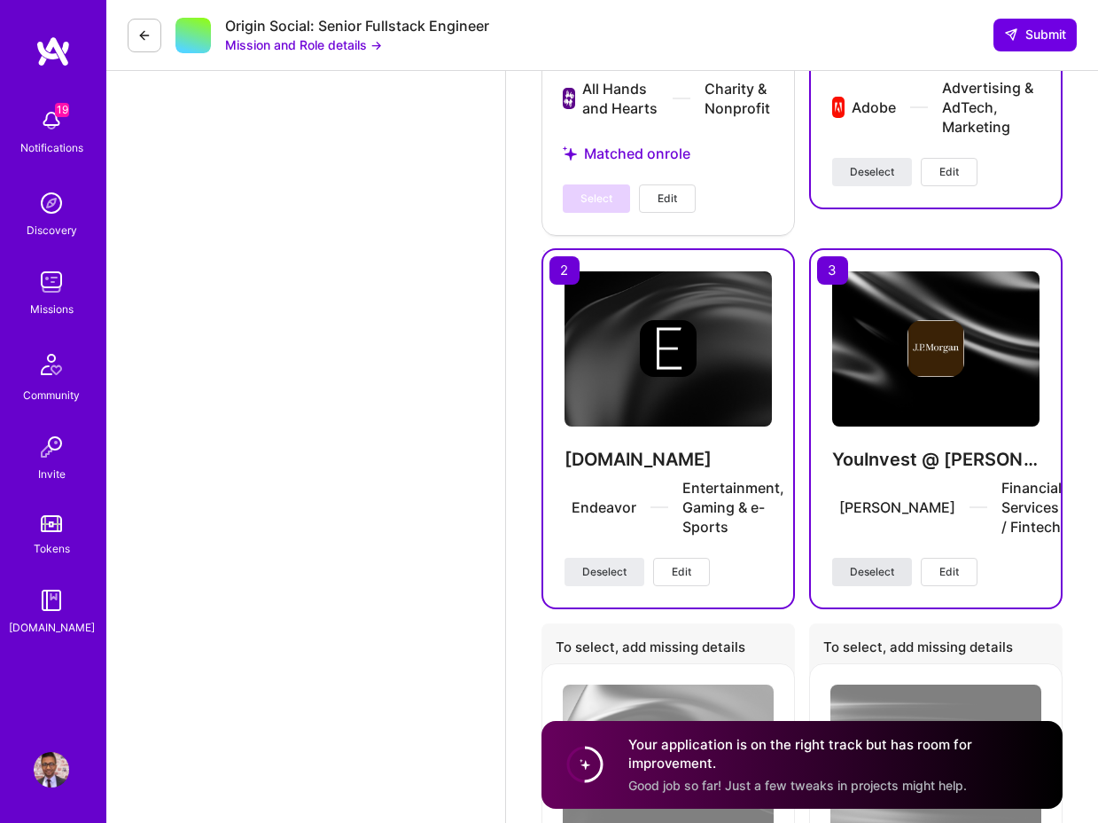
click at [862, 580] on span "Deselect" at bounding box center [872, 572] width 44 height 16
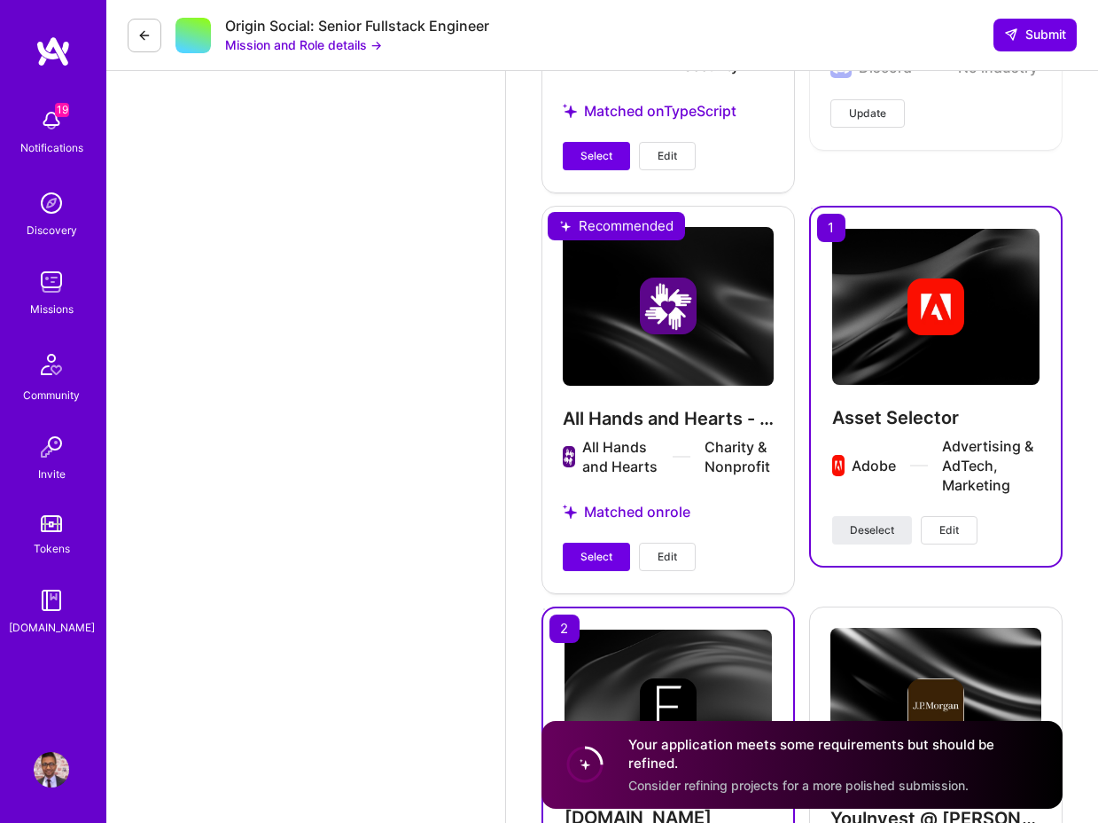
scroll to position [4654, 0]
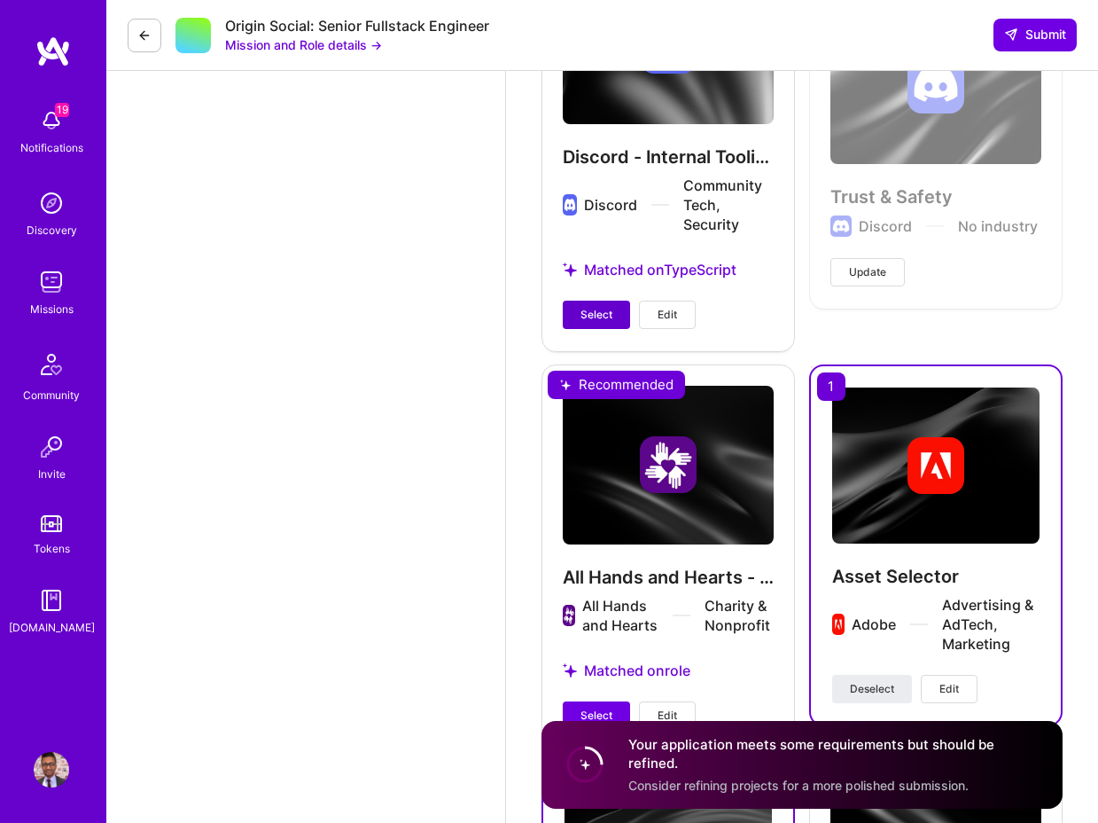
click at [586, 323] on span "Select" at bounding box center [597, 315] width 32 height 16
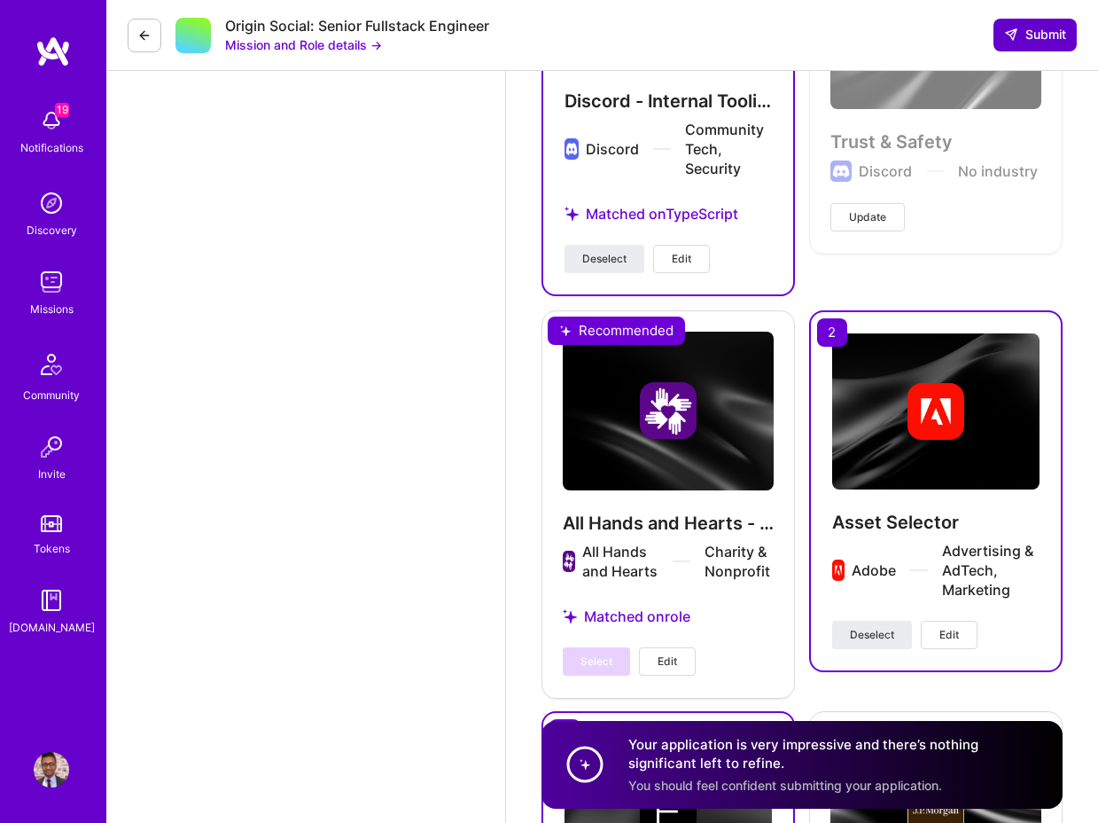
click at [1031, 39] on span "Submit" at bounding box center [1035, 35] width 62 height 18
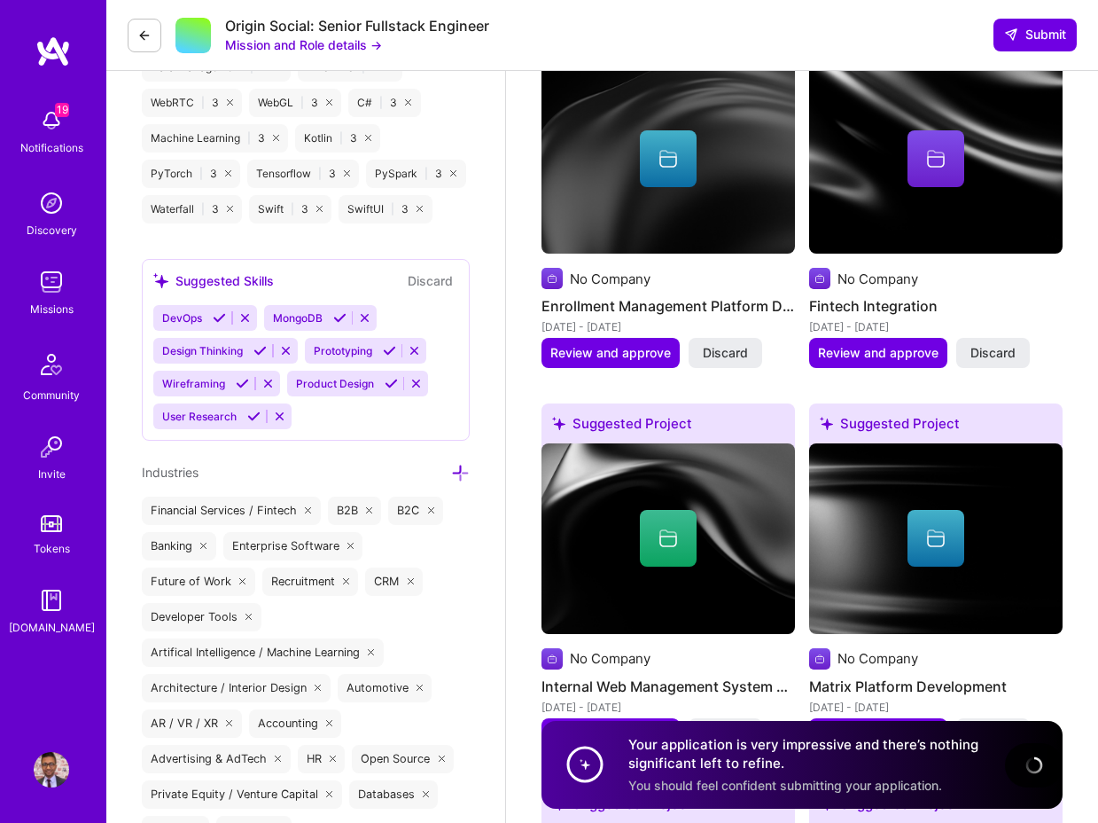
scroll to position [2949, 0]
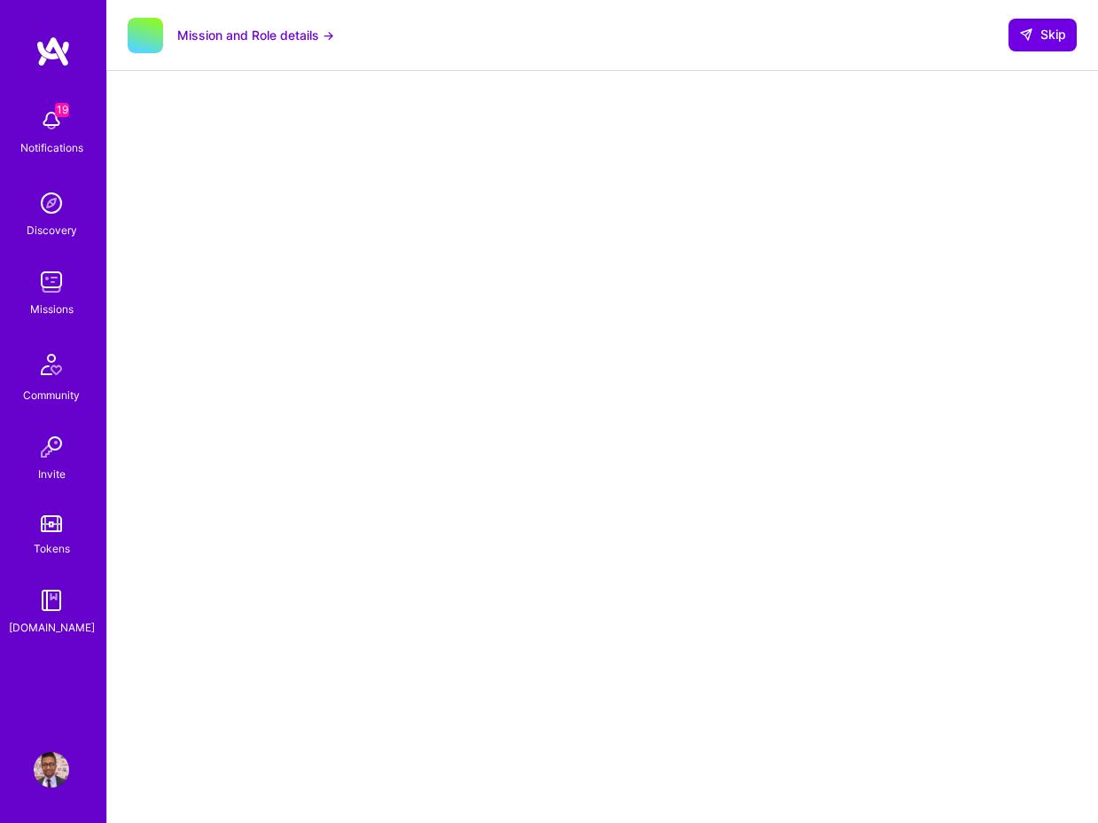
scroll to position [175, 0]
click at [1045, 39] on span "Skip" at bounding box center [1043, 35] width 47 height 18
select select "US"
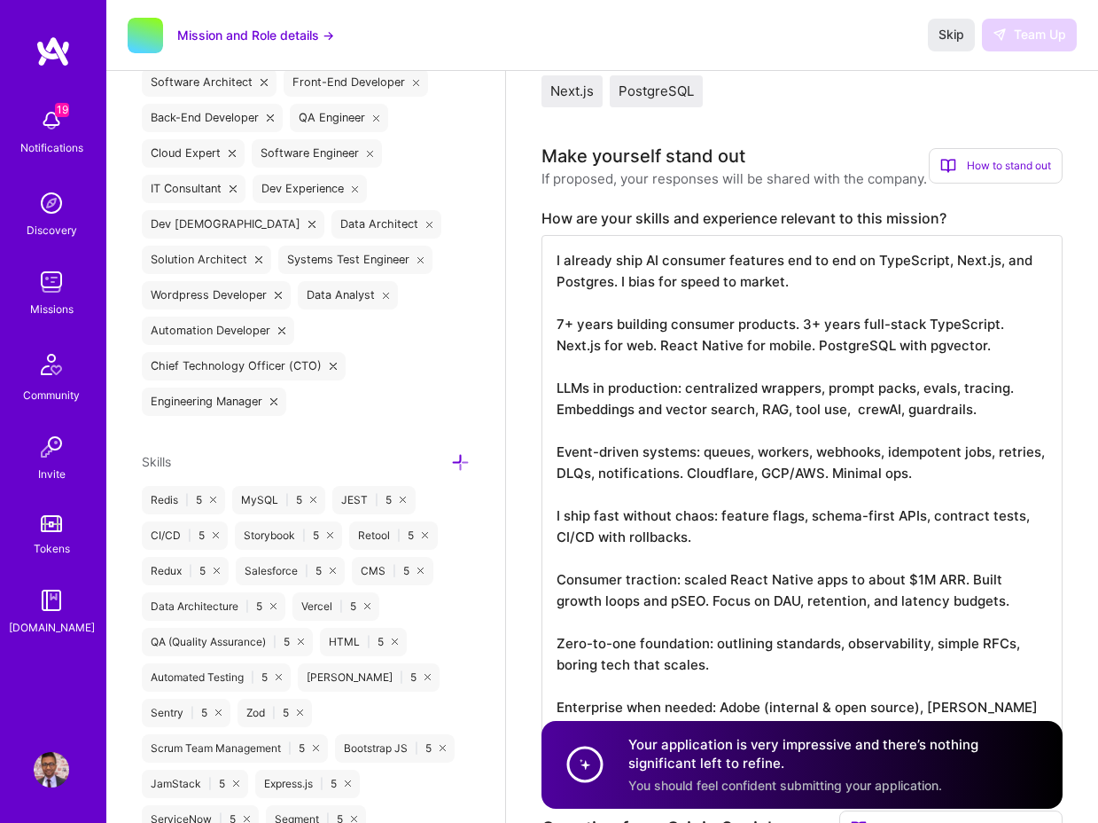
scroll to position [2, 0]
click at [951, 38] on span "Skip" at bounding box center [952, 35] width 26 height 18
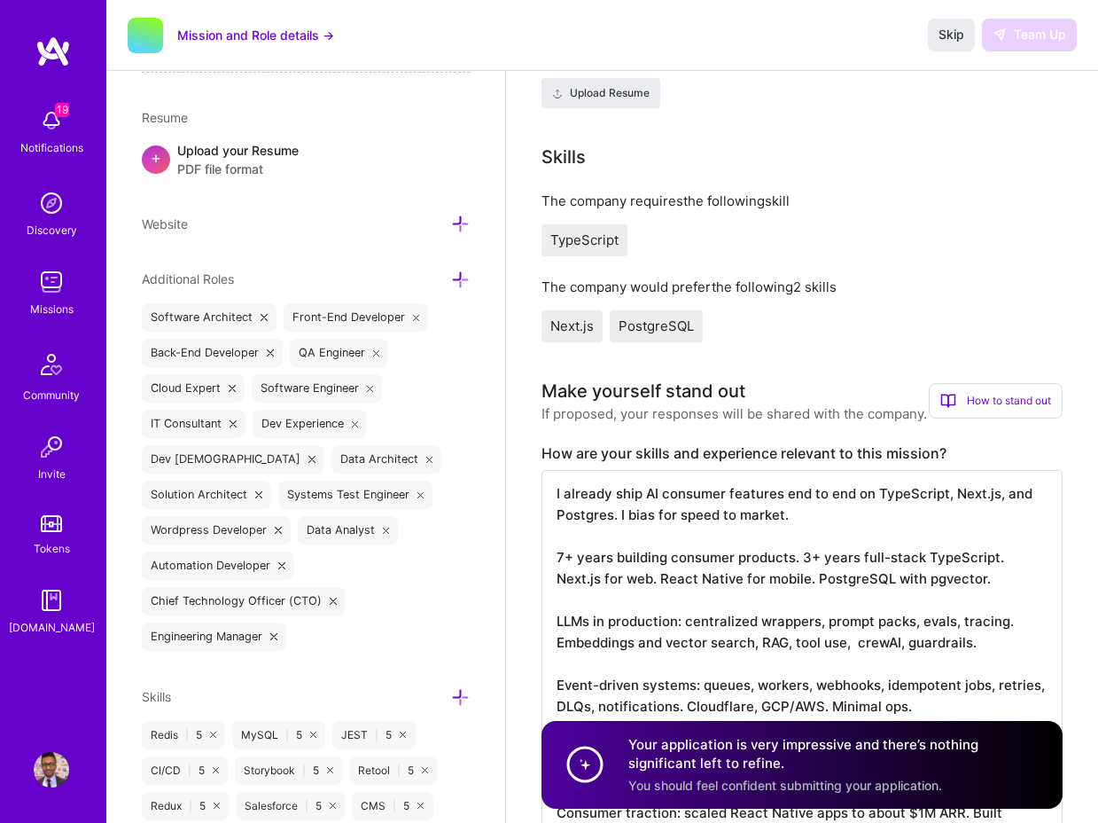
scroll to position [0, 0]
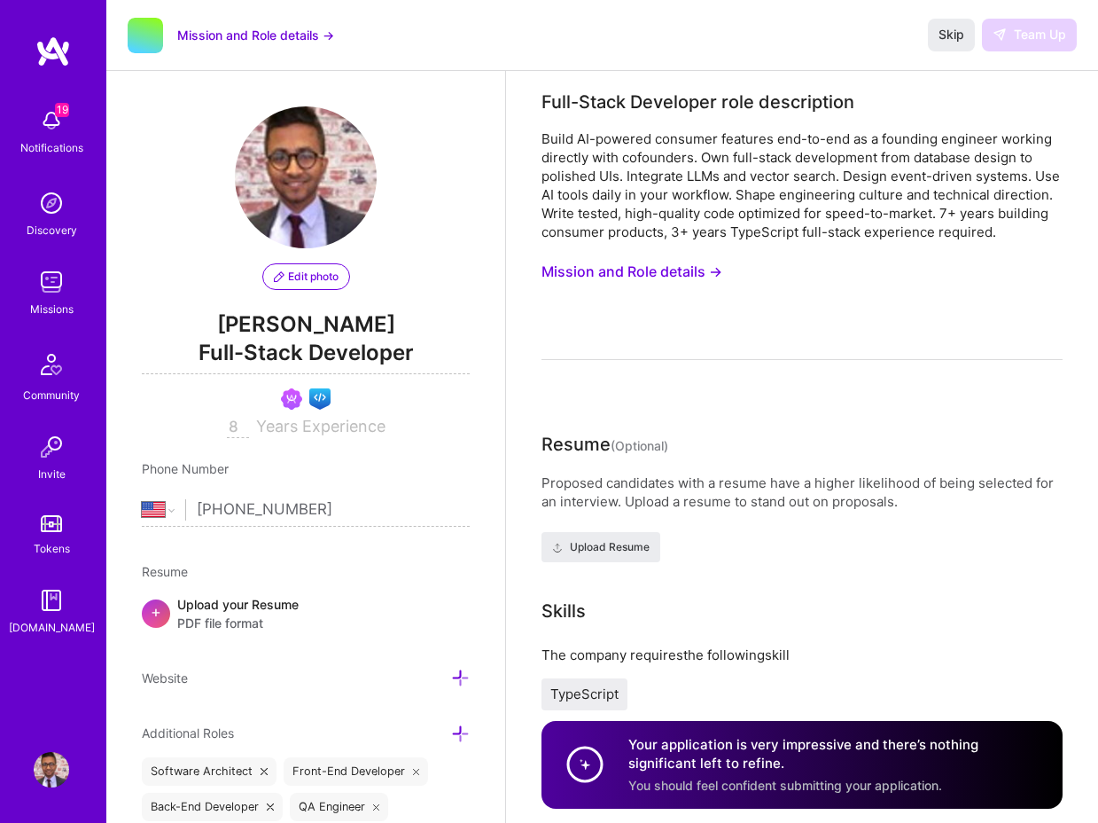
click at [241, 417] on input "8" at bounding box center [238, 427] width 22 height 21
click at [949, 31] on span "Skip" at bounding box center [952, 35] width 26 height 18
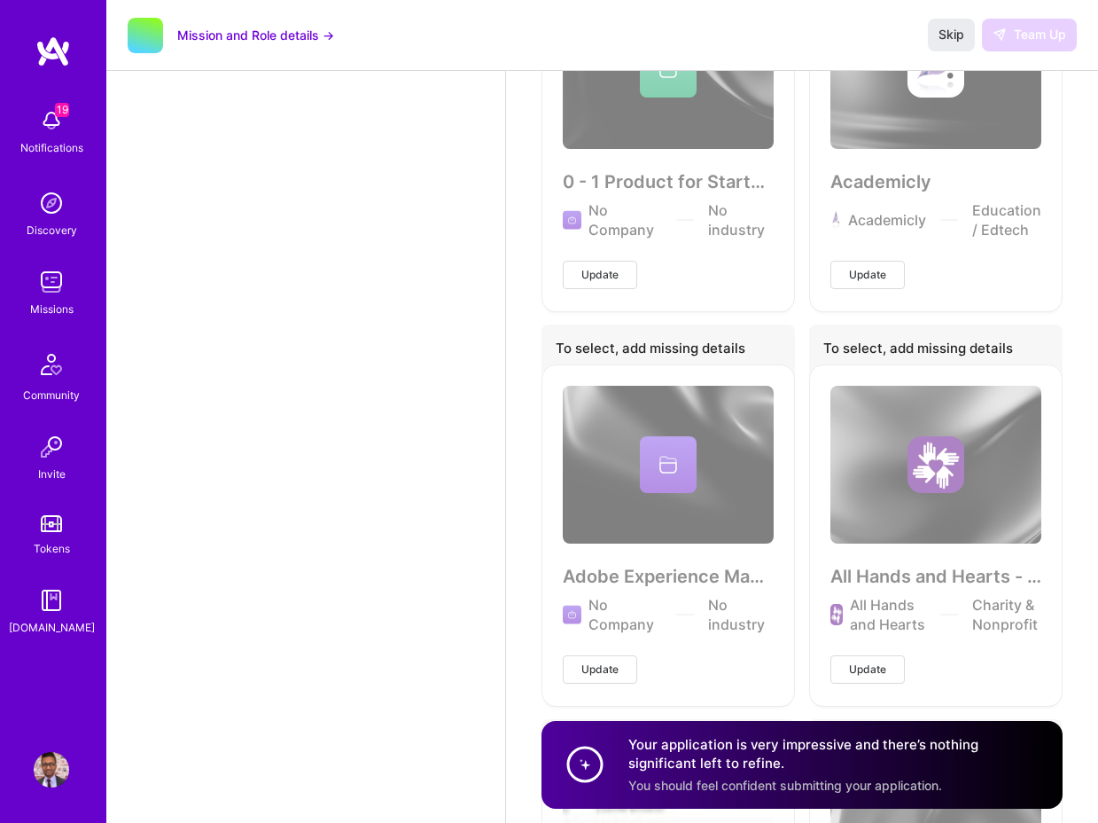
scroll to position [5767, 0]
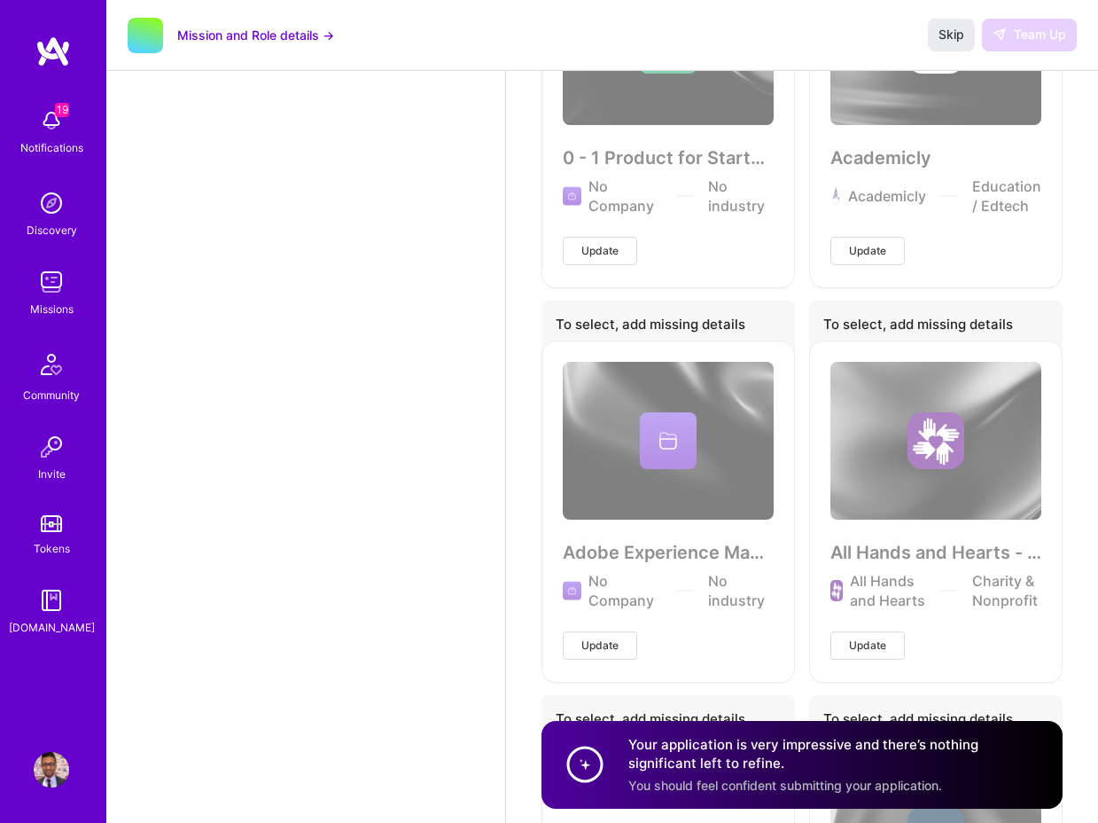
click at [1027, 35] on div "Skip Team Up" at bounding box center [1002, 35] width 149 height 32
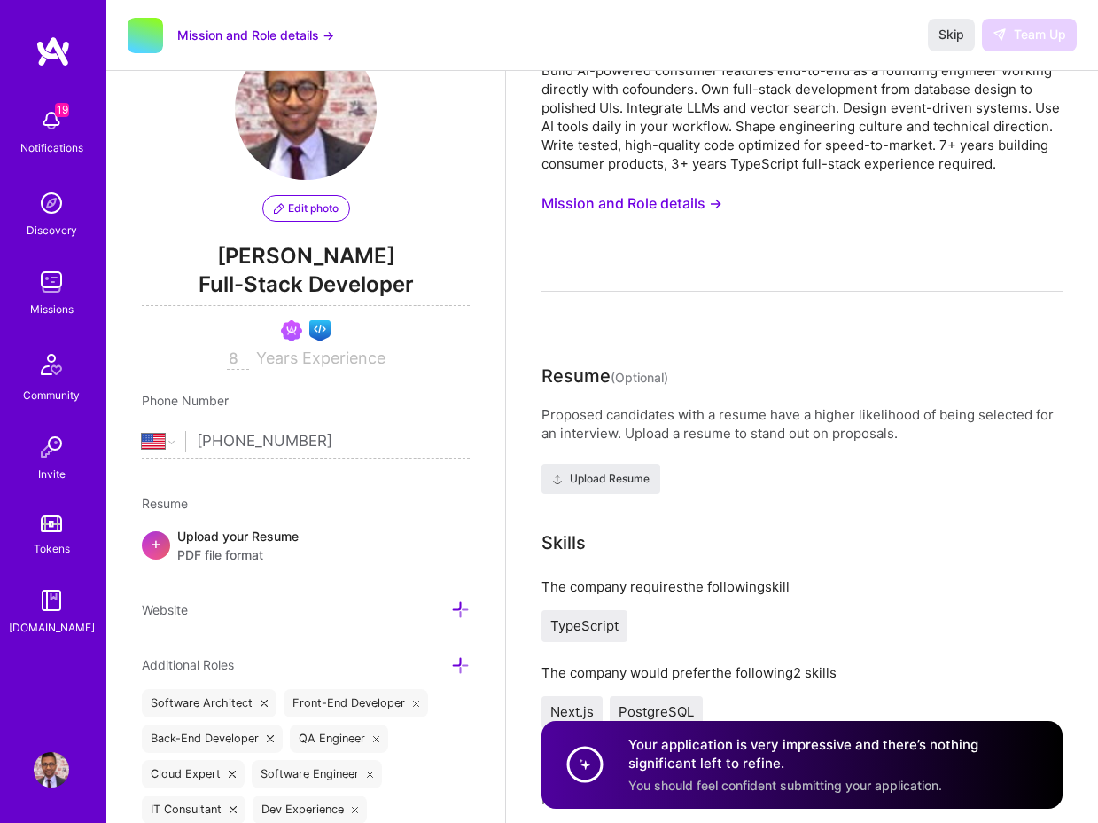
scroll to position [0, 0]
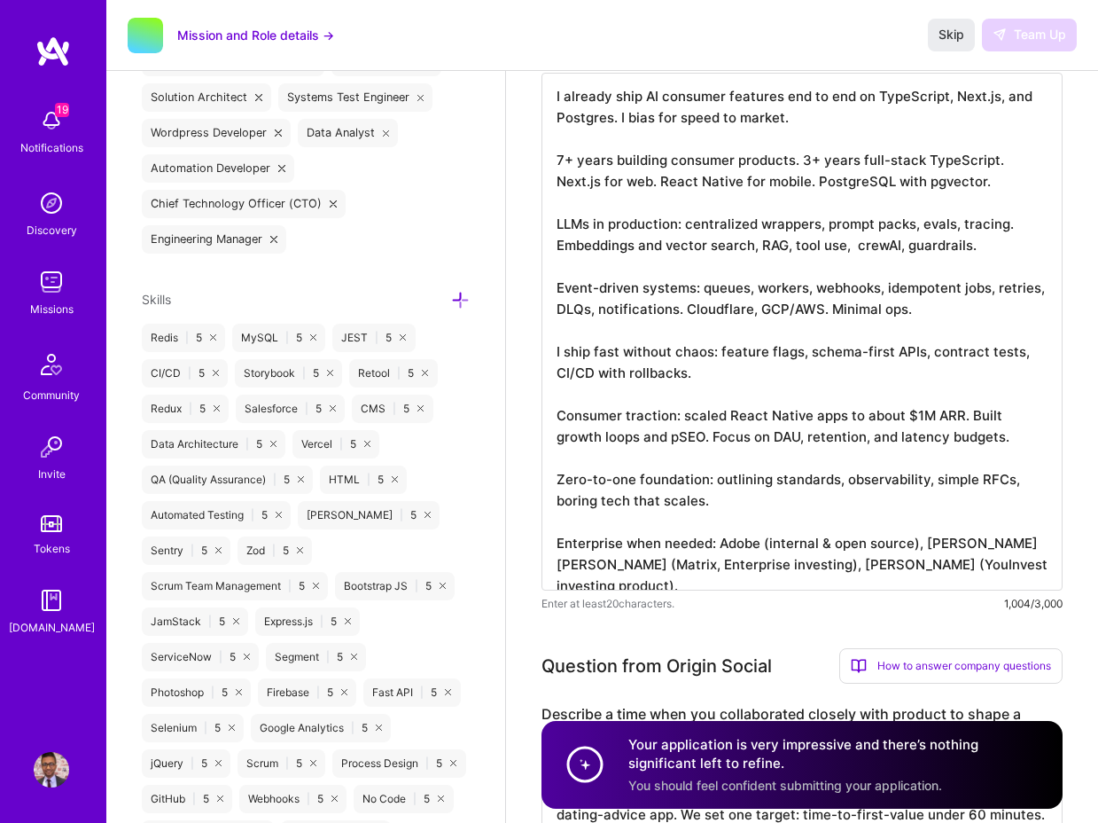
scroll to position [941, 0]
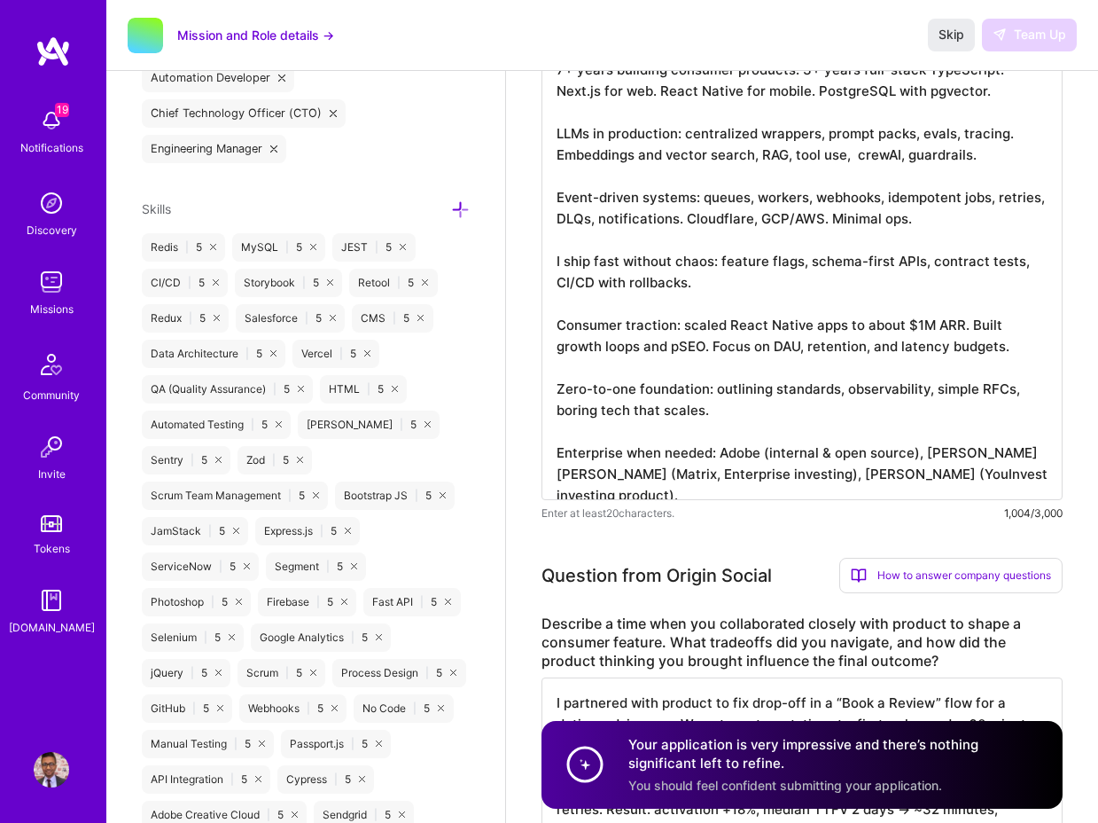
click at [684, 358] on textarea "I already ship AI consumer features end to end on TypeScript, Next.js, and Post…" at bounding box center [802, 241] width 521 height 518
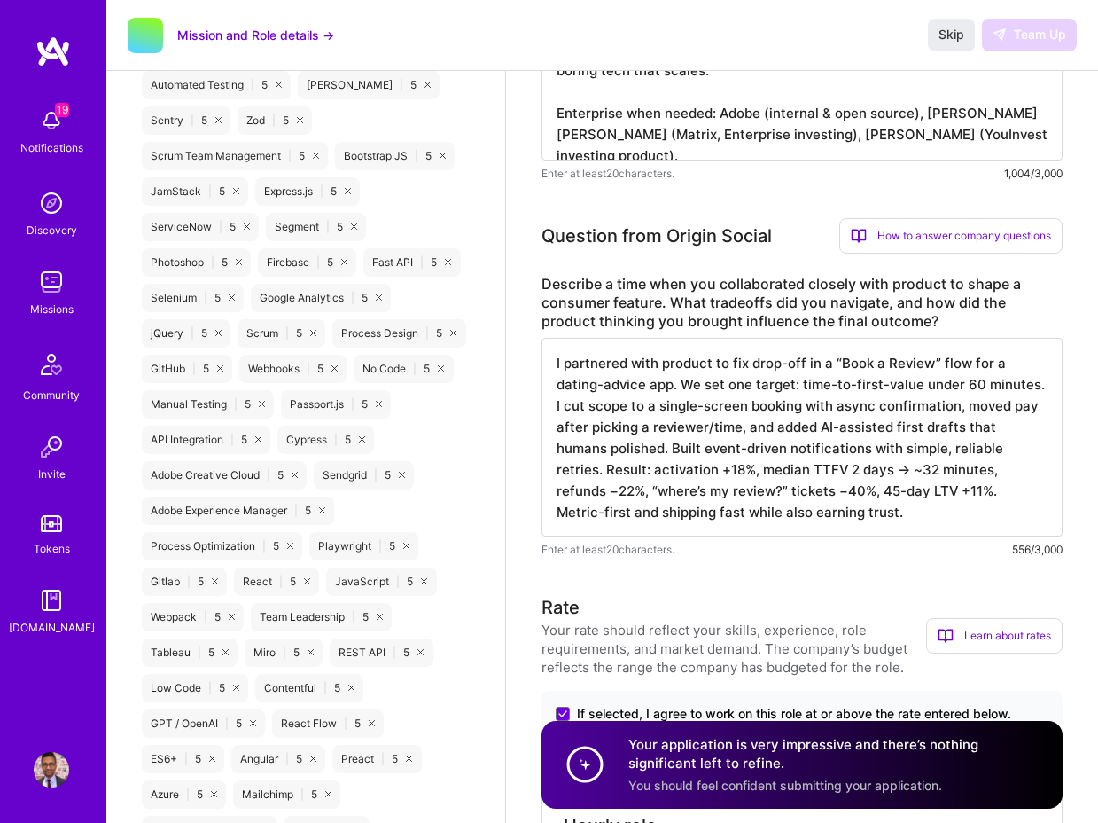
scroll to position [1458, 0]
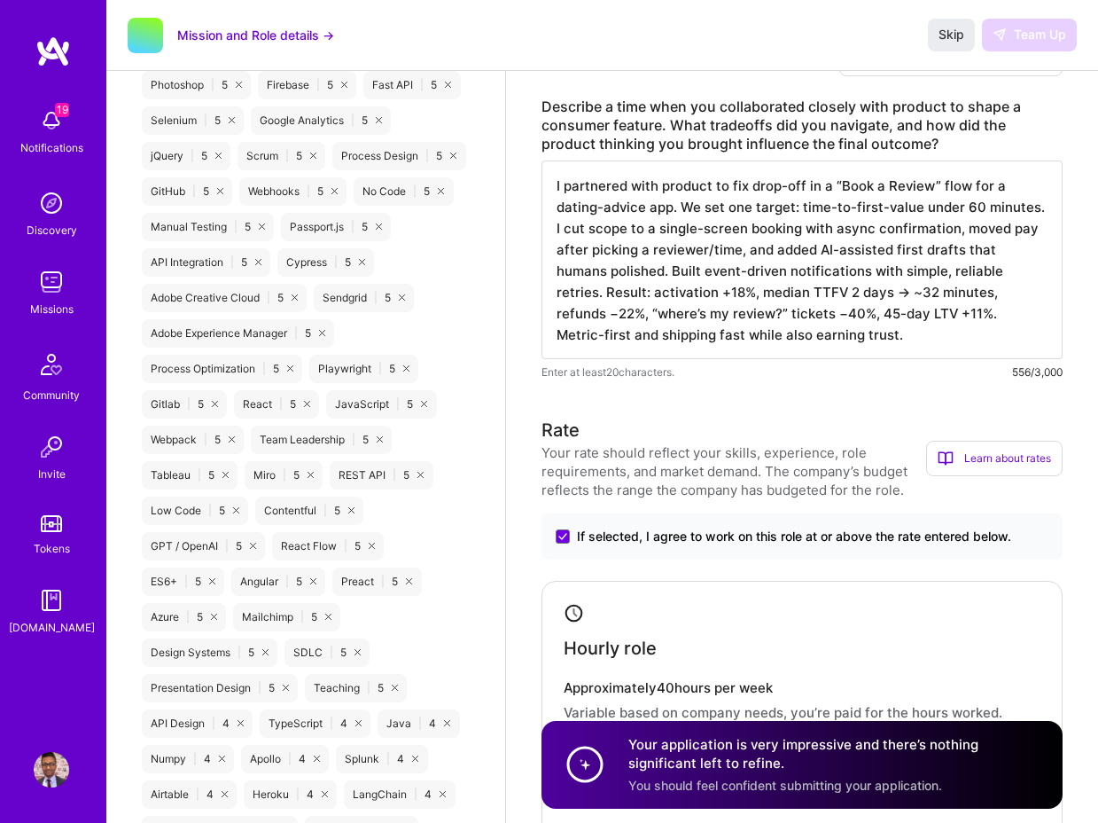
click at [678, 282] on textarea "I partnered with product to fix drop-off in a “Book a Review” flow for a dating…" at bounding box center [802, 259] width 521 height 199
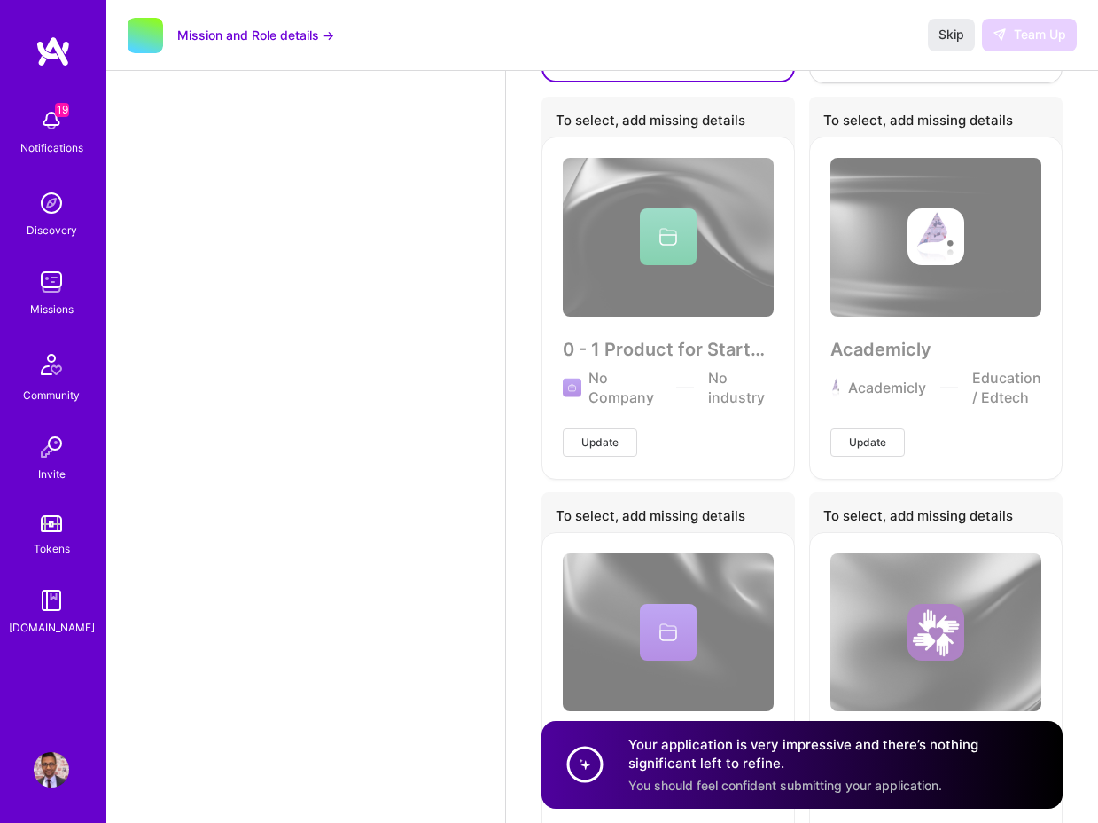
scroll to position [6200, 0]
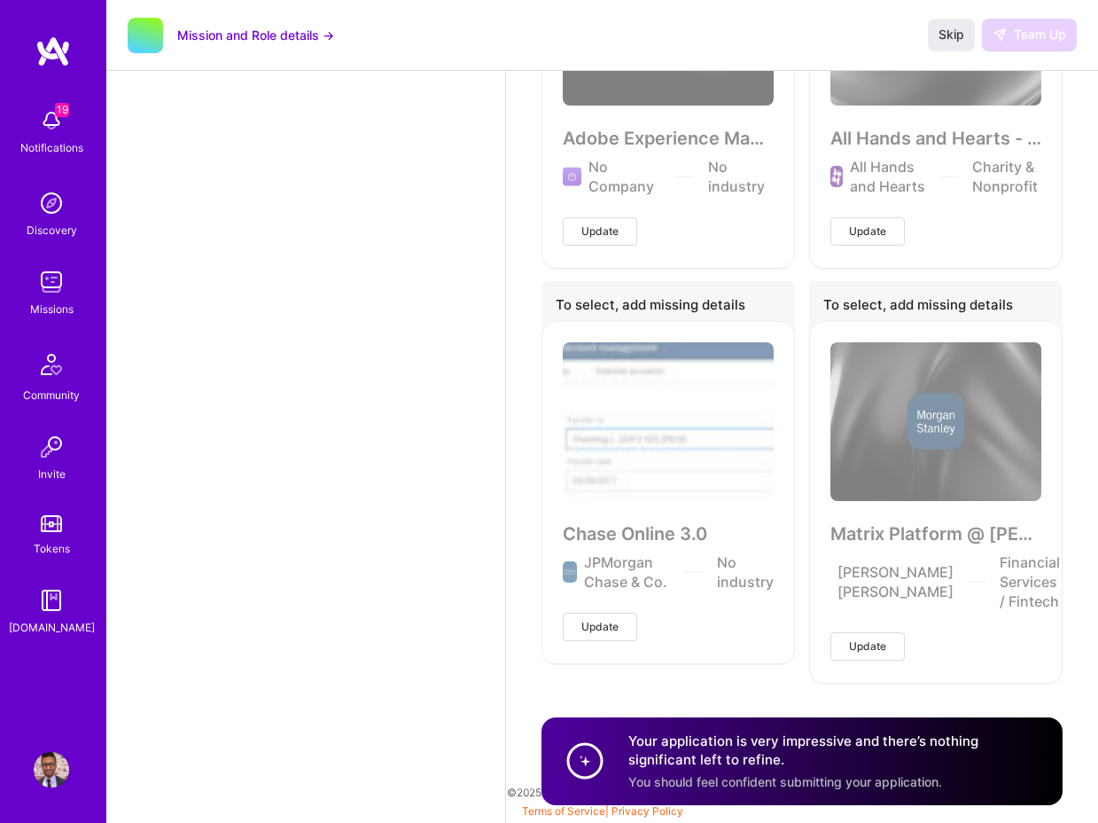
click at [688, 752] on h4 "Your application is very impressive and there’s nothing significant left to ref…" at bounding box center [835, 750] width 413 height 38
click at [584, 759] on circle at bounding box center [585, 761] width 34 height 34
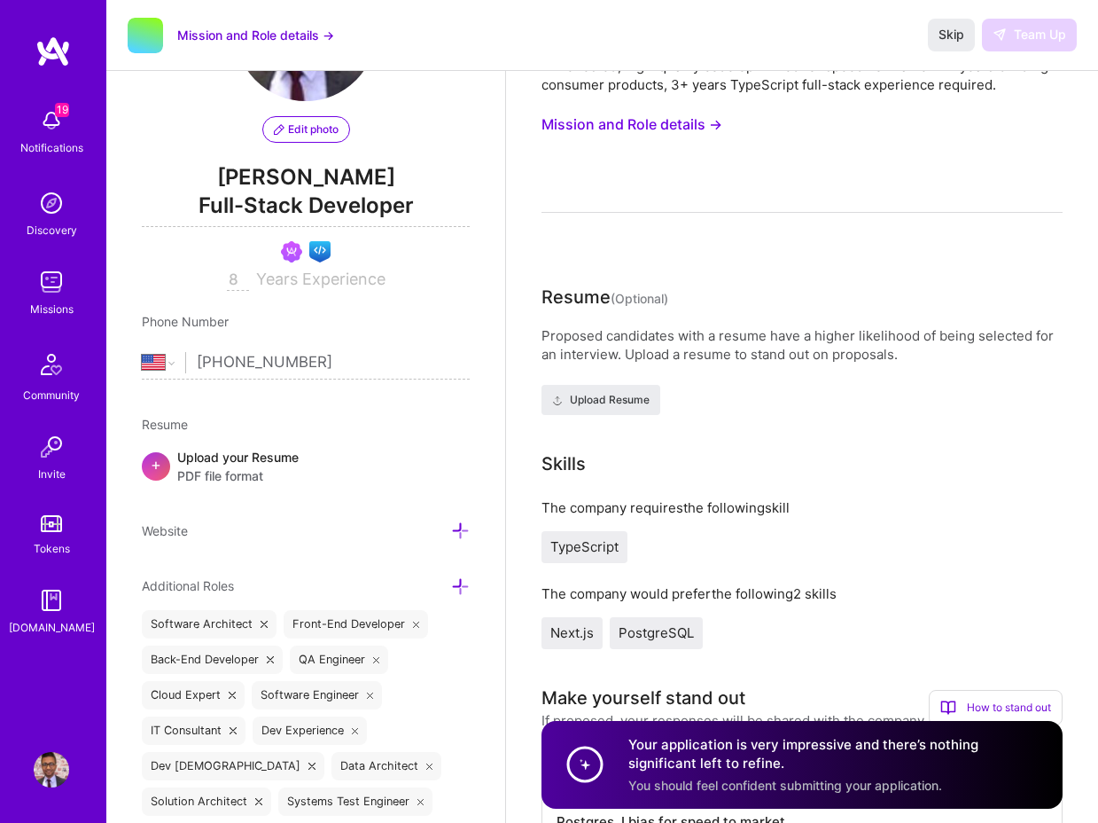
scroll to position [308, 0]
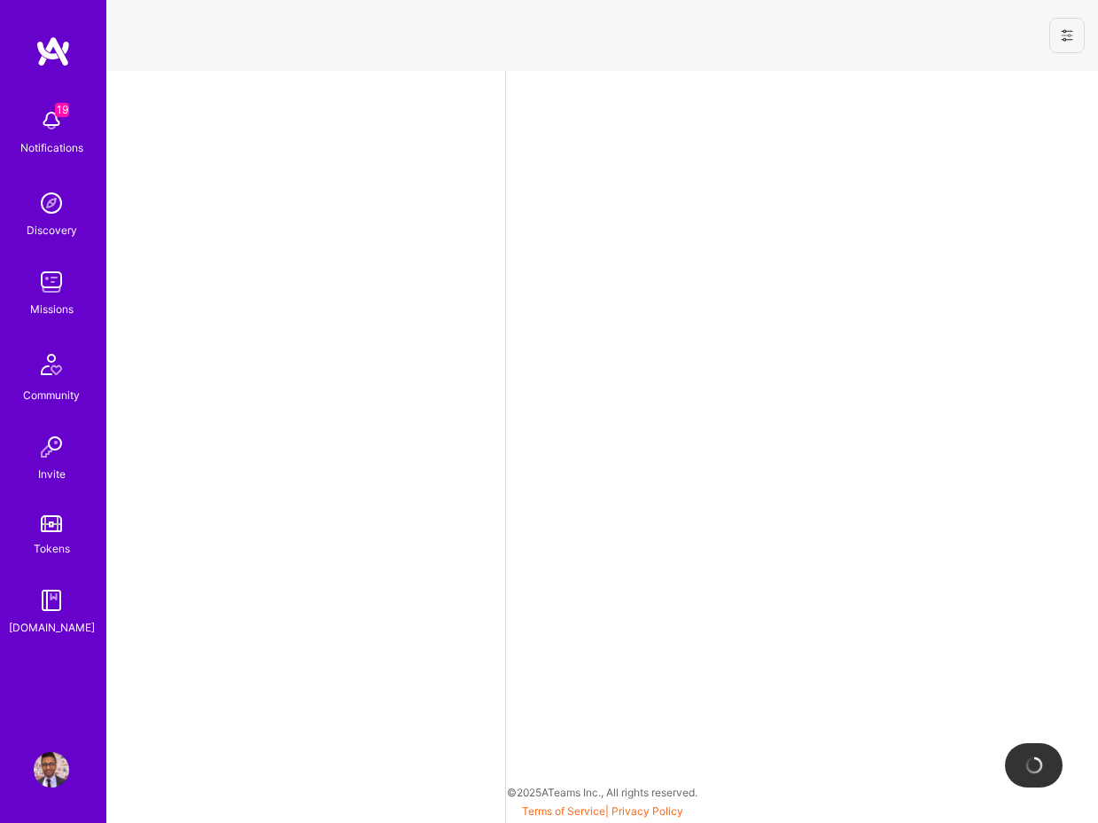
select select "US"
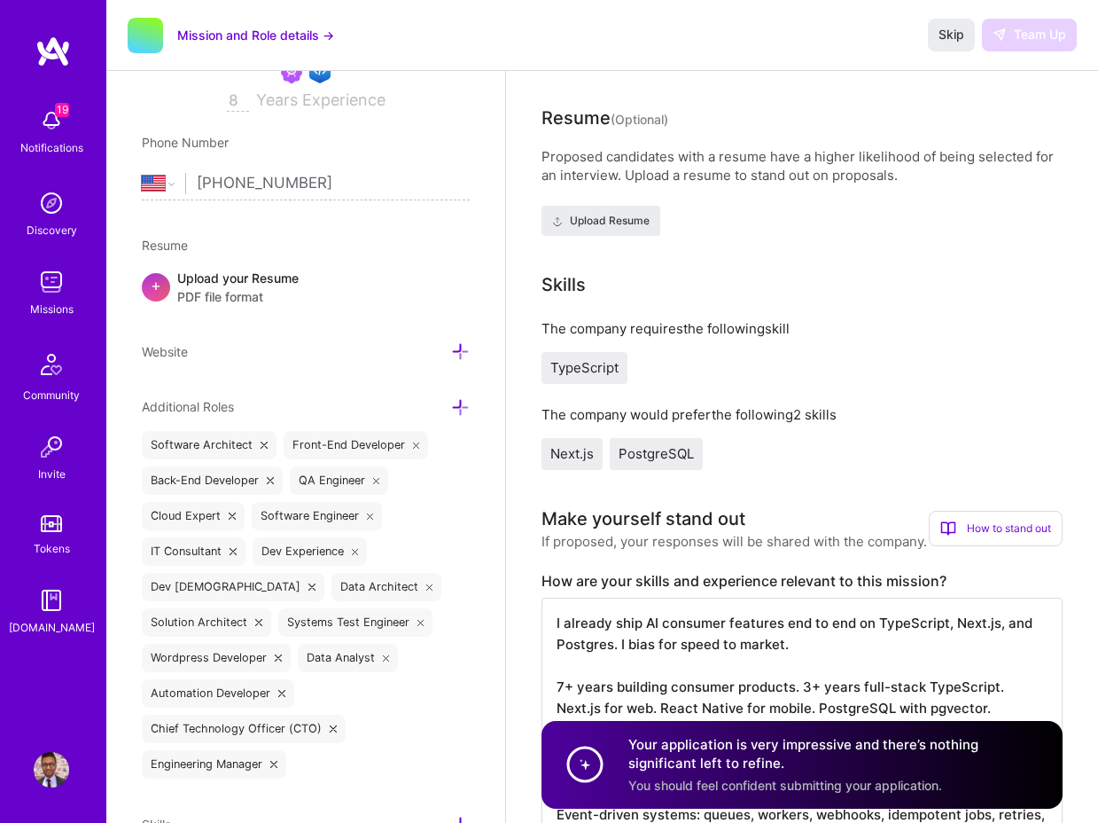
scroll to position [338, 0]
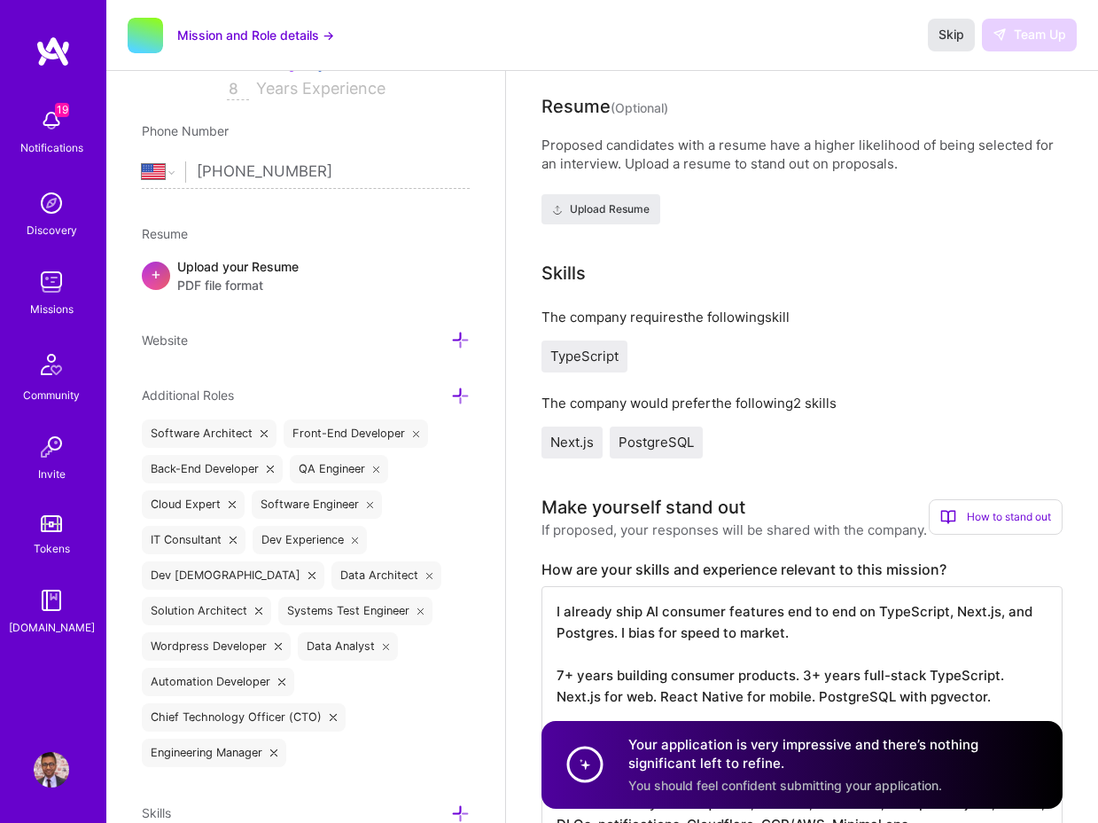
click at [942, 41] on span "Skip" at bounding box center [952, 35] width 26 height 18
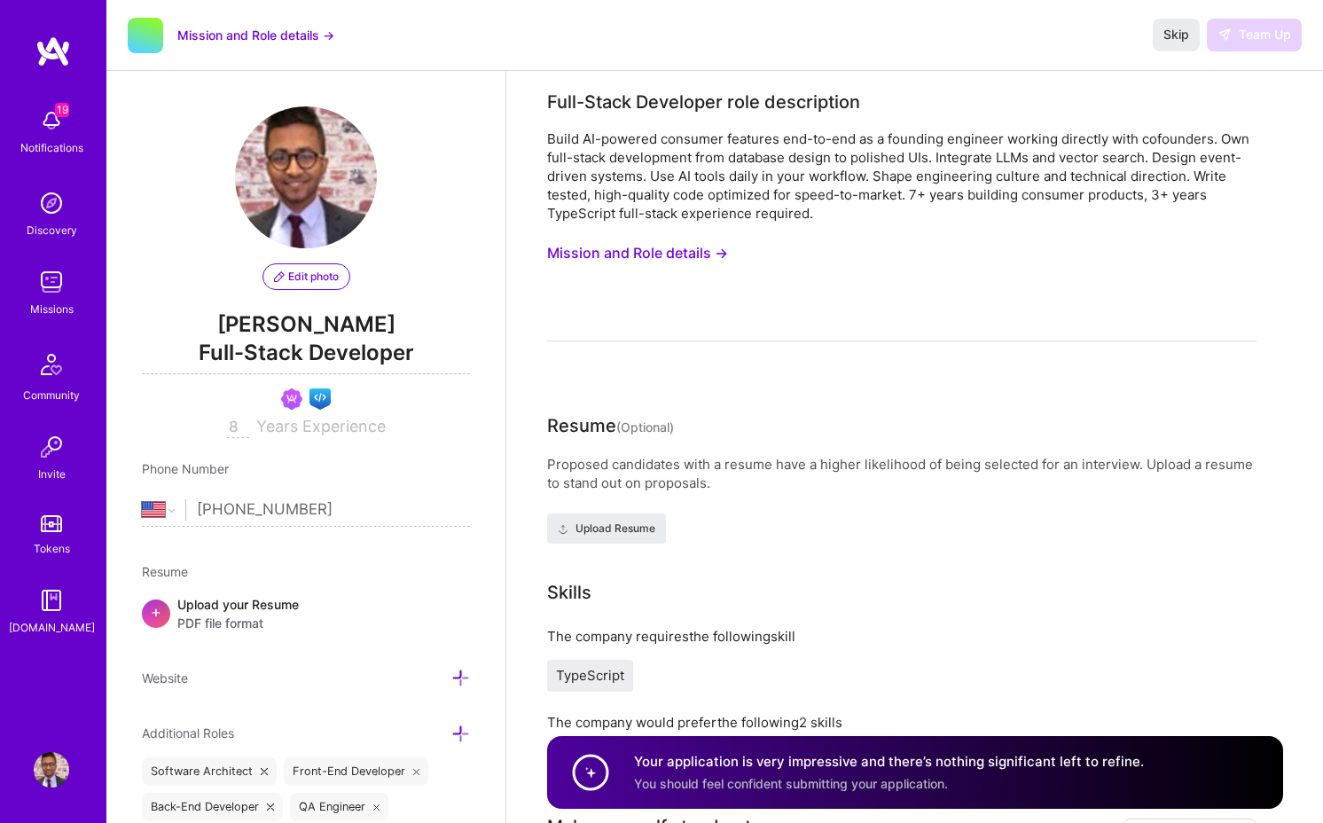
scroll to position [223, 0]
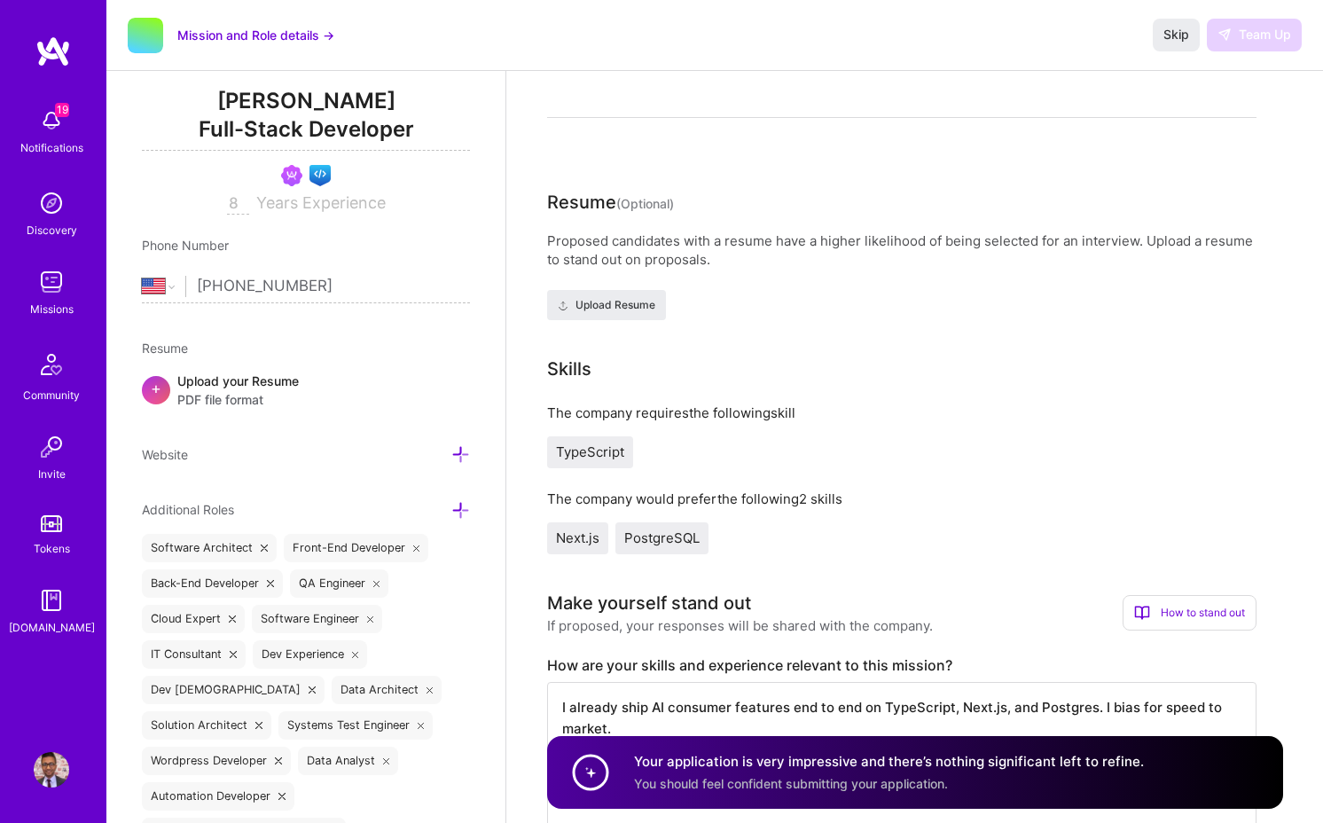
click at [621, 454] on span "TypeScript" at bounding box center [590, 451] width 68 height 17
click at [655, 524] on div "PostgreSQL" at bounding box center [661, 538] width 93 height 32
click at [577, 532] on span "Next.js" at bounding box center [577, 537] width 43 height 17
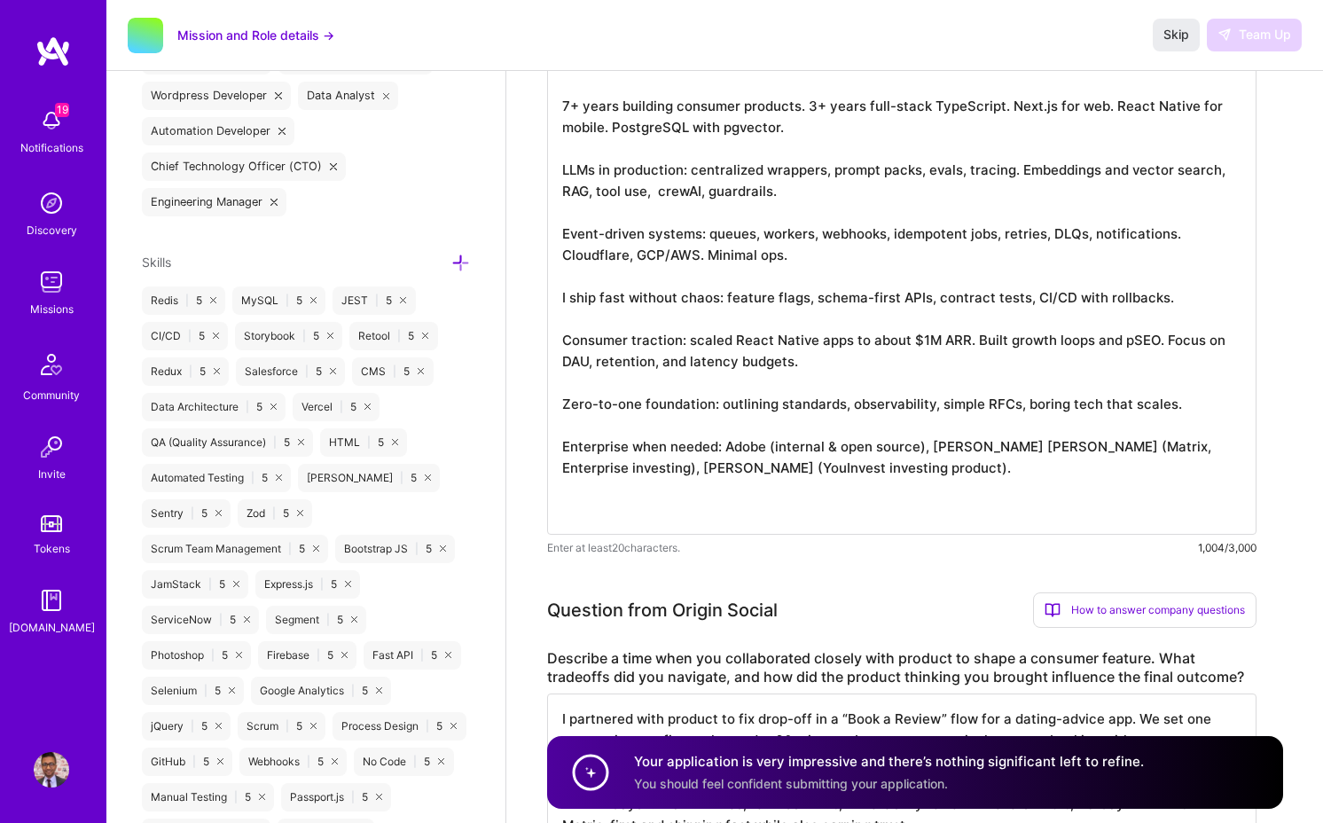
scroll to position [908, 0]
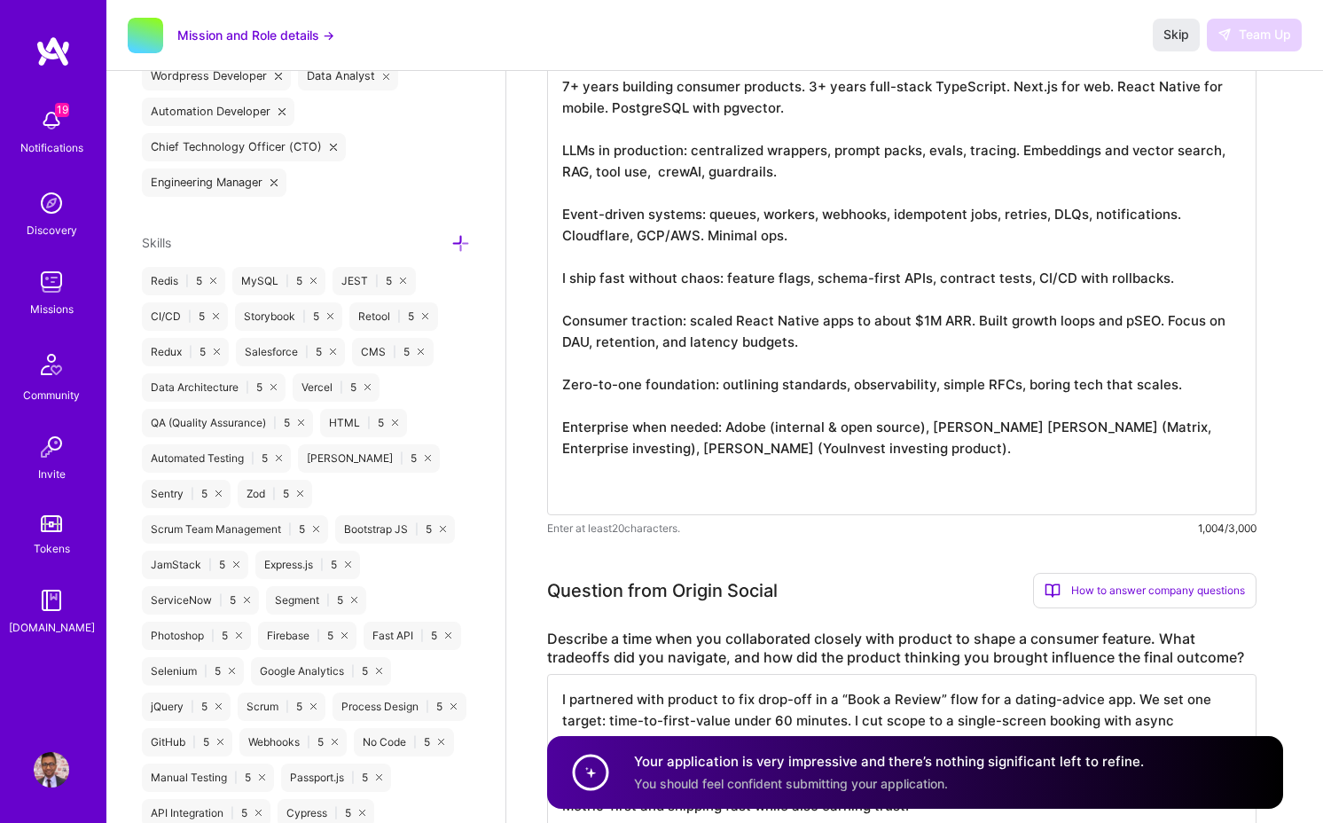
click at [463, 239] on icon at bounding box center [460, 243] width 19 height 19
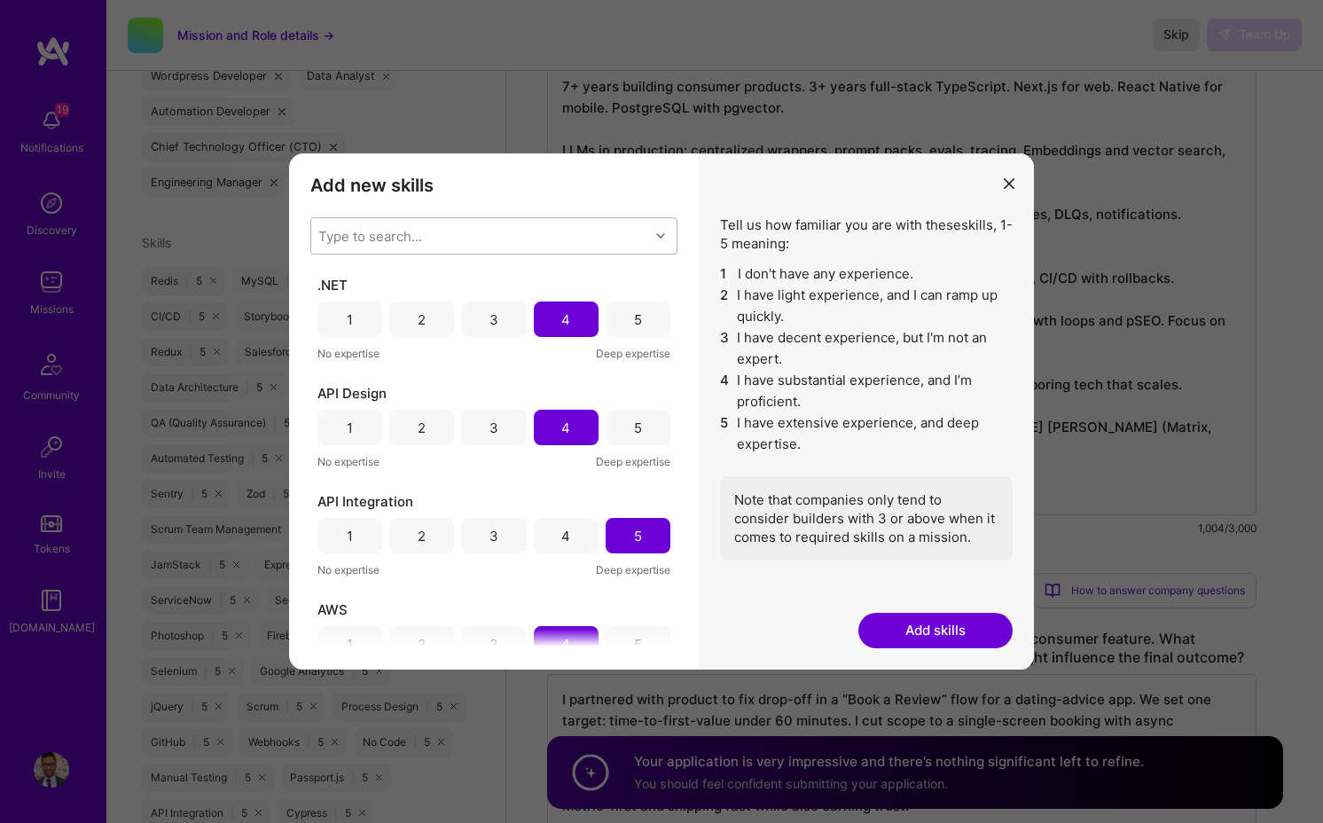
click at [502, 238] on div "Type to search..." at bounding box center [480, 235] width 338 height 35
type input "pos"
checkbox input "false"
type input "post"
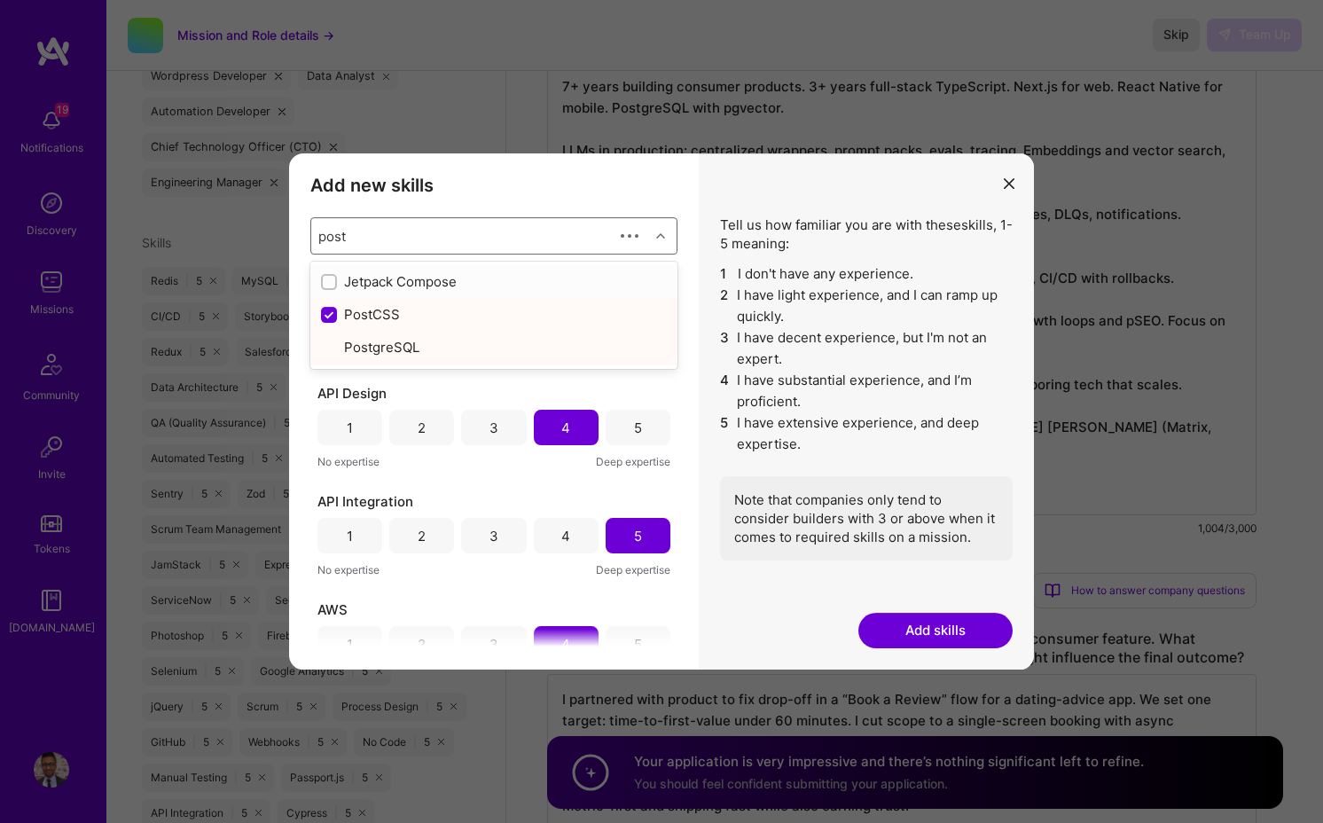
checkbox input "true"
type input "postg"
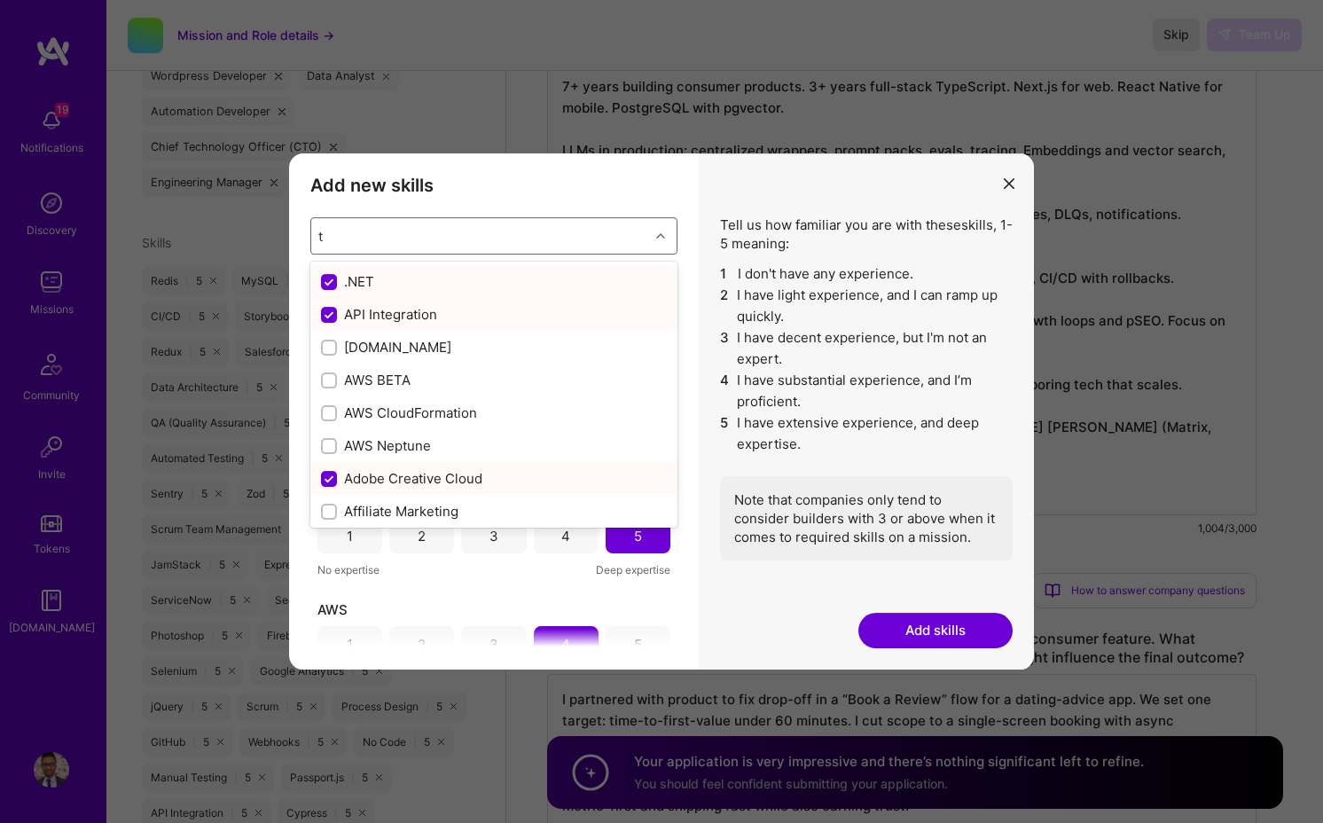
type input "ty"
checkbox input "false"
checkbox input "true"
checkbox input "false"
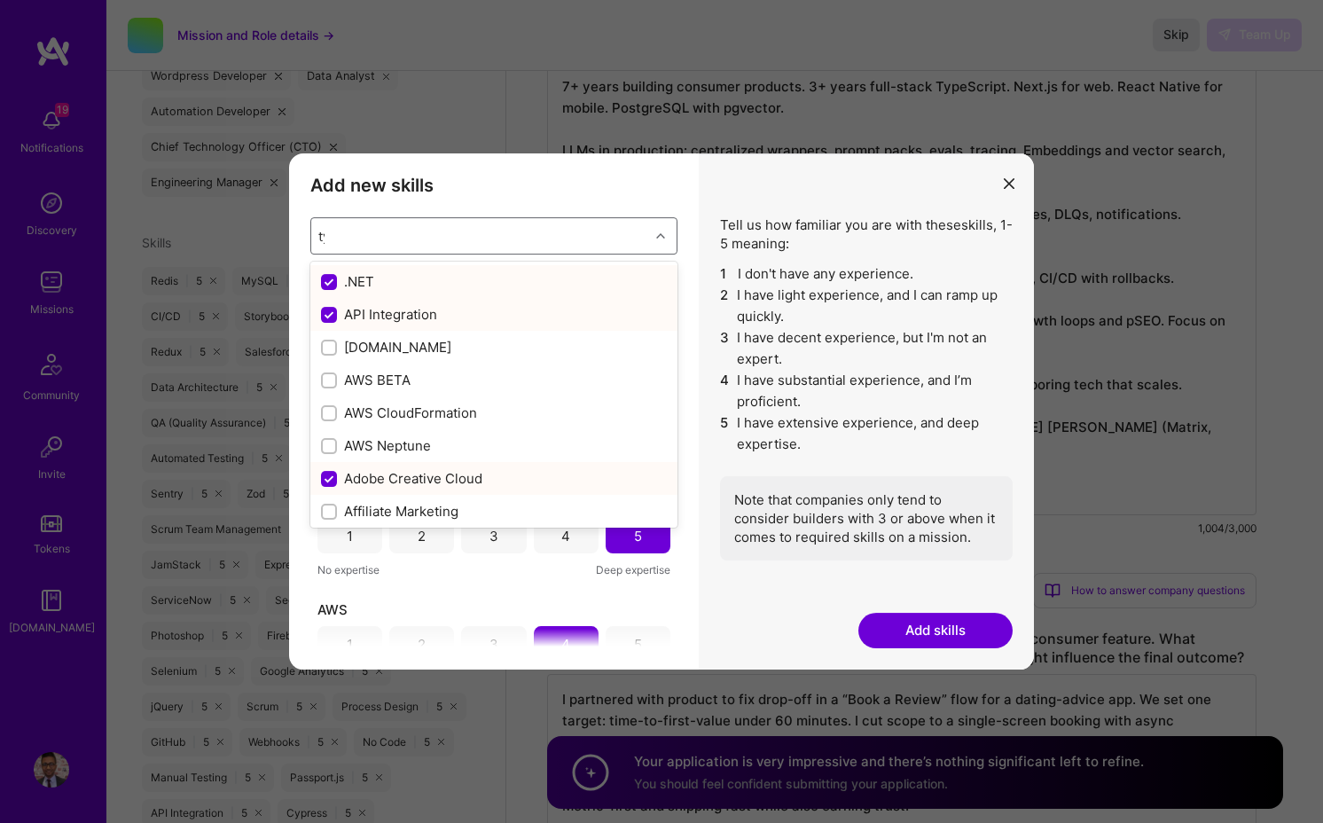
checkbox input "true"
checkbox input "false"
type input "typ"
checkbox input "true"
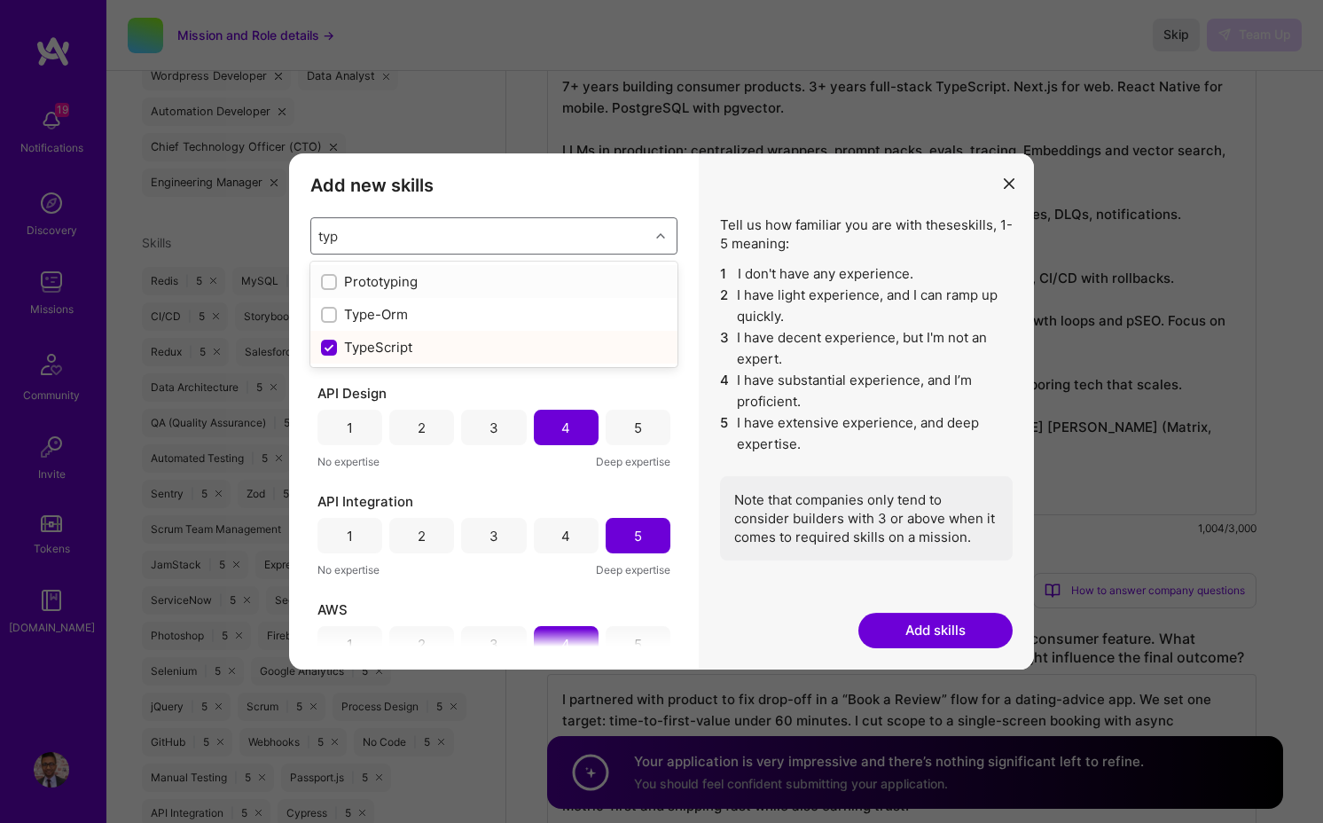
type input "type"
checkbox input "true"
click at [1016, 188] on button "modal" at bounding box center [1008, 182] width 21 height 29
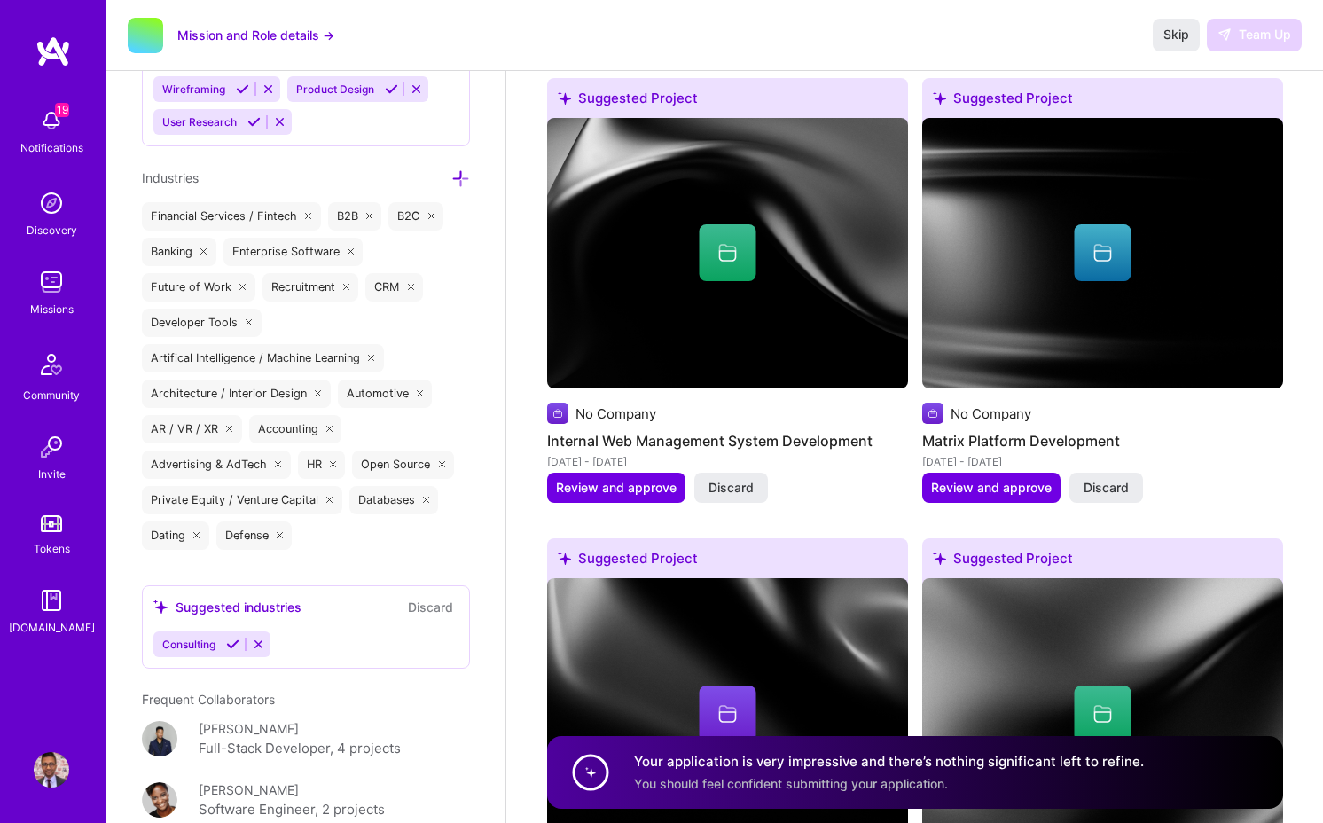
scroll to position [3479, 0]
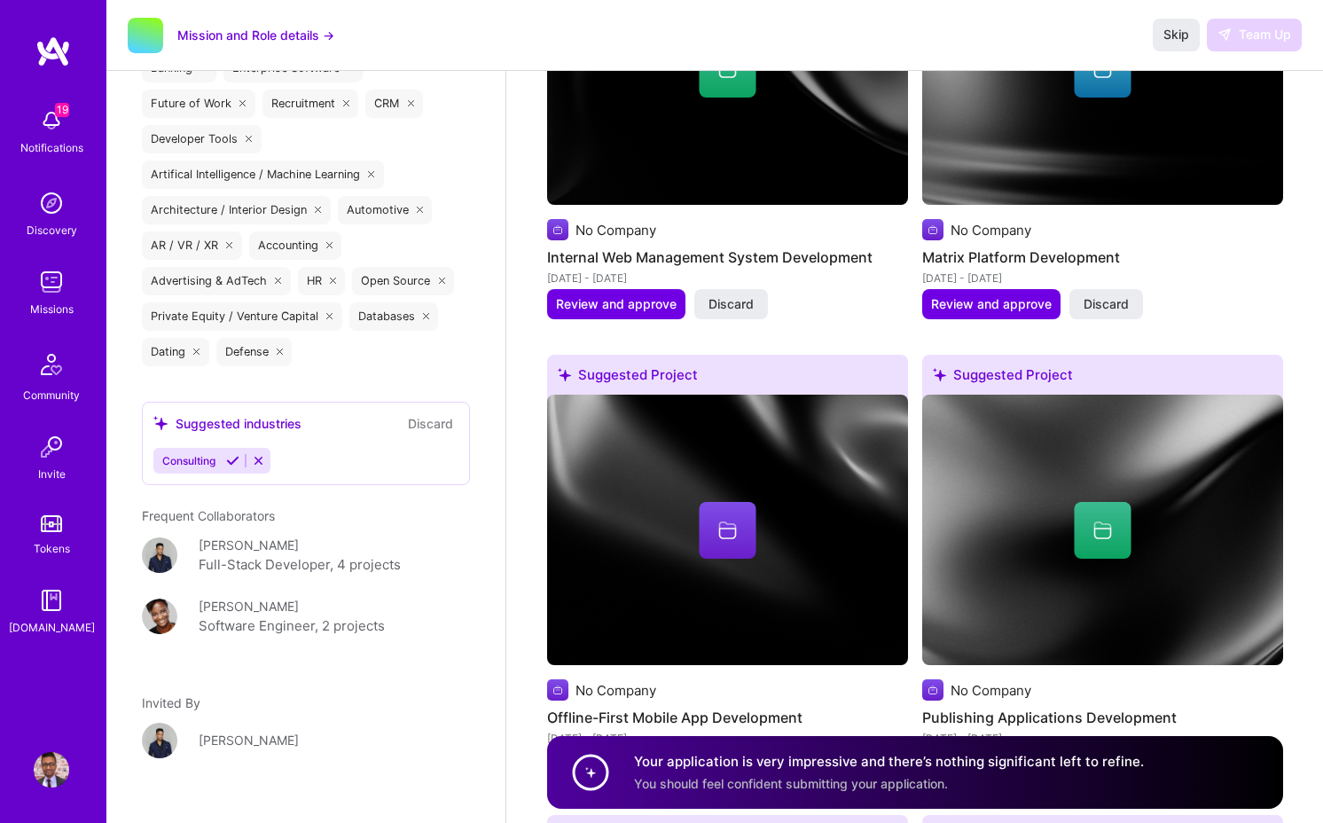
click at [246, 566] on div "Full-Stack Developer, 4 projects" at bounding box center [300, 564] width 202 height 21
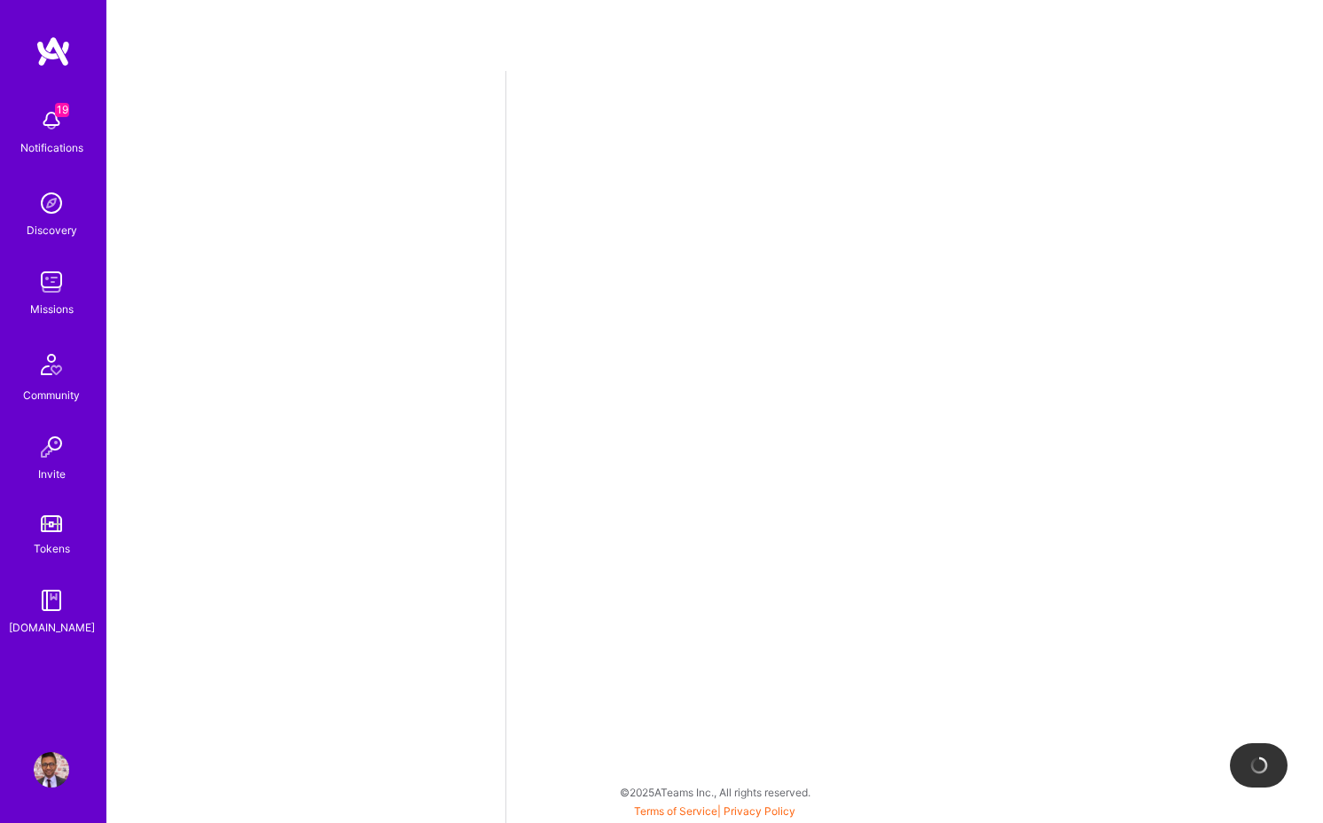
select select "US"
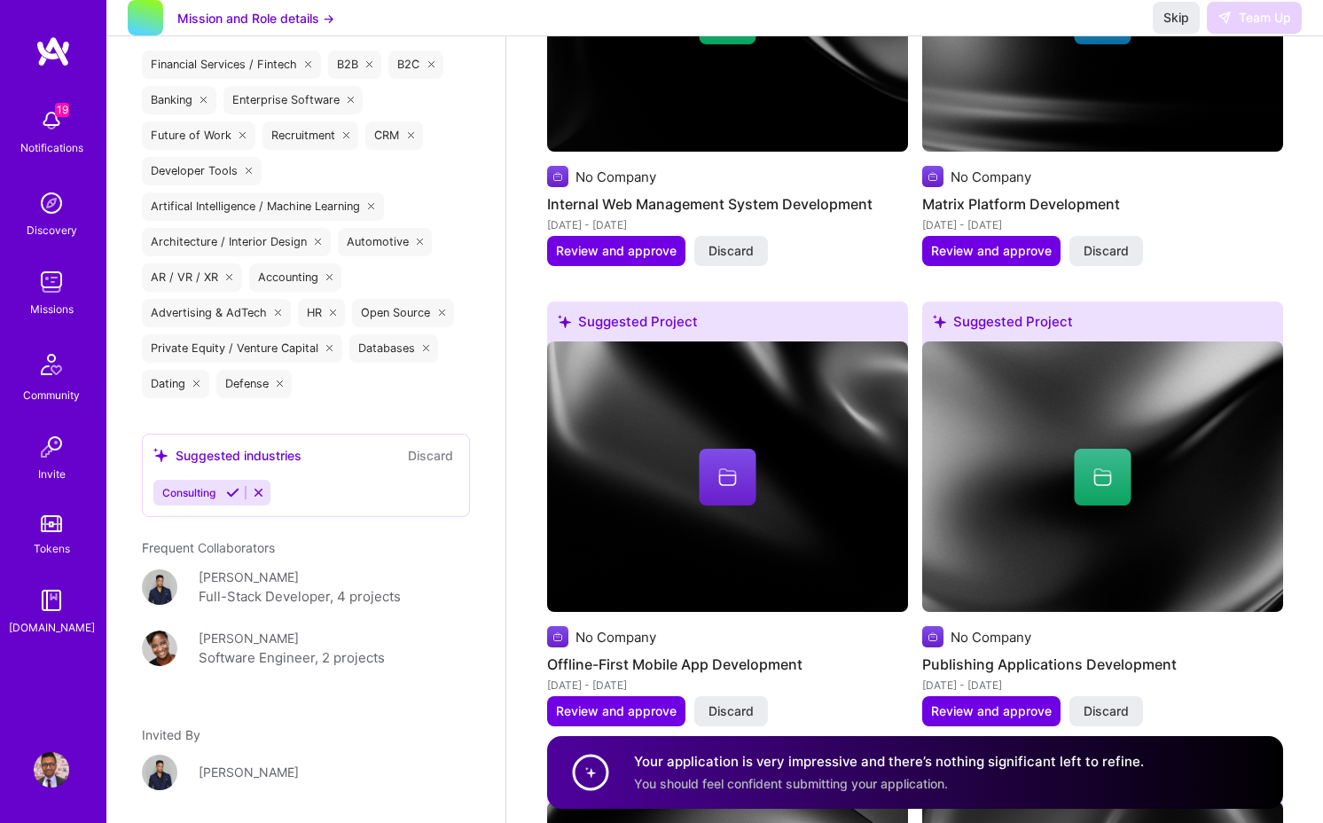
scroll to position [3403, 0]
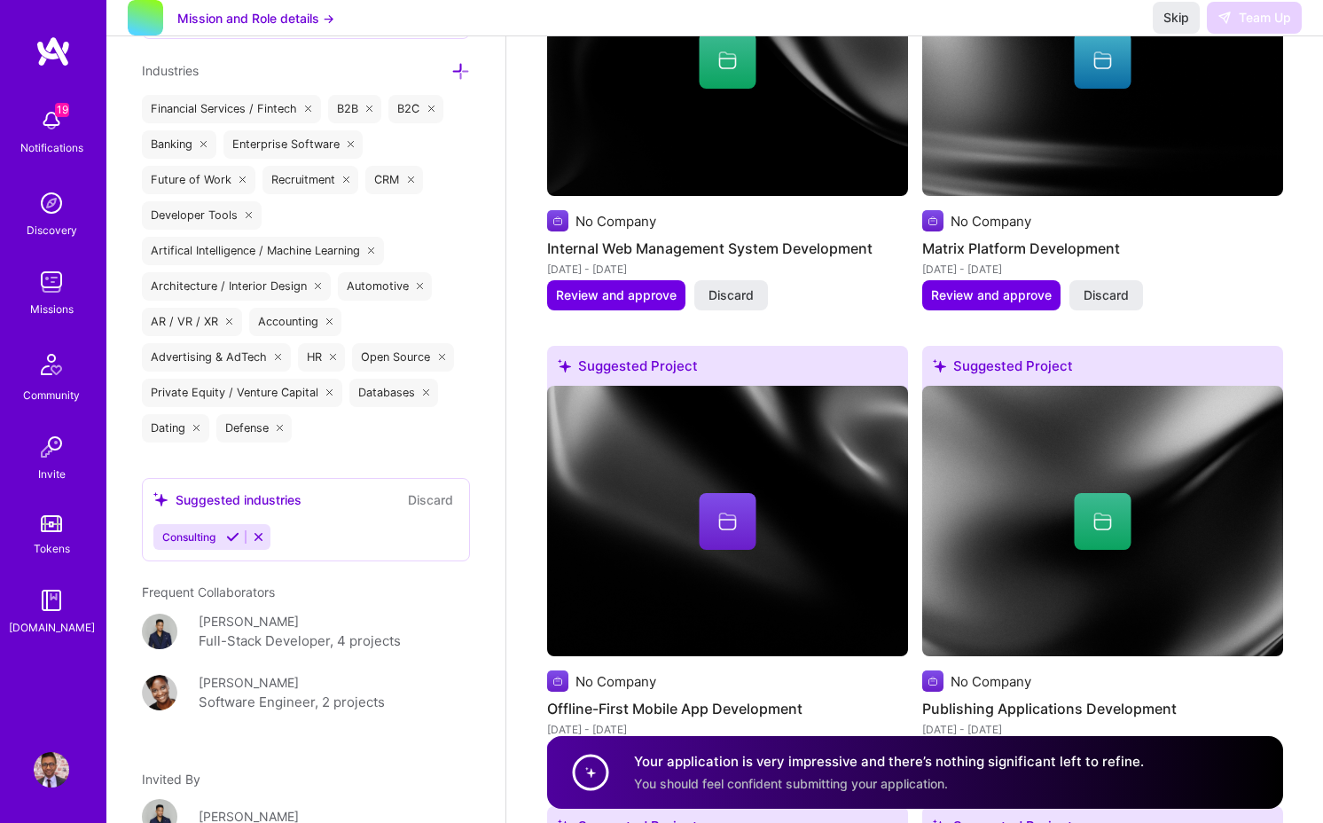
click at [230, 533] on icon at bounding box center [232, 536] width 13 height 13
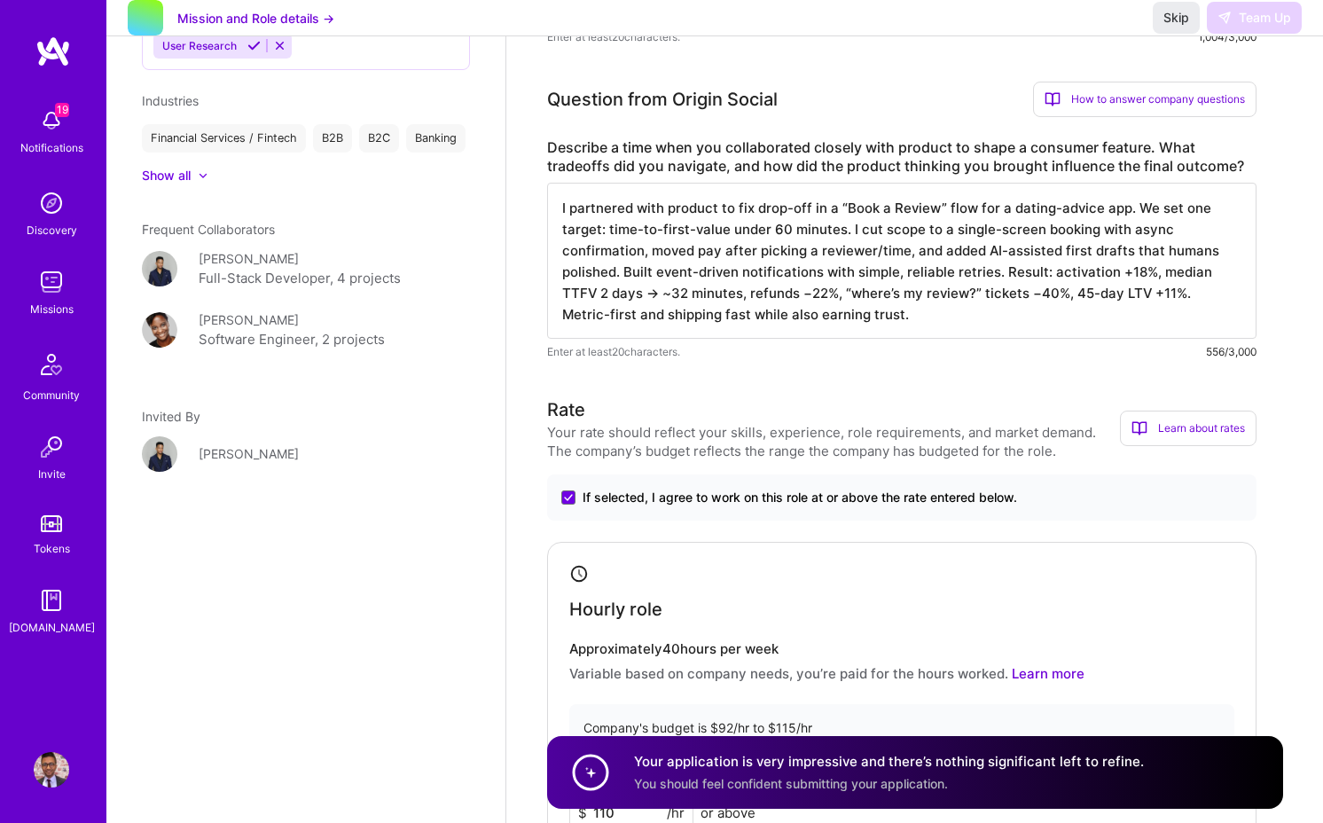
scroll to position [0, 0]
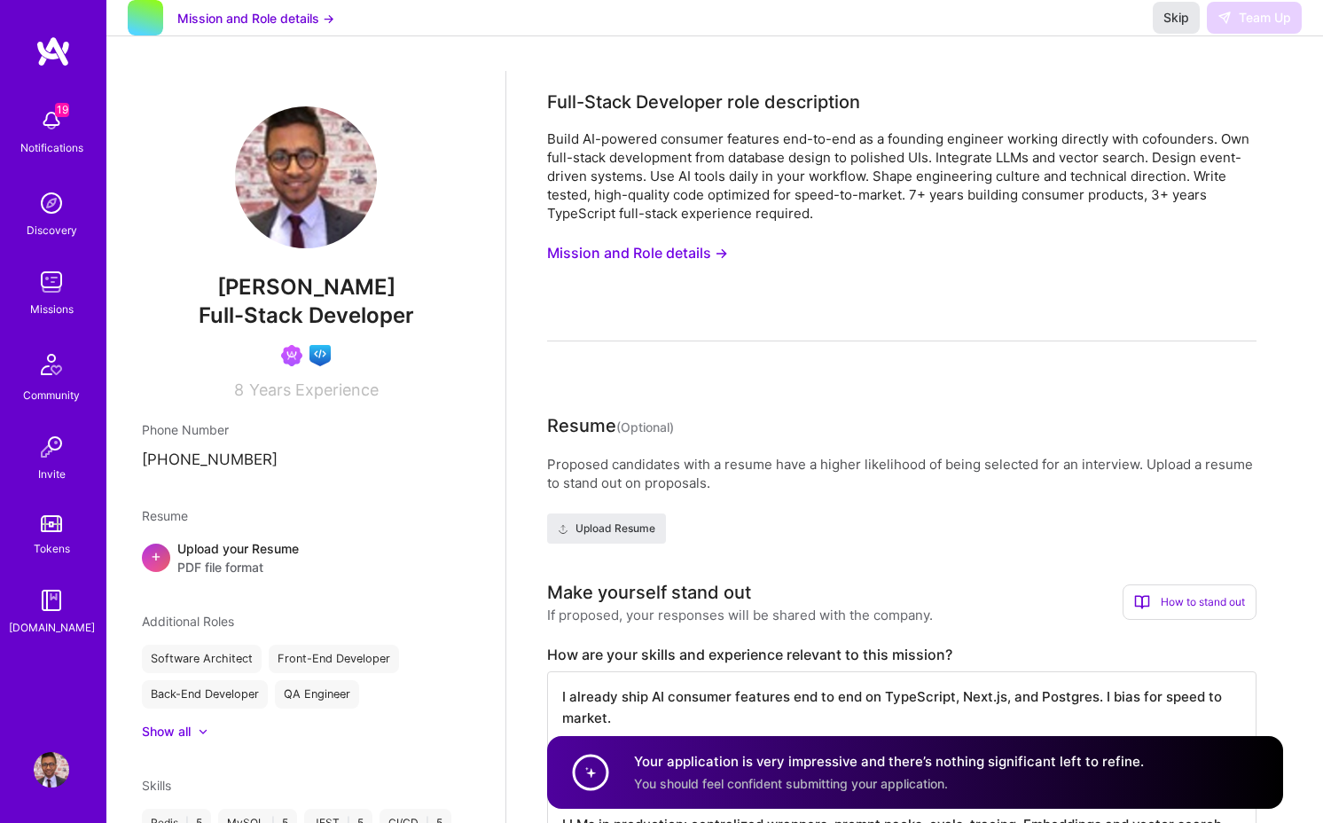
click at [1098, 27] on span "Skip" at bounding box center [1176, 18] width 26 height 18
click at [245, 27] on button "Mission and Role details →" at bounding box center [255, 18] width 157 height 19
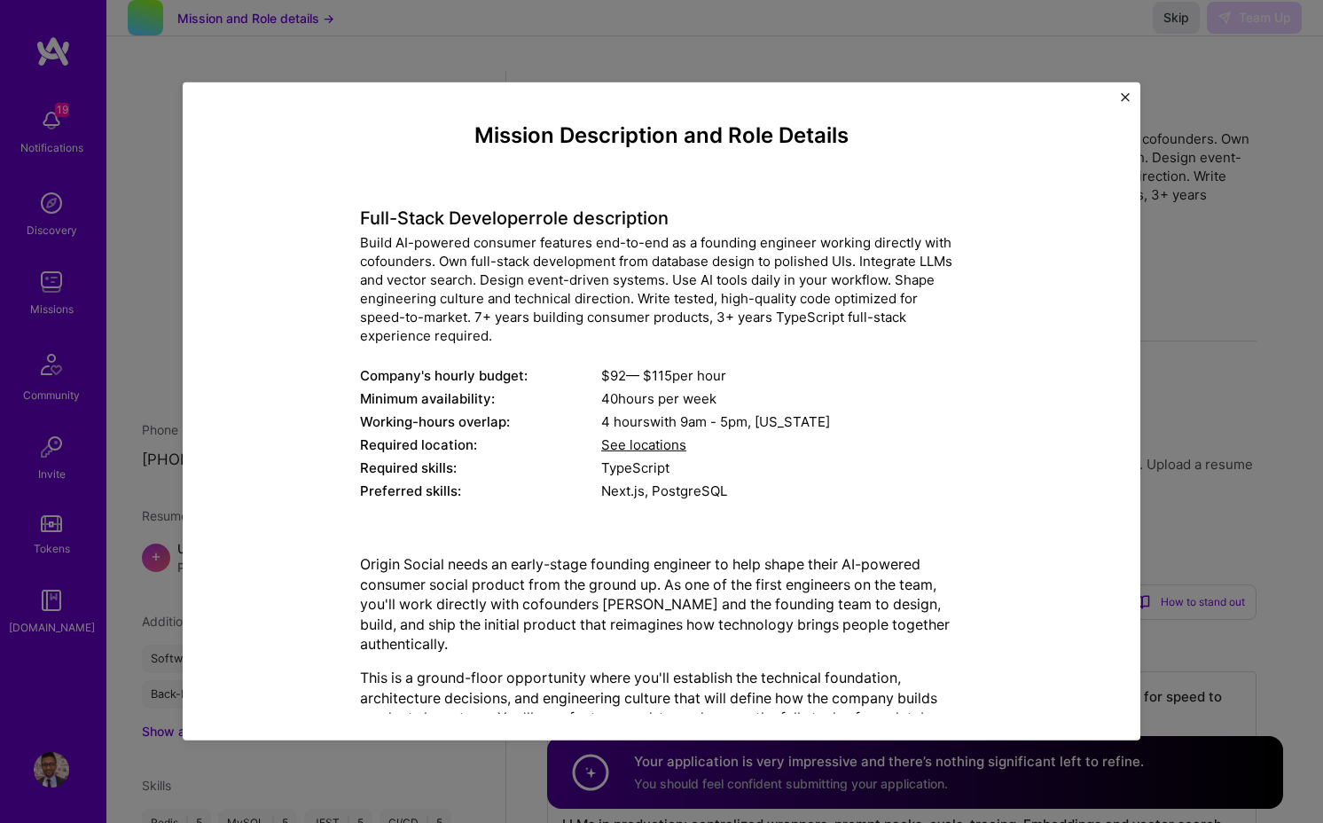
scroll to position [587, 0]
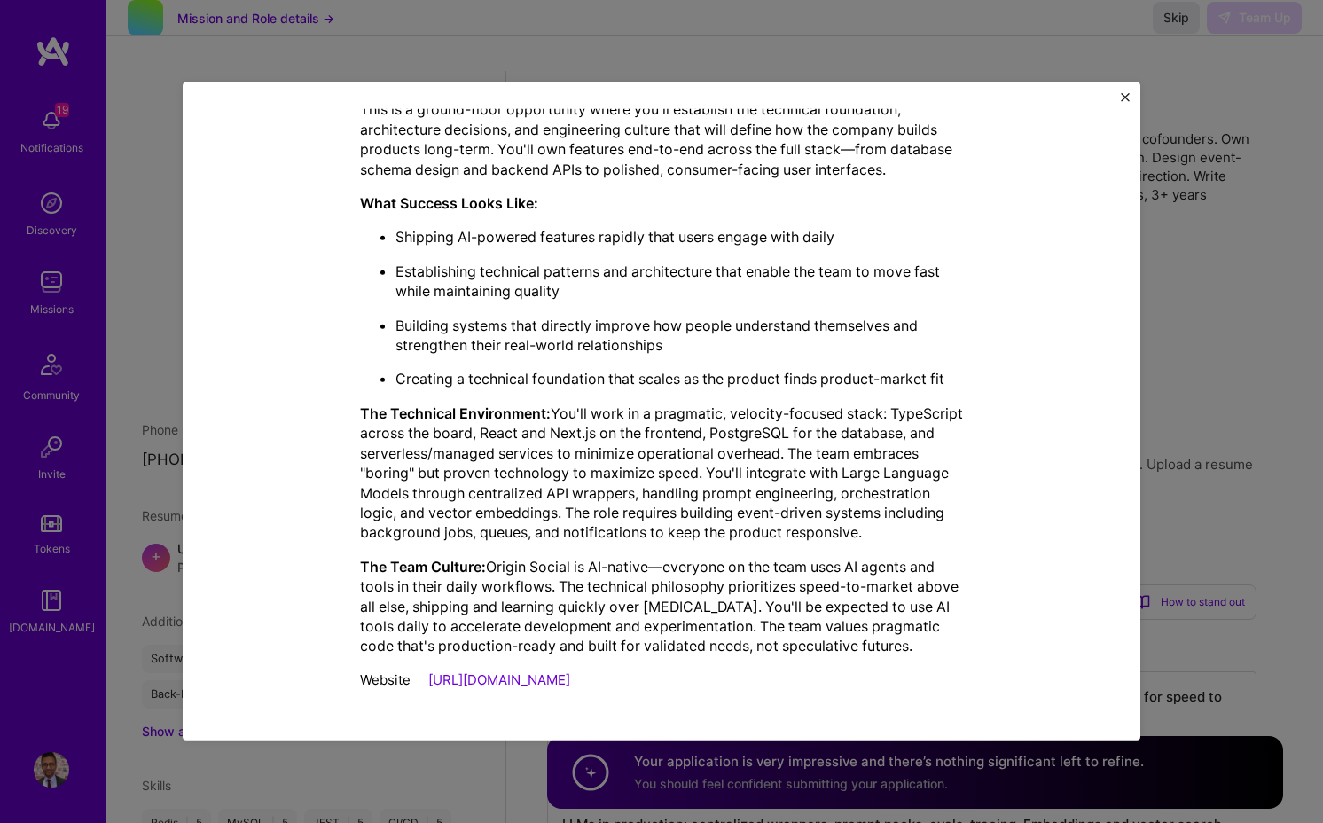
click at [1098, 309] on div "Mission Description and Role Details Full-Stack Developer role description Buil…" at bounding box center [661, 411] width 1323 height 823
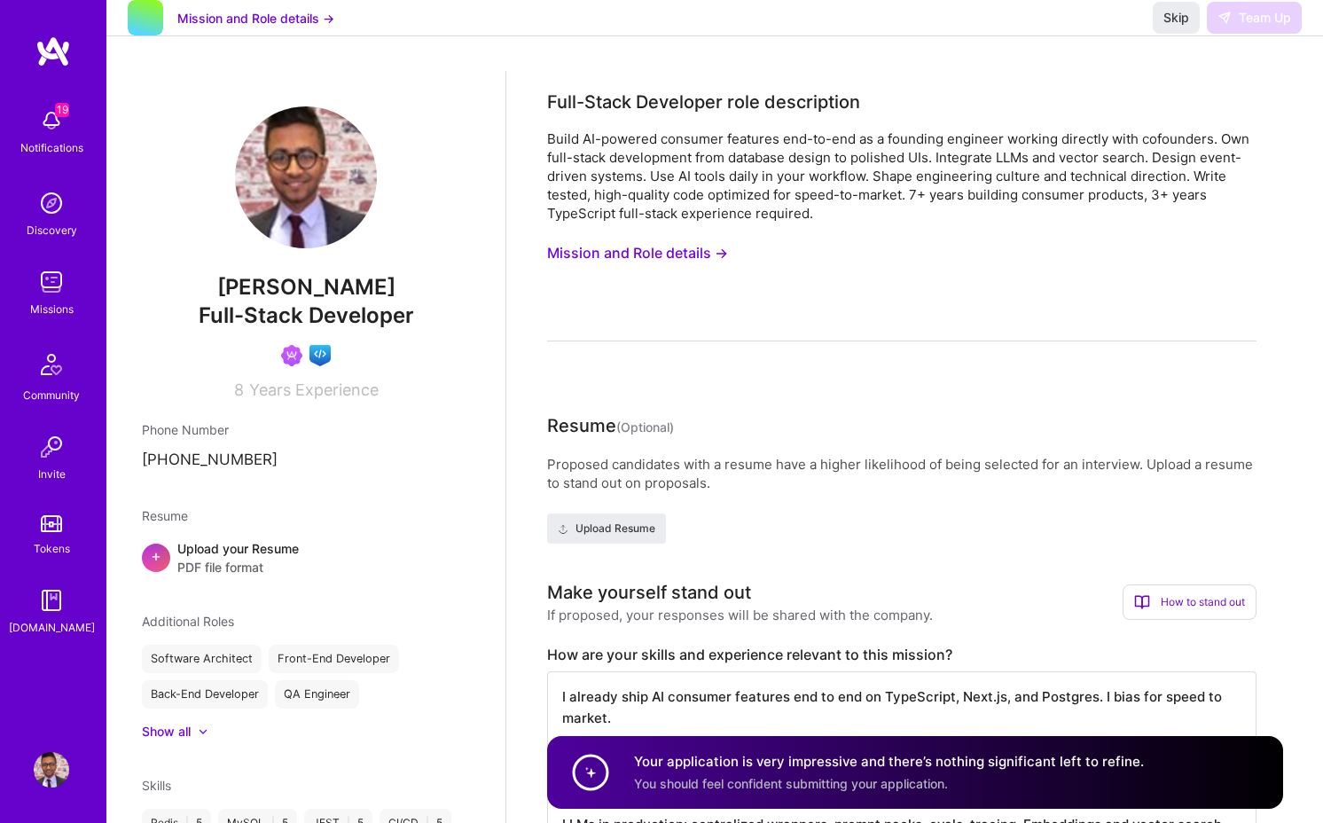
click at [60, 282] on img at bounding box center [51, 281] width 35 height 35
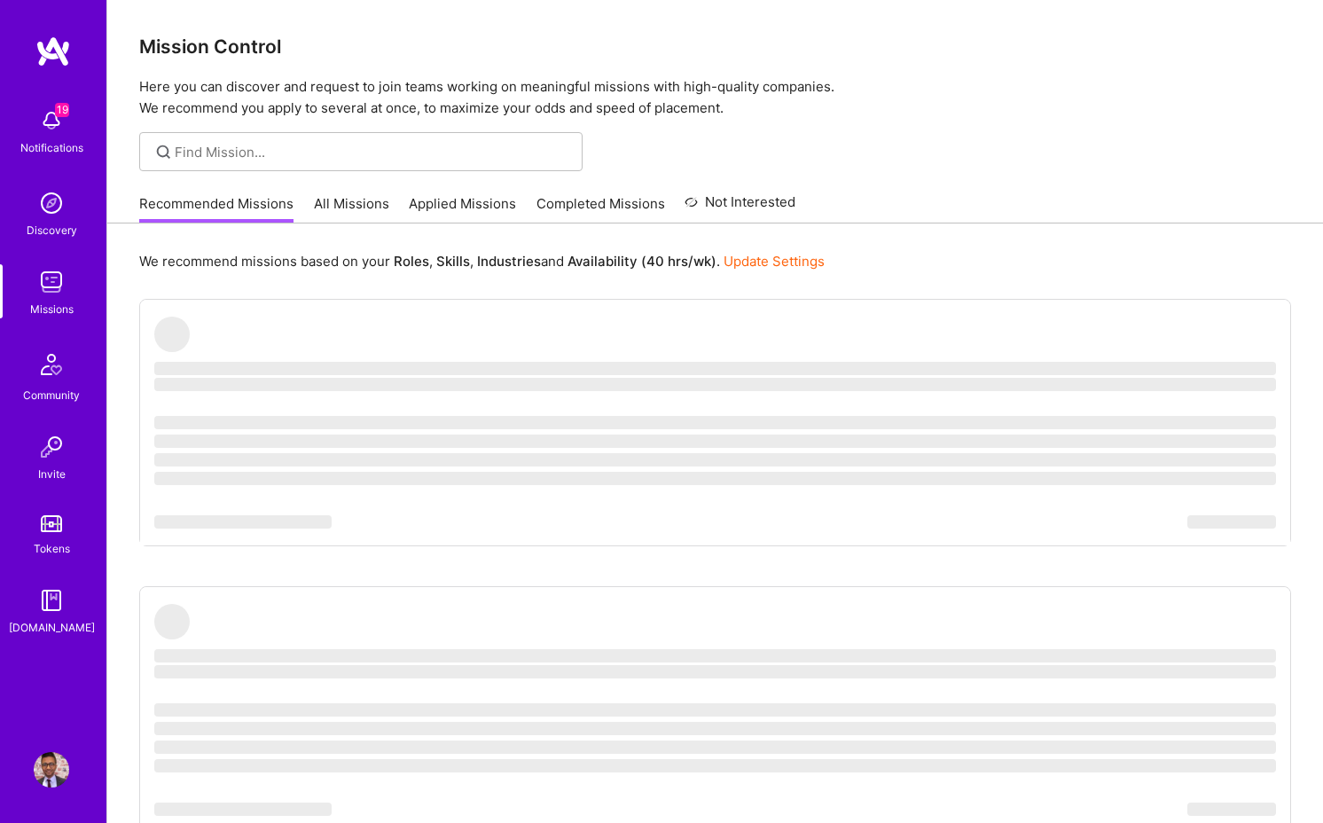
click at [475, 219] on link "Applied Missions" at bounding box center [462, 208] width 107 height 29
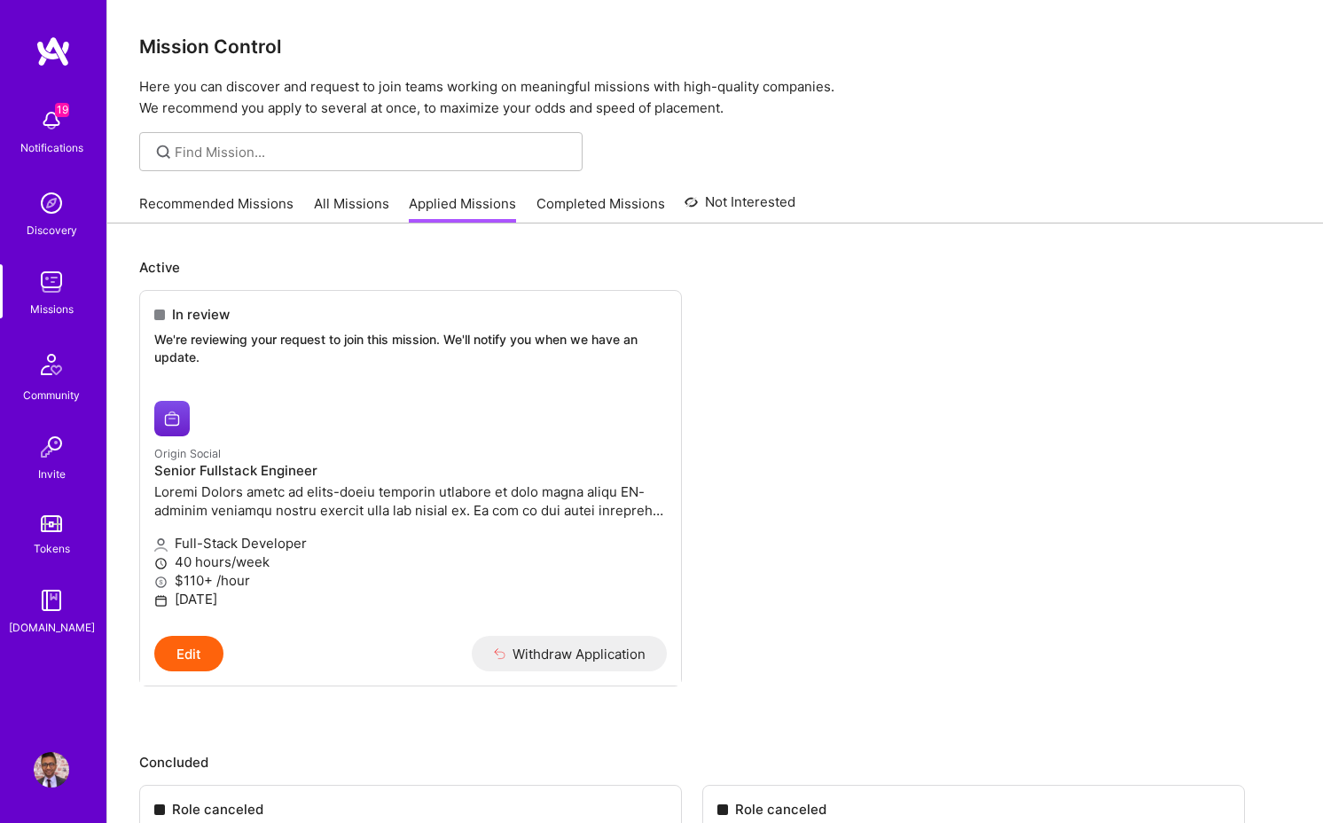
click at [374, 258] on p "Active" at bounding box center [715, 267] width 1152 height 19
click at [599, 214] on link "Completed Missions" at bounding box center [600, 208] width 129 height 29
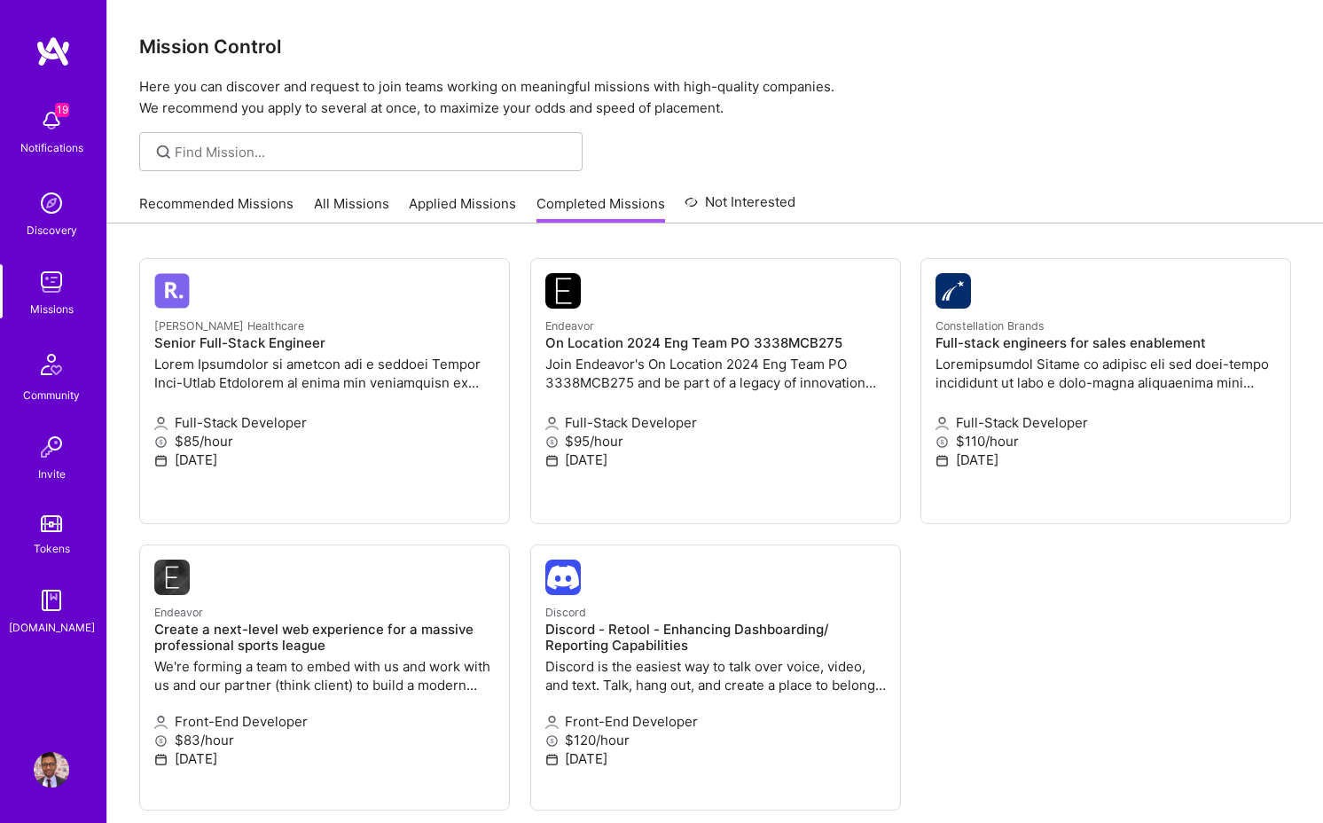
click at [228, 211] on link "Recommended Missions" at bounding box center [216, 208] width 154 height 29
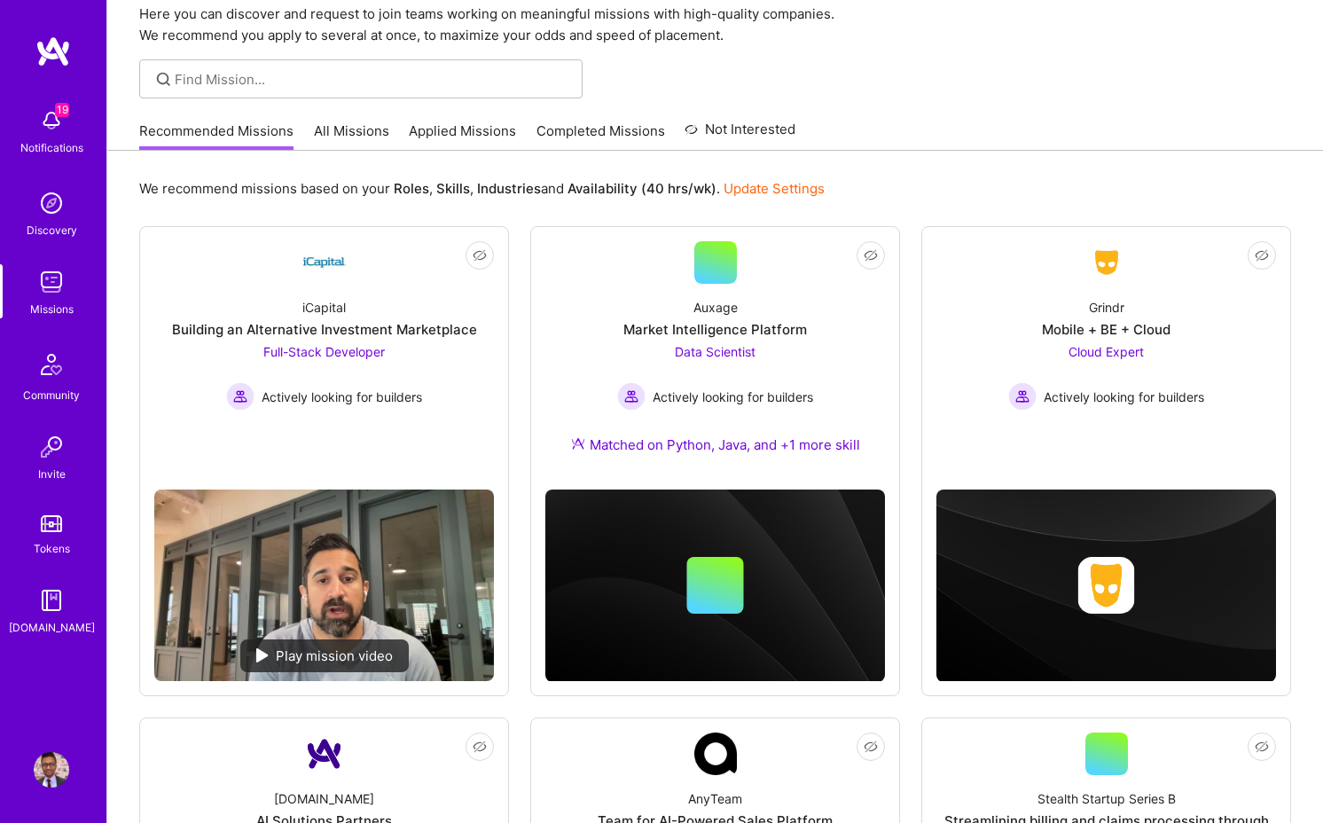
scroll to position [213, 0]
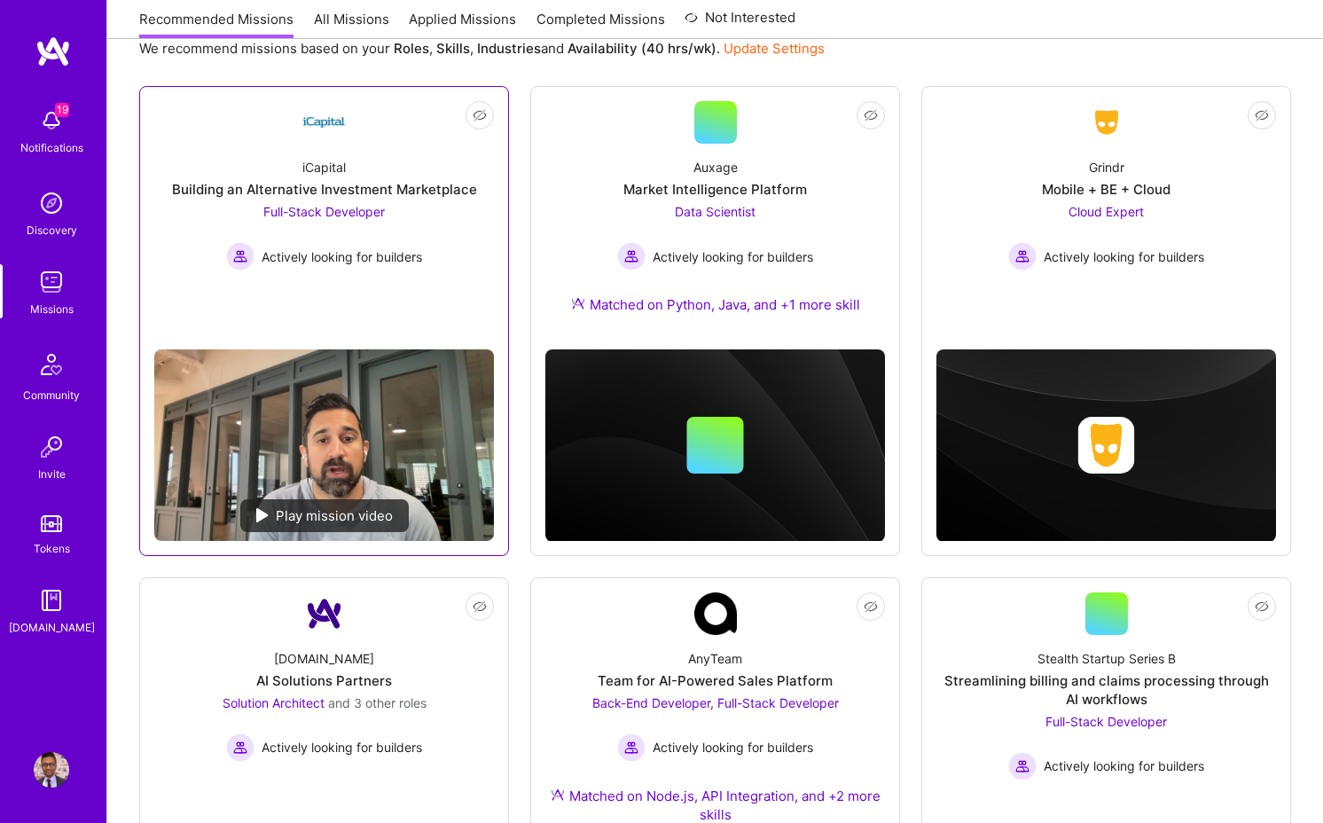
click at [409, 297] on link "Not Interested iCapital Building an Alternative Investment Marketplace Full-Sta…" at bounding box center [324, 218] width 340 height 234
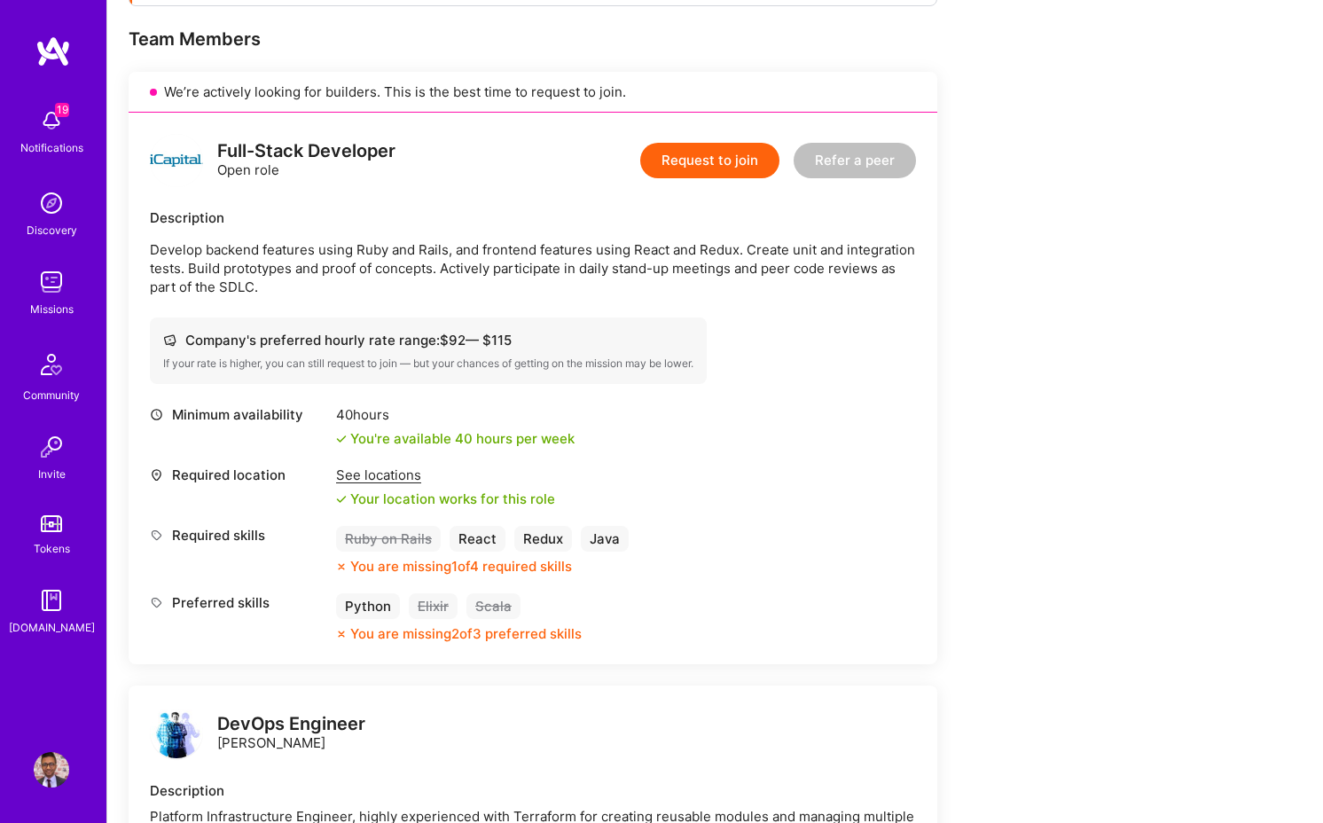
scroll to position [363, 0]
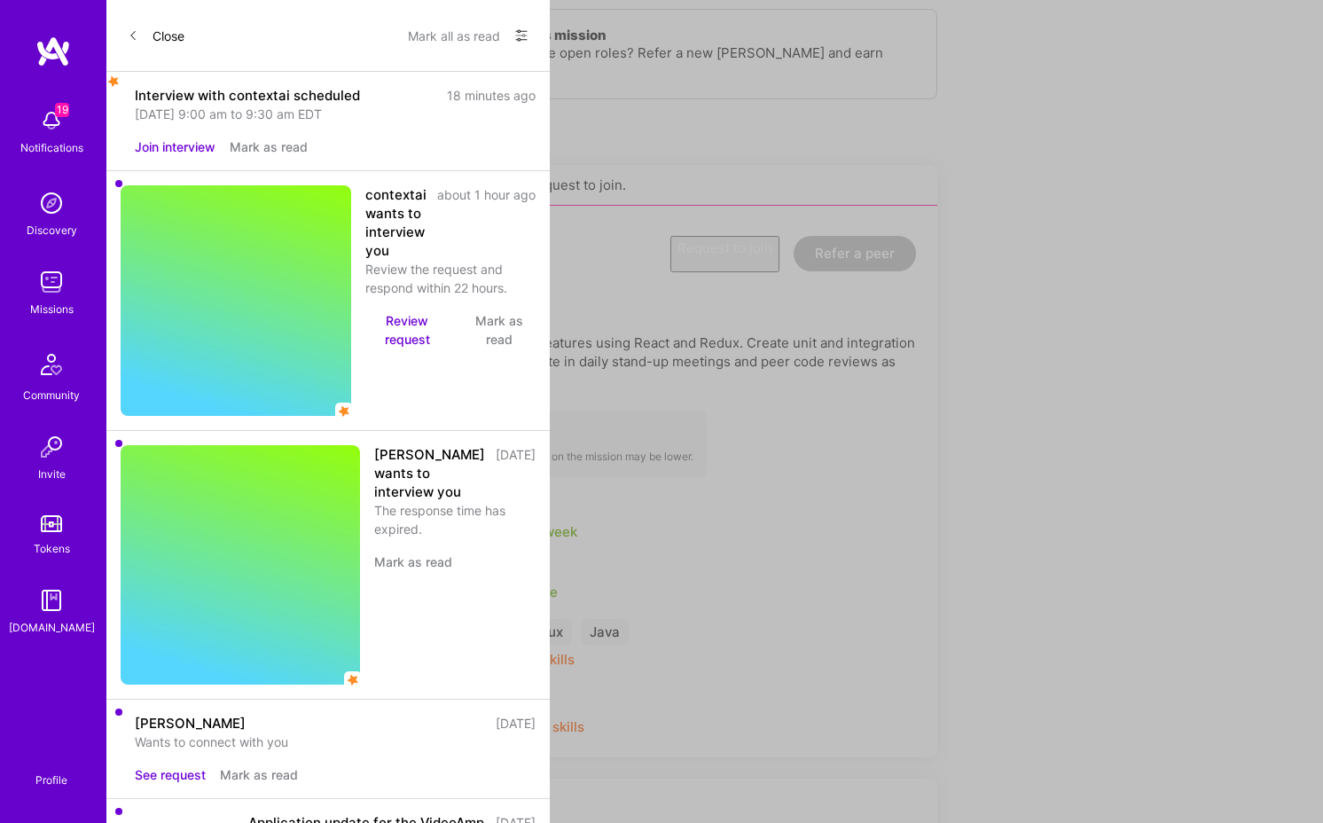
scroll to position [213, 0]
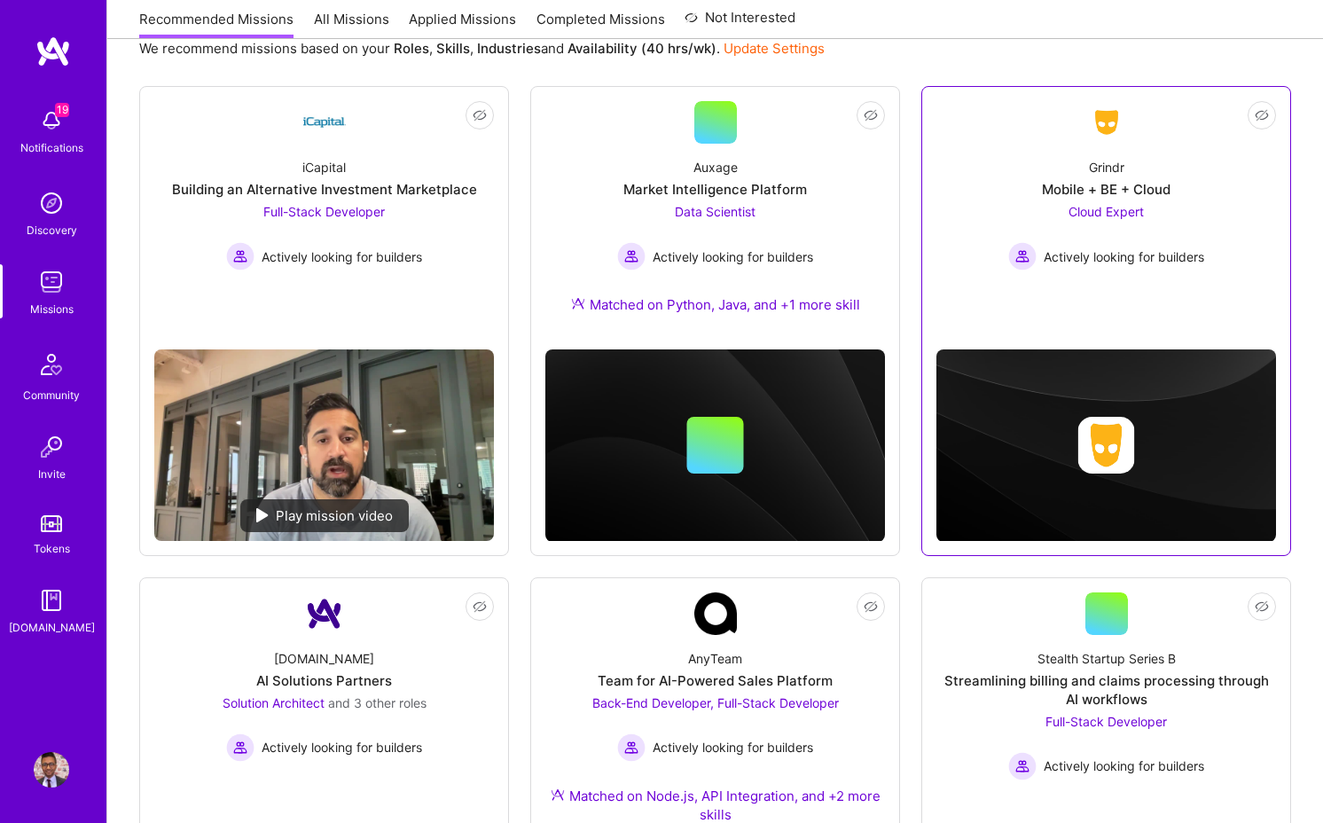
click at [953, 167] on div "Grindr Mobile + BE + Cloud Cloud Expert Actively looking for builders" at bounding box center [1106, 207] width 340 height 127
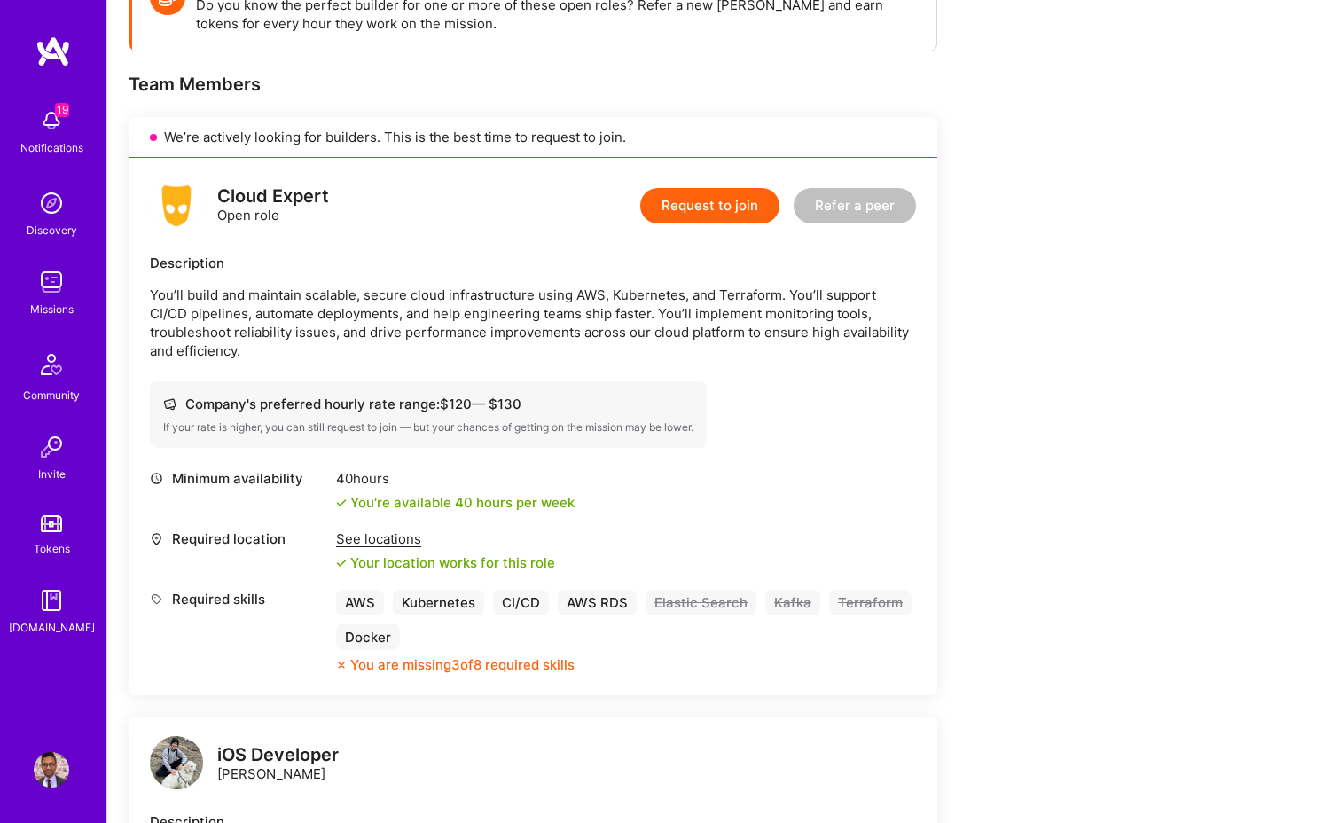
scroll to position [362, 0]
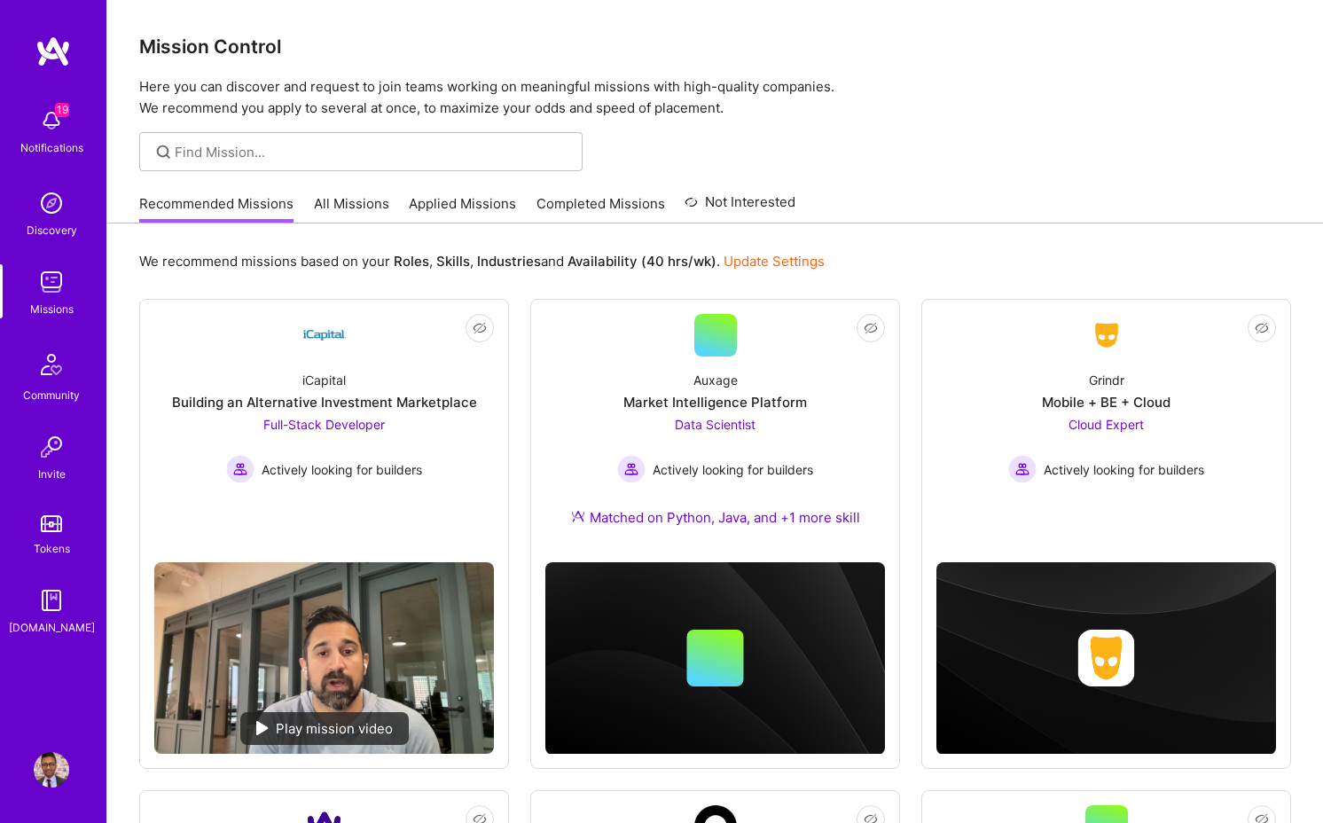
click at [345, 194] on link "All Missions" at bounding box center [351, 208] width 75 height 29
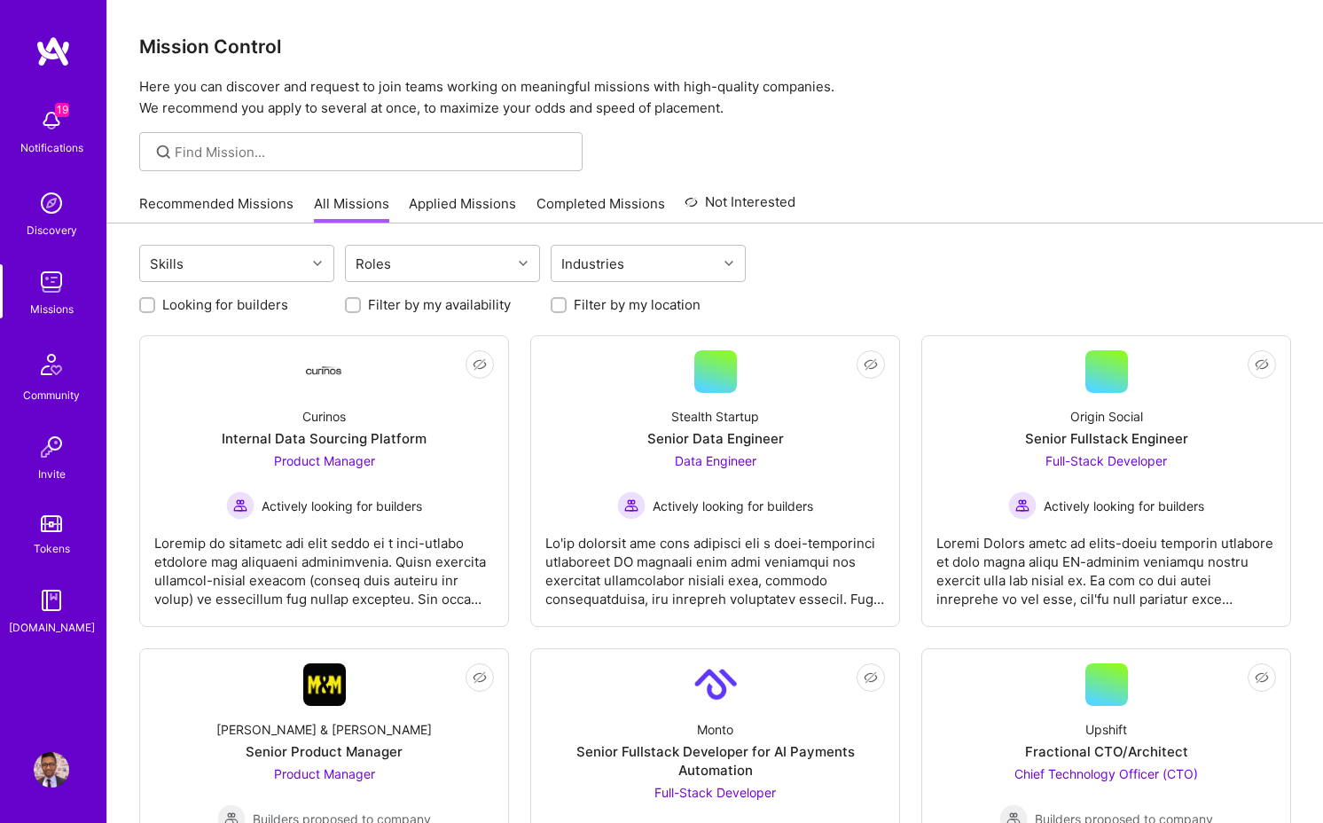
click at [481, 191] on div "Recommended Missions All Missions Applied Missions Completed Missions Not Inter…" at bounding box center [467, 203] width 656 height 38
click at [465, 204] on link "Applied Missions" at bounding box center [462, 208] width 107 height 29
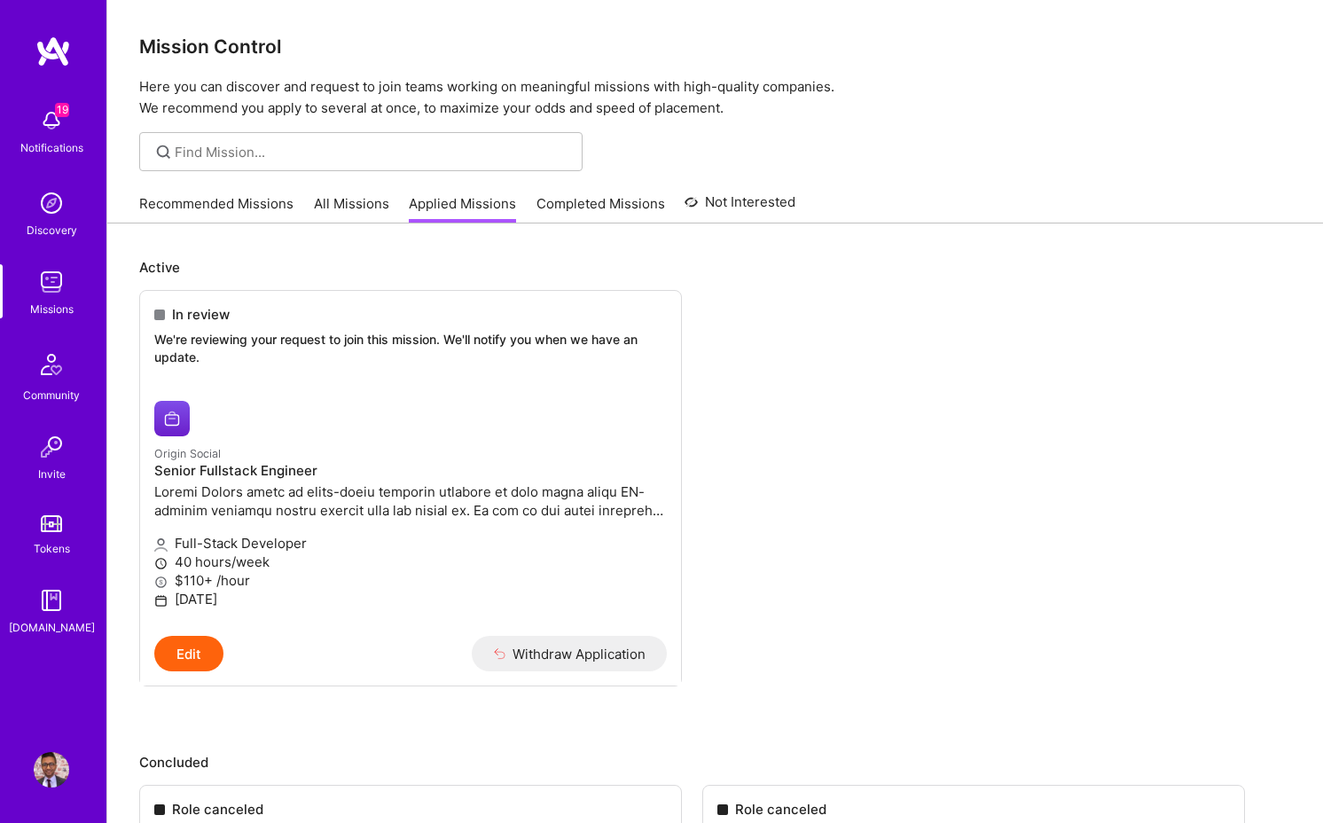
click at [813, 351] on ul "In review We're reviewing your request to join this mission. We'll notify you w…" at bounding box center [715, 514] width 1152 height 449
